Goal: Task Accomplishment & Management: Use online tool/utility

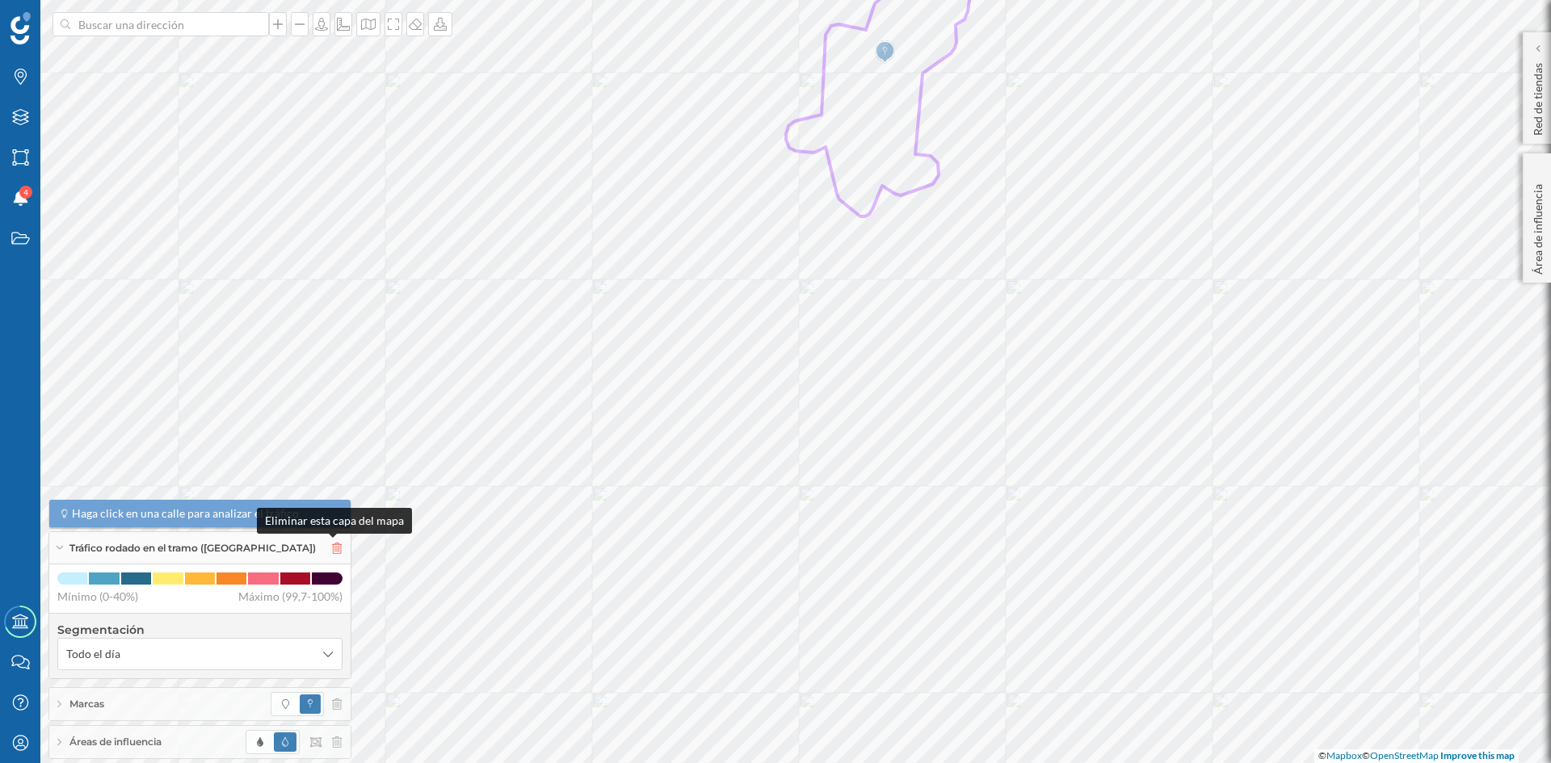
click at [332, 543] on icon at bounding box center [337, 548] width 10 height 11
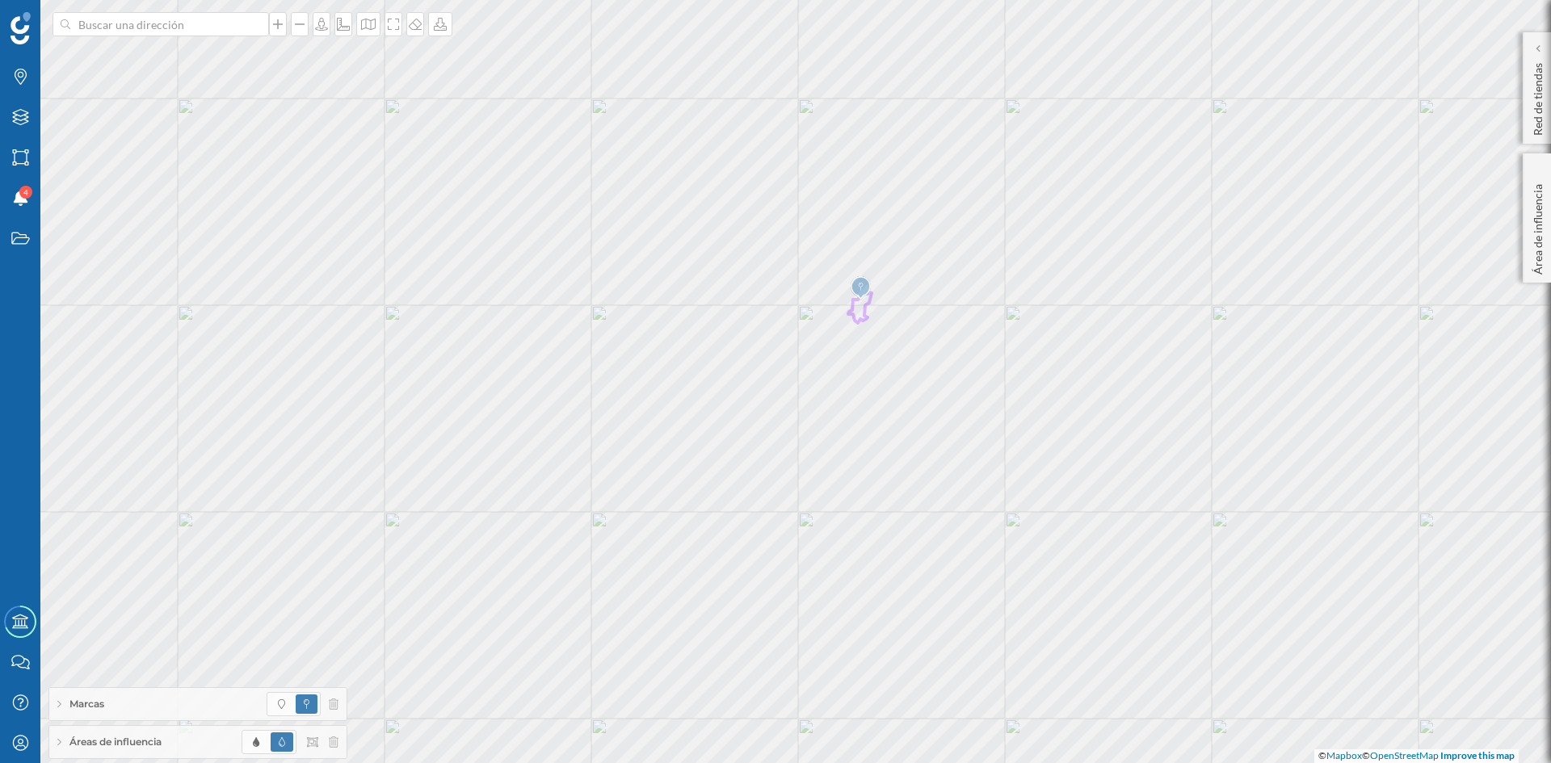
click at [139, 744] on span "Áreas de influencia" at bounding box center [115, 742] width 92 height 15
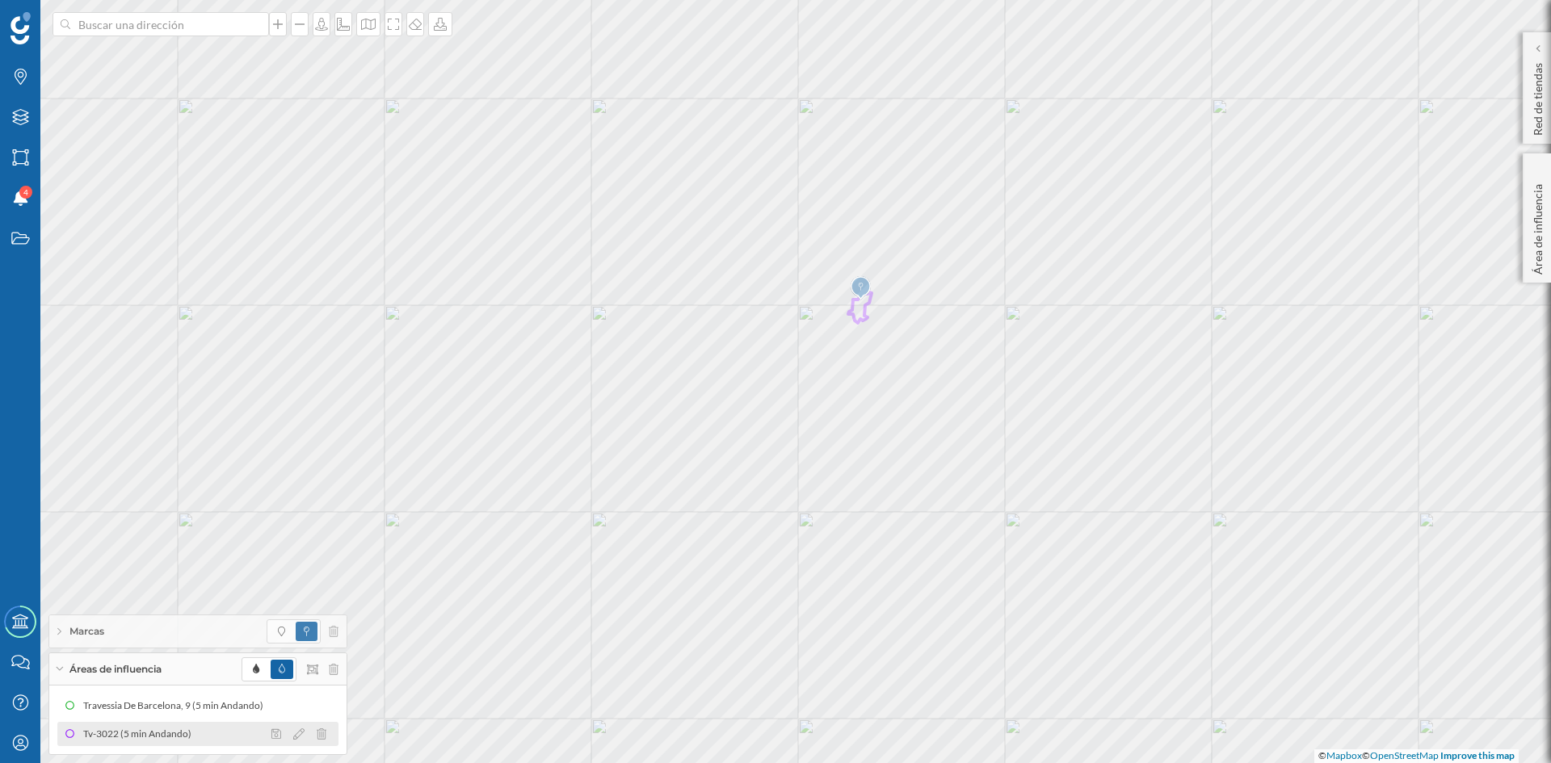
click at [149, 735] on div "Tv-3022 (5 min Andando)" at bounding box center [141, 734] width 116 height 16
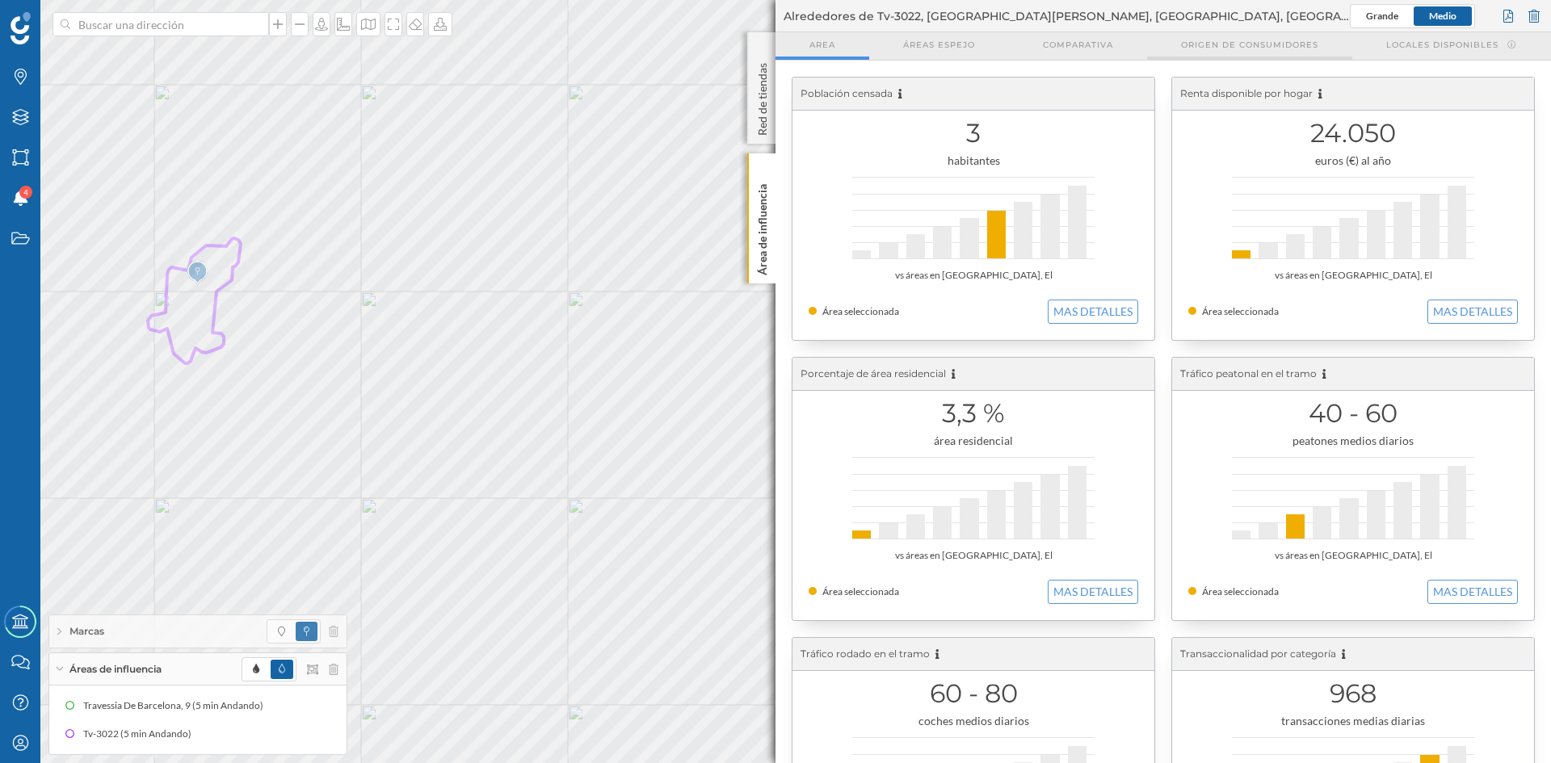
click at [1241, 48] on span "Origen de consumidores" at bounding box center [1249, 45] width 137 height 12
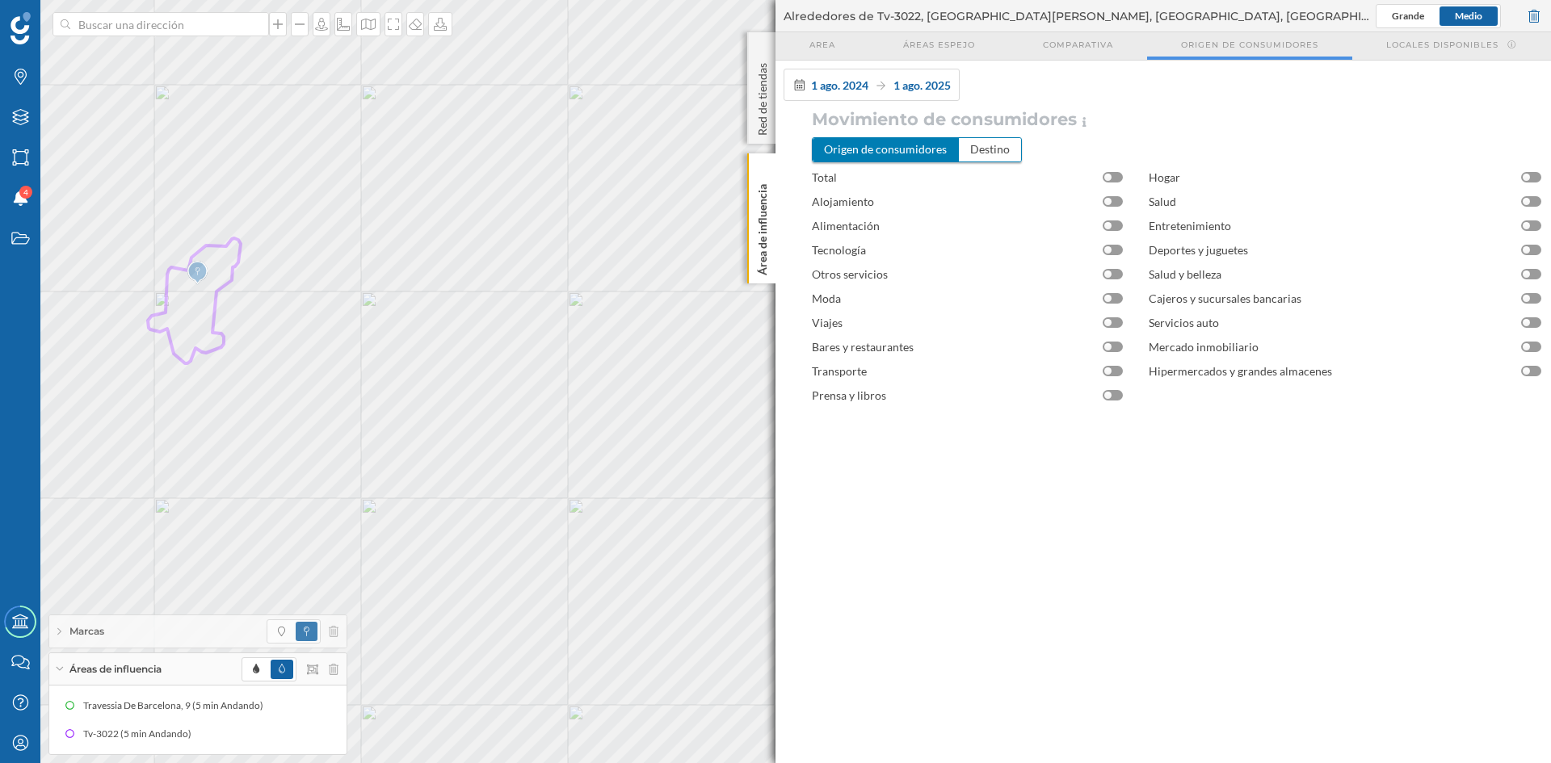
click at [1118, 233] on div "Alimentación" at bounding box center [972, 226] width 321 height 24
click at [1119, 224] on div at bounding box center [1112, 225] width 20 height 10
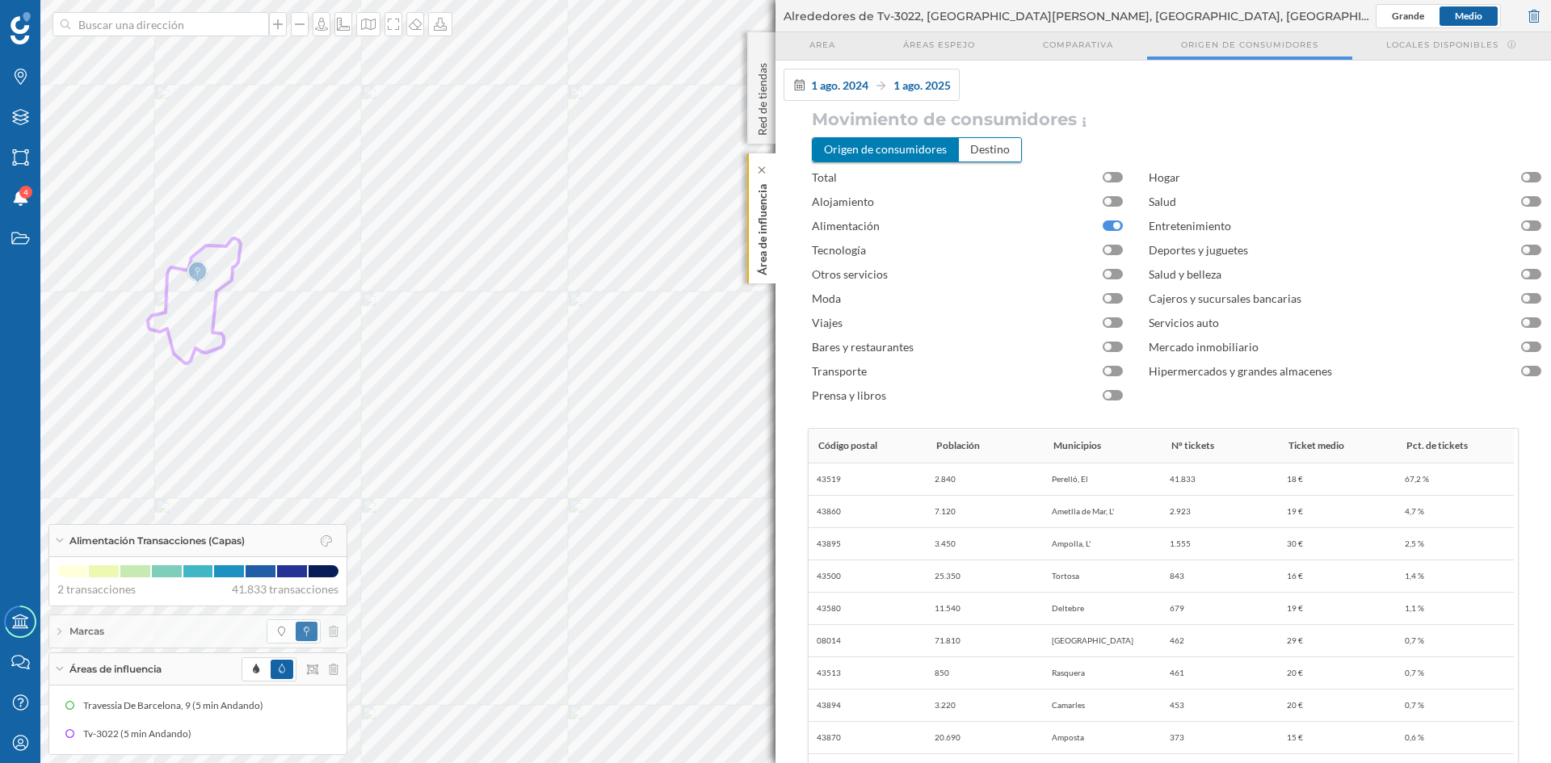
click at [764, 235] on p "Área de influencia" at bounding box center [762, 227] width 16 height 98
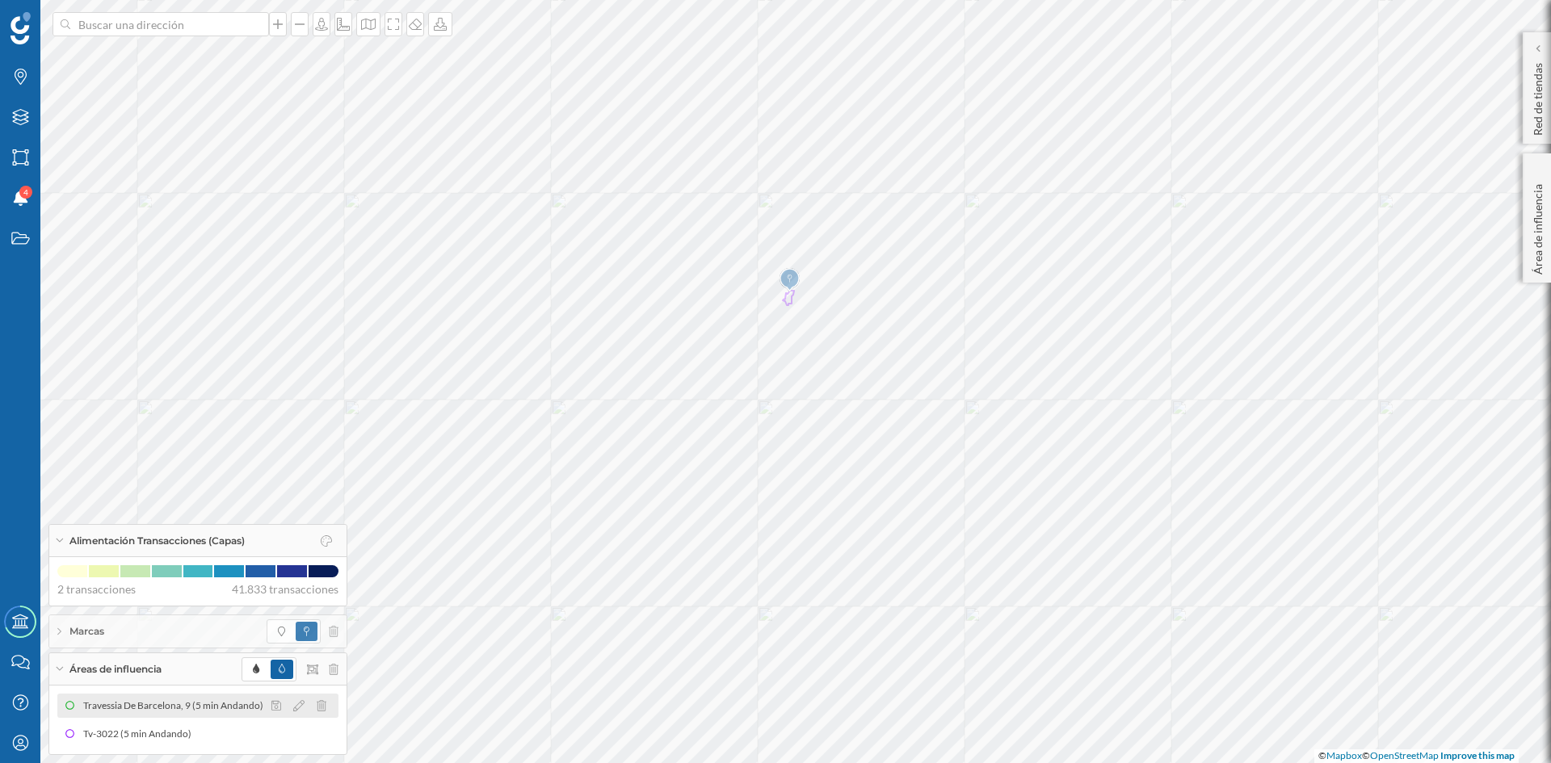
click at [195, 701] on div "Travessia De Barcelona, 9 (5 min Andando)" at bounding box center [177, 706] width 188 height 16
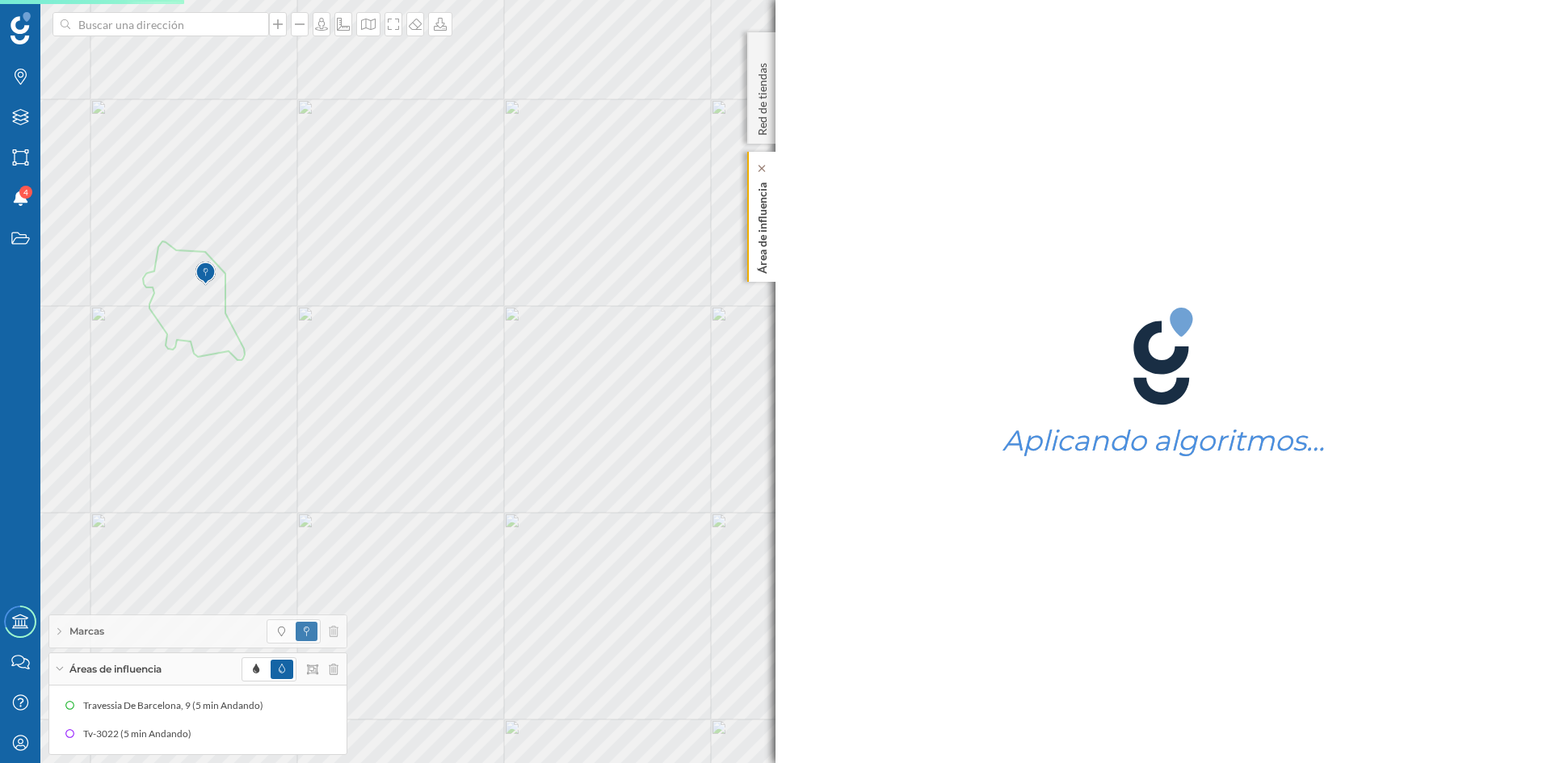
click at [755, 236] on p "Área de influencia" at bounding box center [762, 225] width 16 height 98
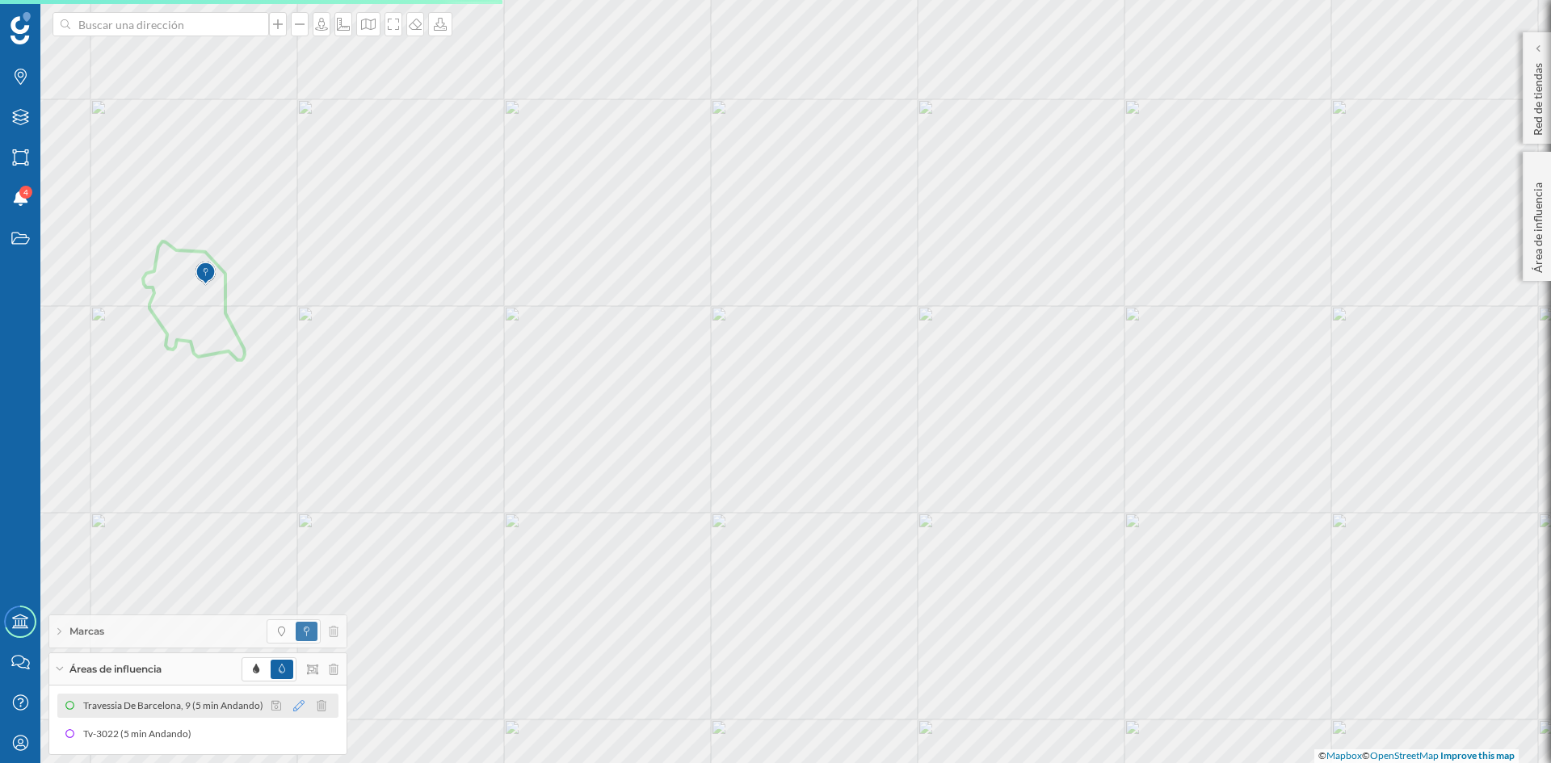
click at [299, 708] on icon at bounding box center [298, 705] width 11 height 11
click at [218, 708] on div "Travessia De Barcelona, 9 (5 min Andando)" at bounding box center [177, 706] width 188 height 16
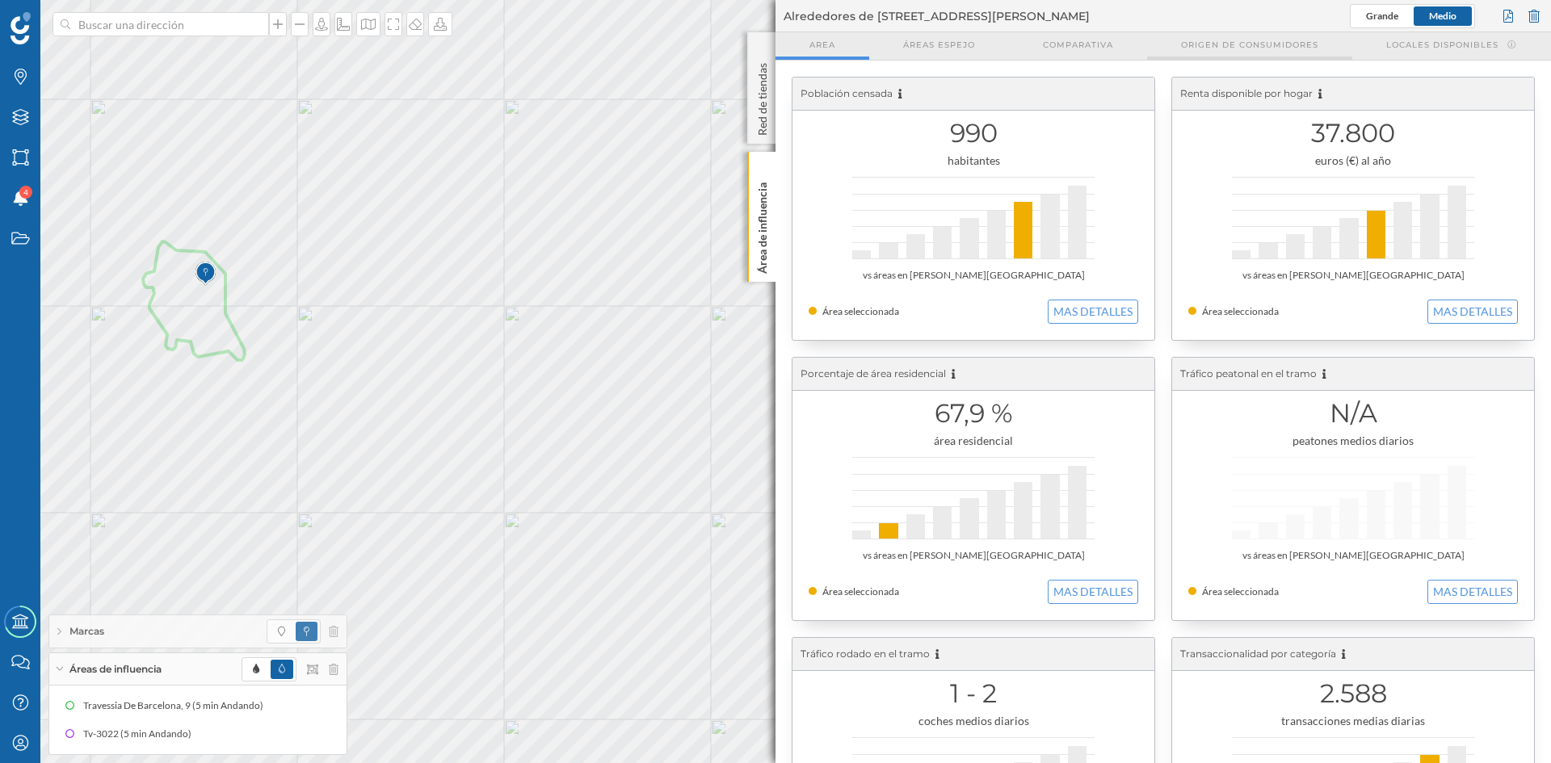
click at [1199, 44] on span "Origen de consumidores" at bounding box center [1249, 45] width 137 height 12
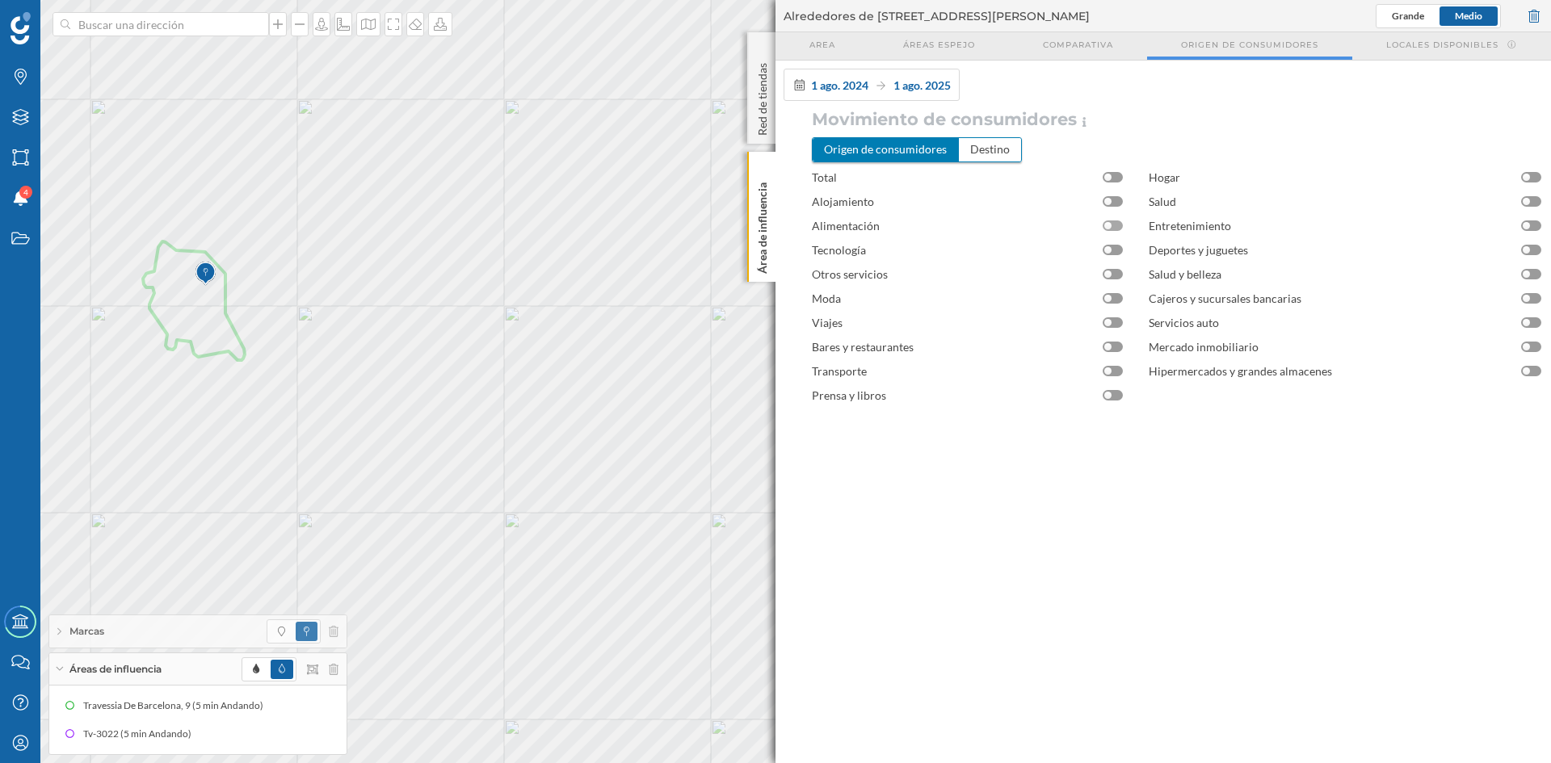
click at [1119, 225] on div at bounding box center [1112, 225] width 20 height 10
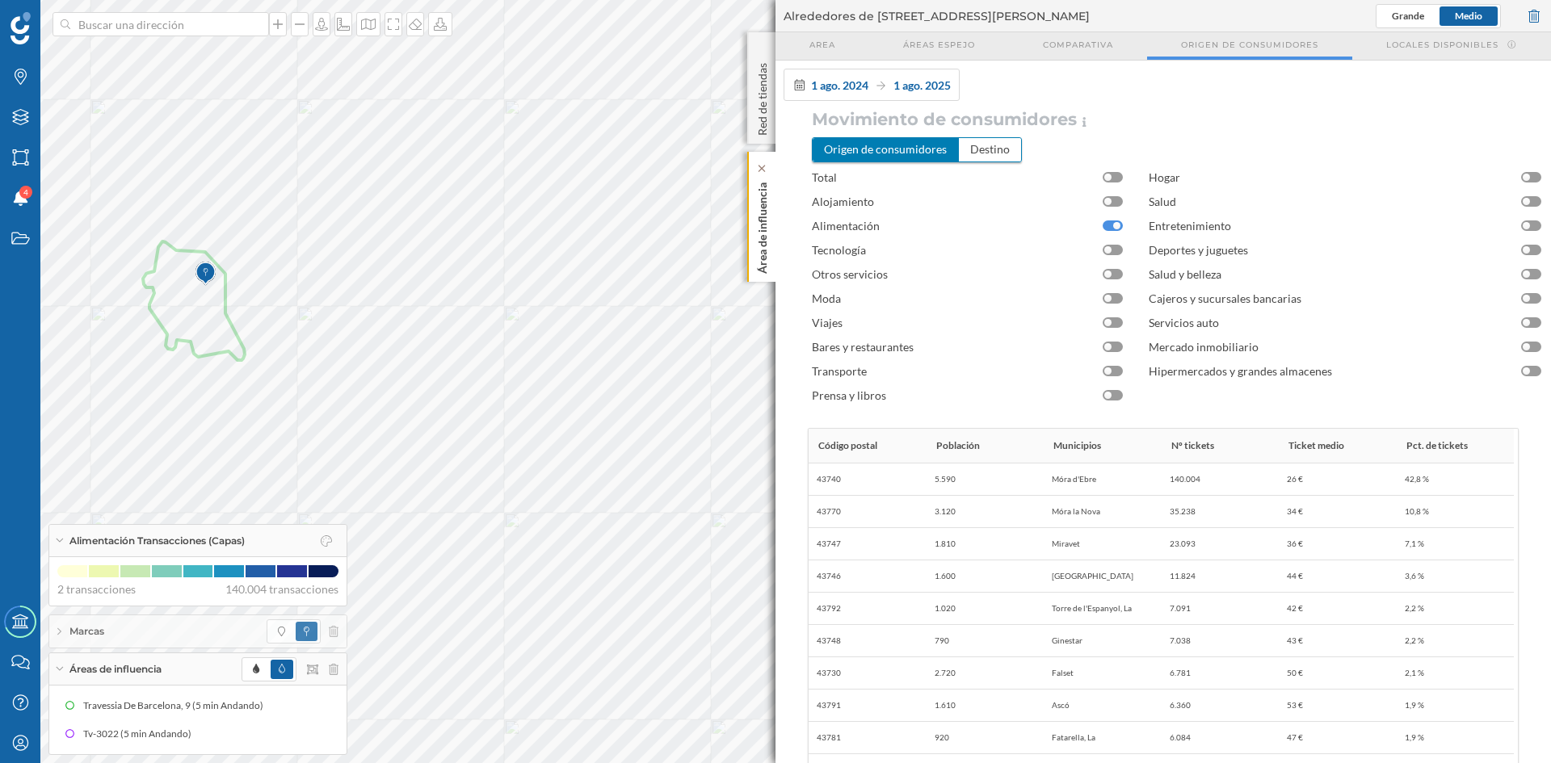
click at [765, 231] on p "Área de influencia" at bounding box center [762, 225] width 16 height 98
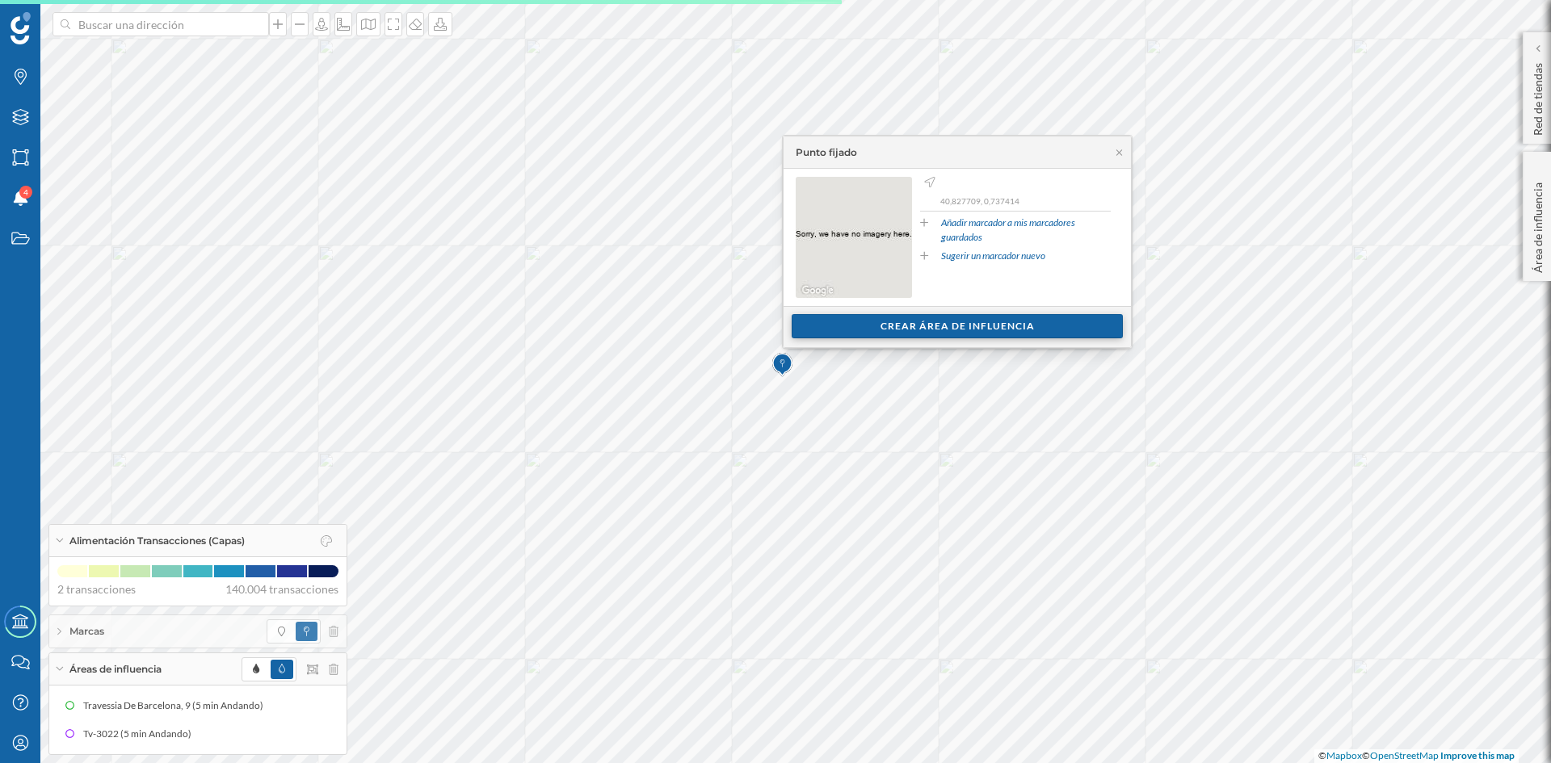
click at [934, 324] on div "Crear área de influencia" at bounding box center [957, 326] width 331 height 24
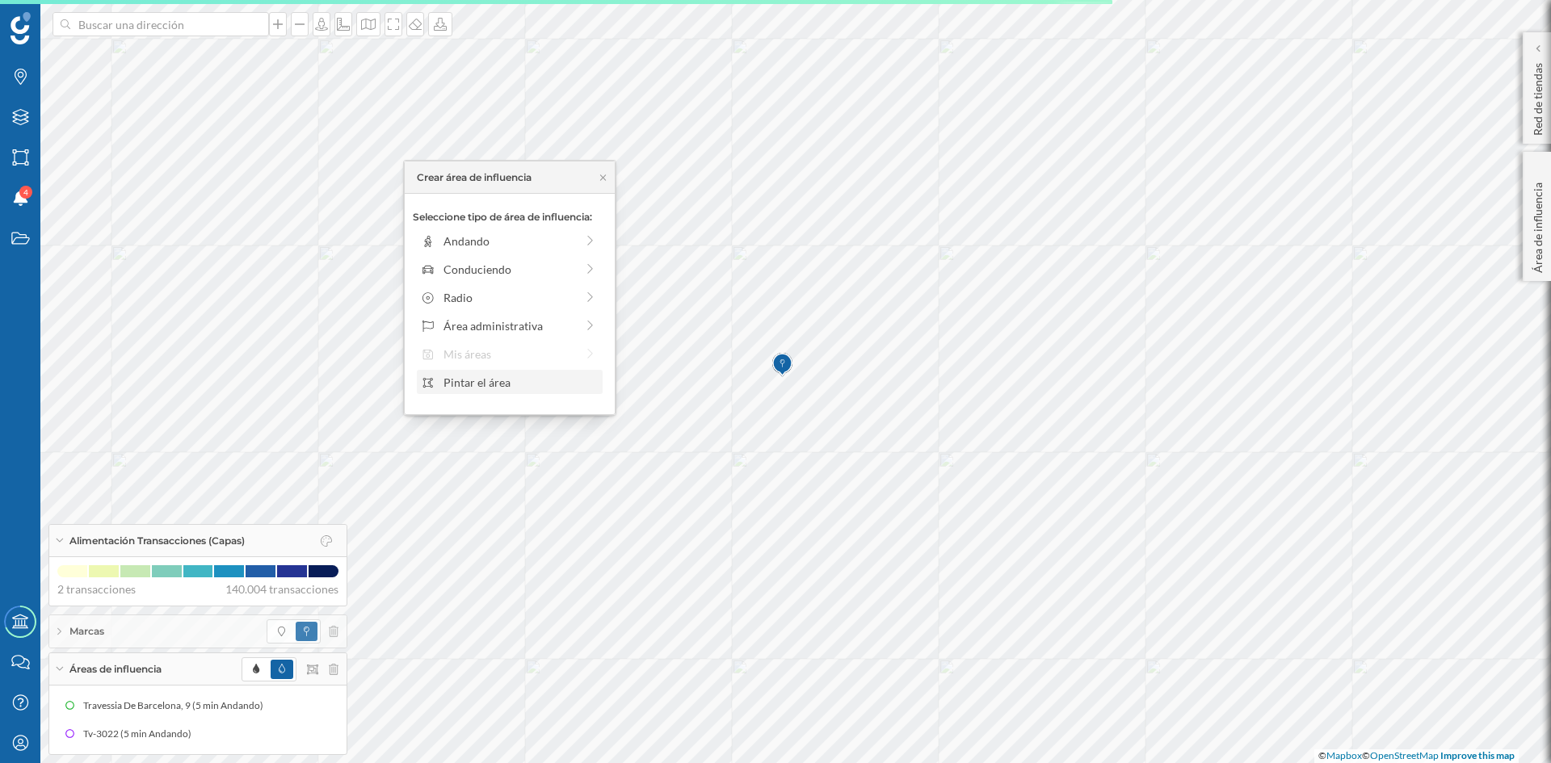
click at [481, 380] on div "Pintar el área" at bounding box center [520, 382] width 154 height 17
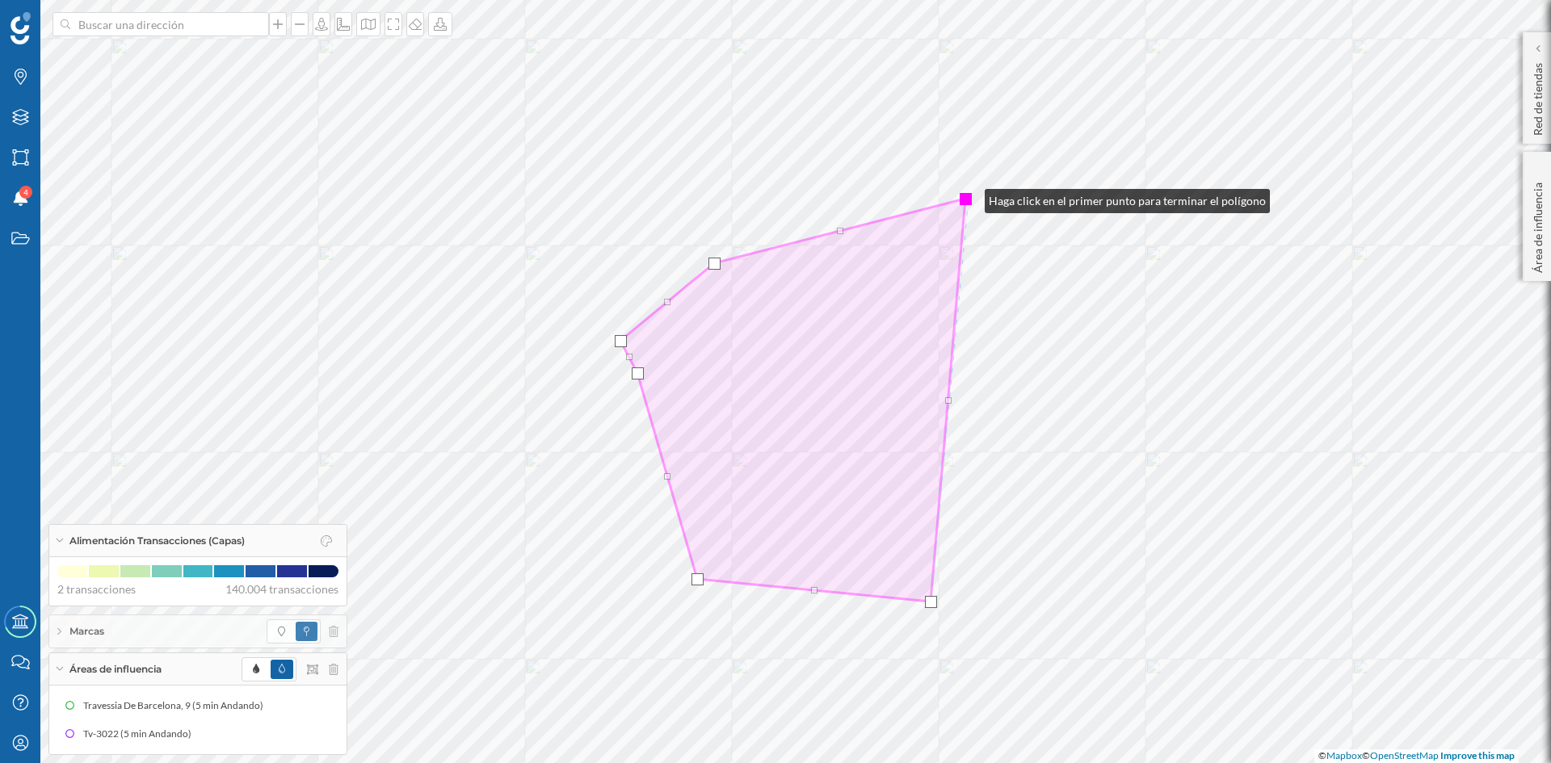
click at [968, 197] on div at bounding box center [966, 199] width 12 height 12
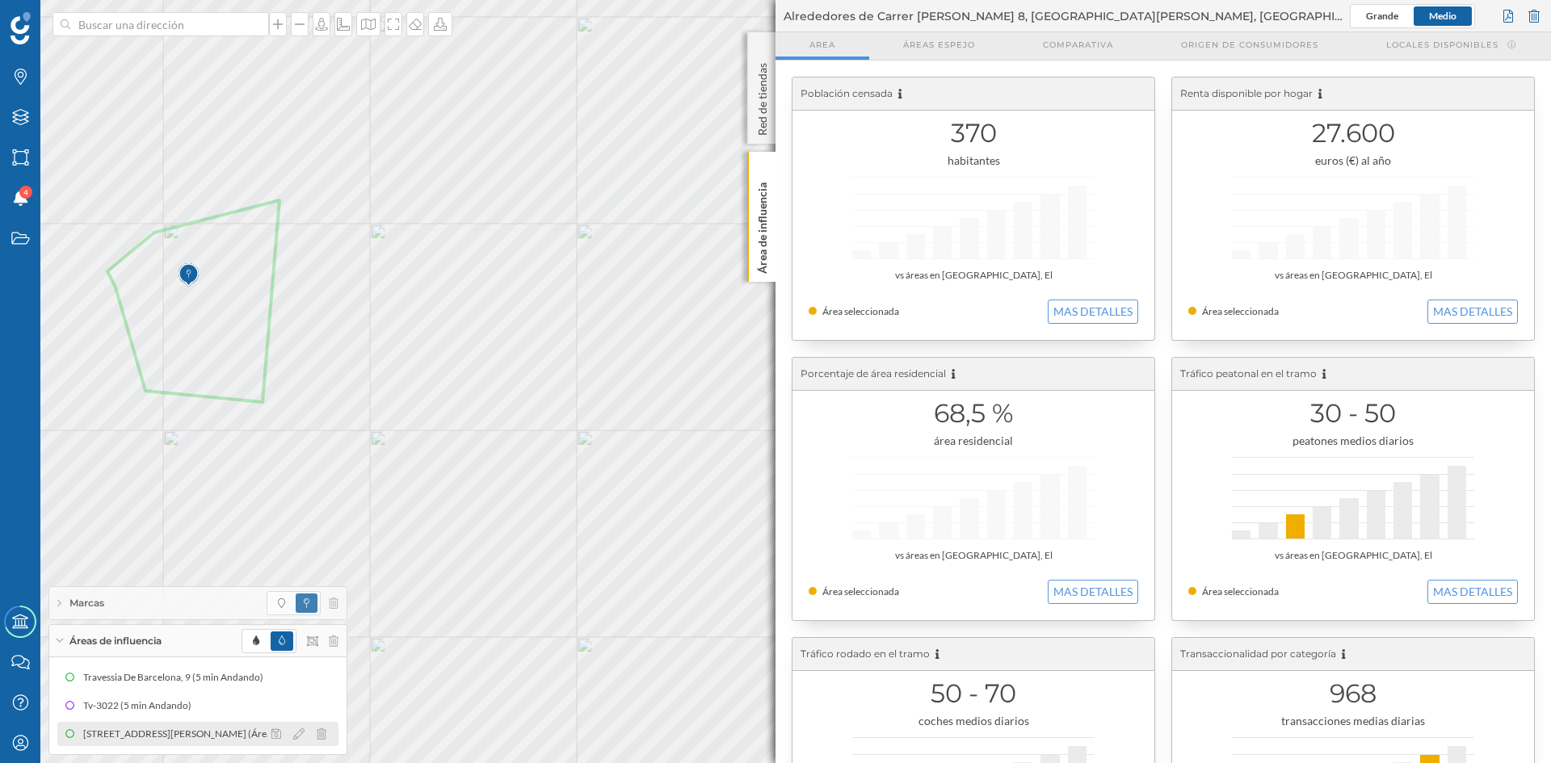
click at [326, 742] on div at bounding box center [303, 733] width 72 height 19
click at [321, 733] on icon at bounding box center [322, 734] width 10 height 11
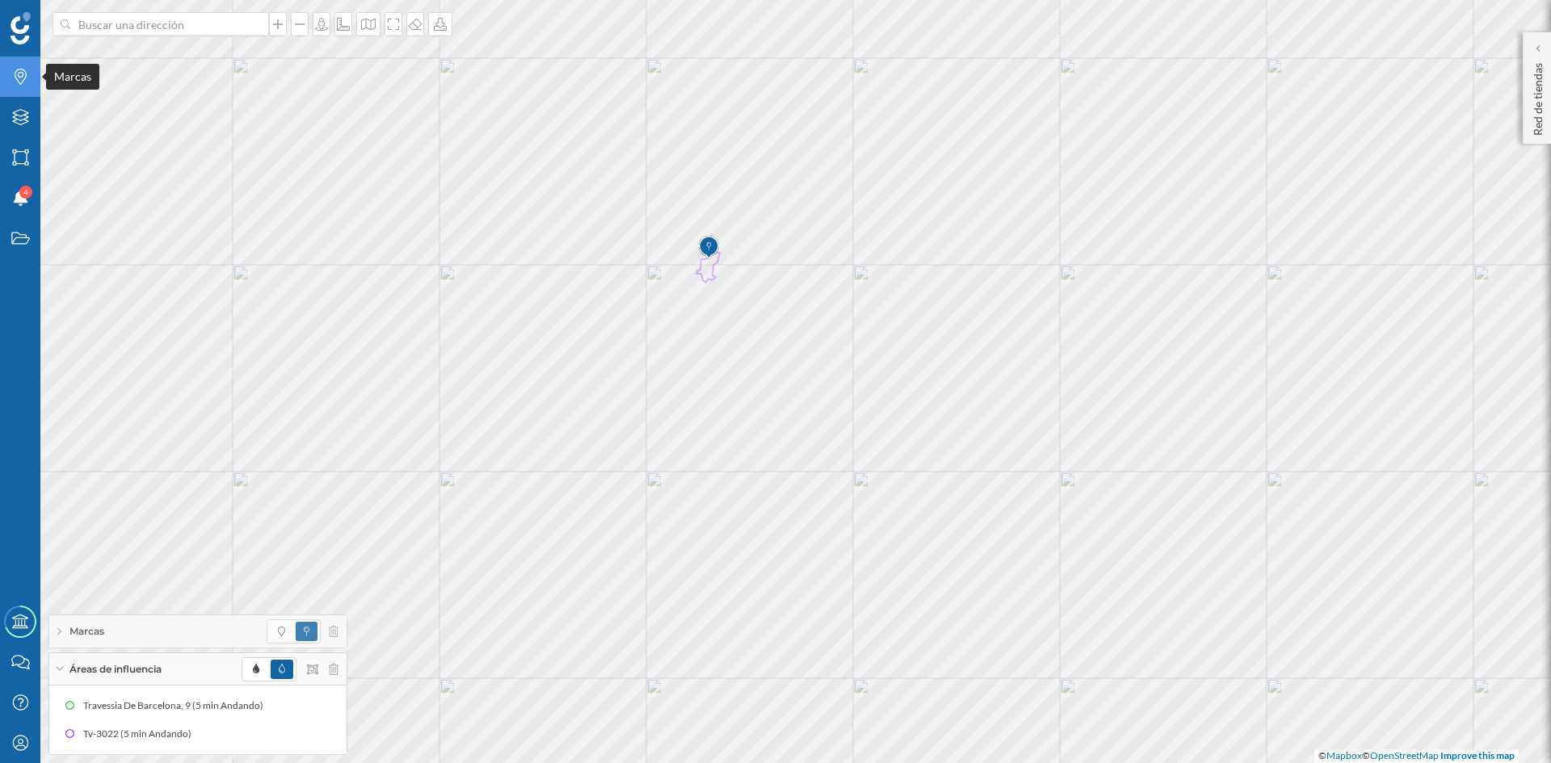
click at [12, 74] on icon "Marcas" at bounding box center [20, 77] width 20 height 16
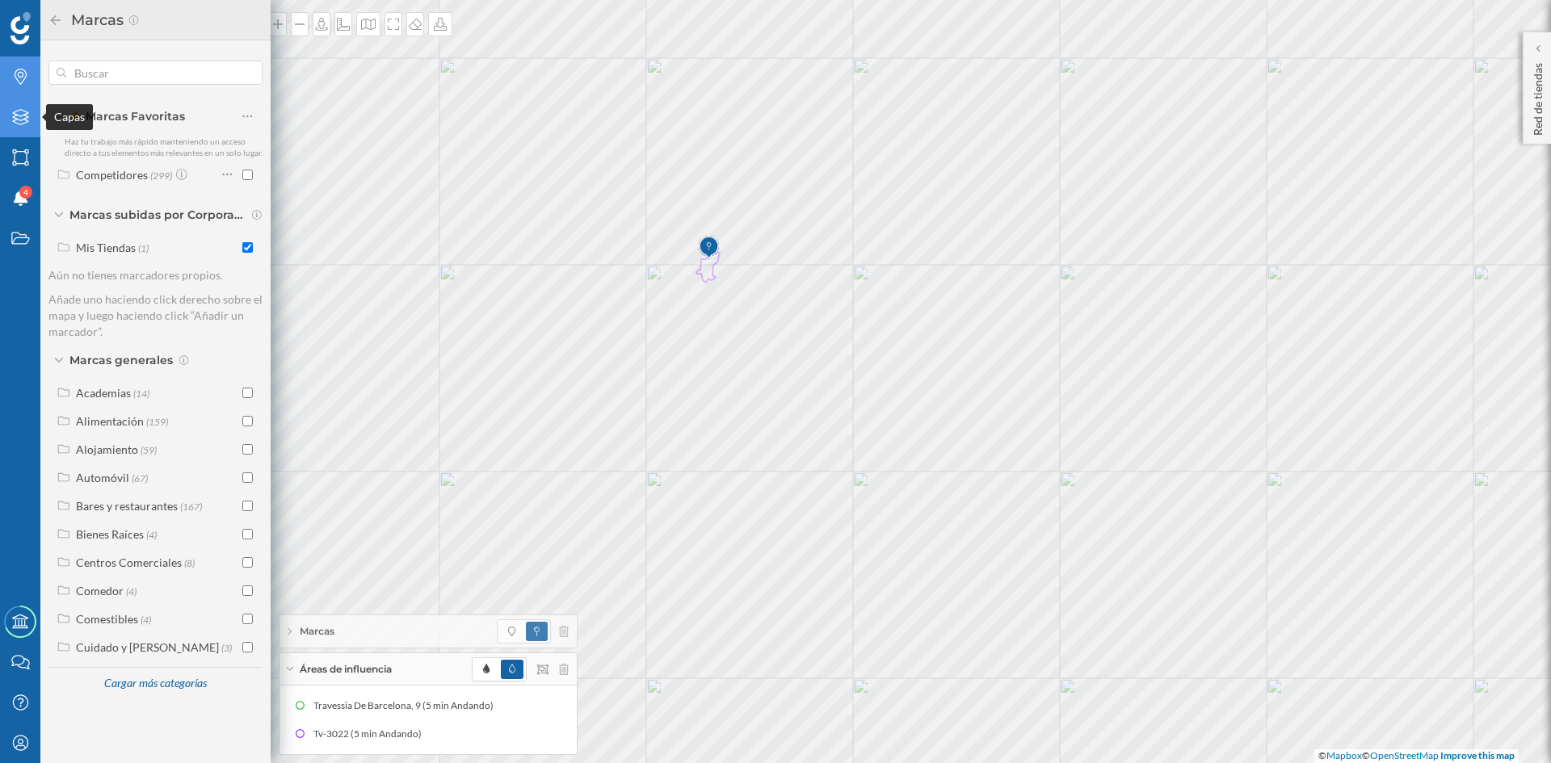
click at [28, 121] on icon "Capas" at bounding box center [20, 117] width 20 height 16
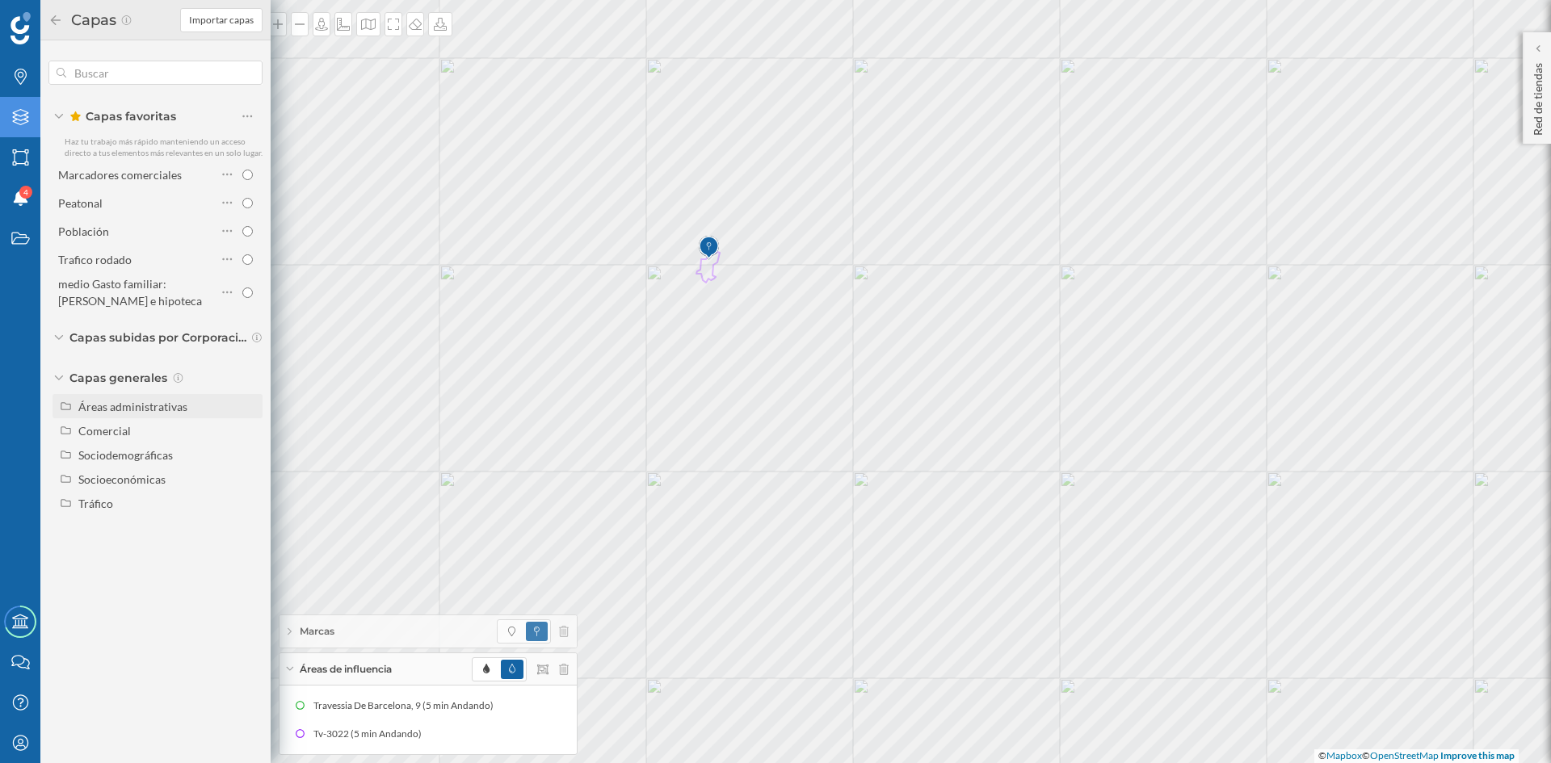
click at [163, 418] on div "Áreas administrativas" at bounding box center [157, 406] width 210 height 24
click at [254, 481] on input "Municipio" at bounding box center [251, 479] width 10 height 10
radio input "true"
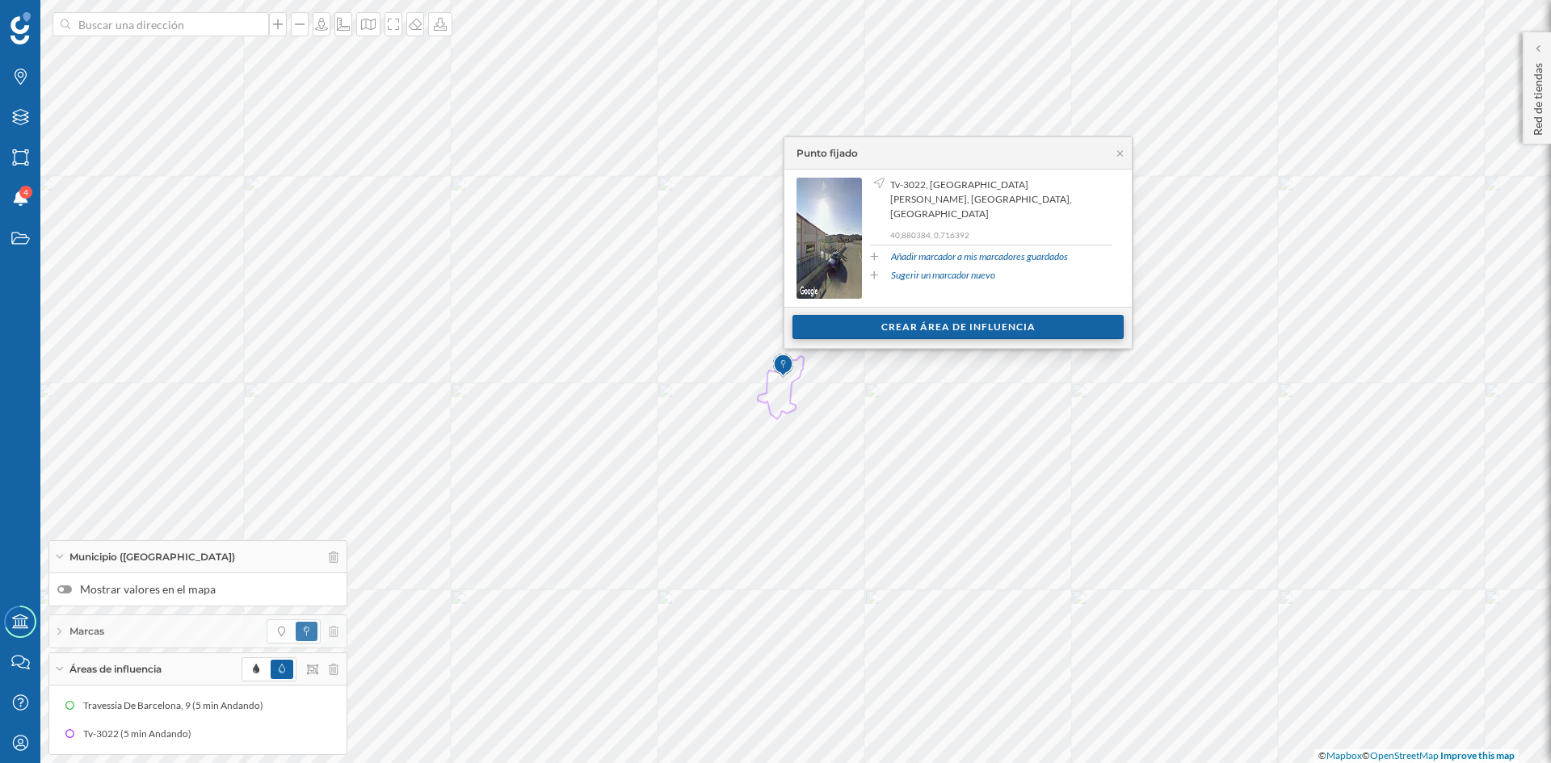
click at [984, 323] on div "Crear área de influencia" at bounding box center [957, 327] width 331 height 24
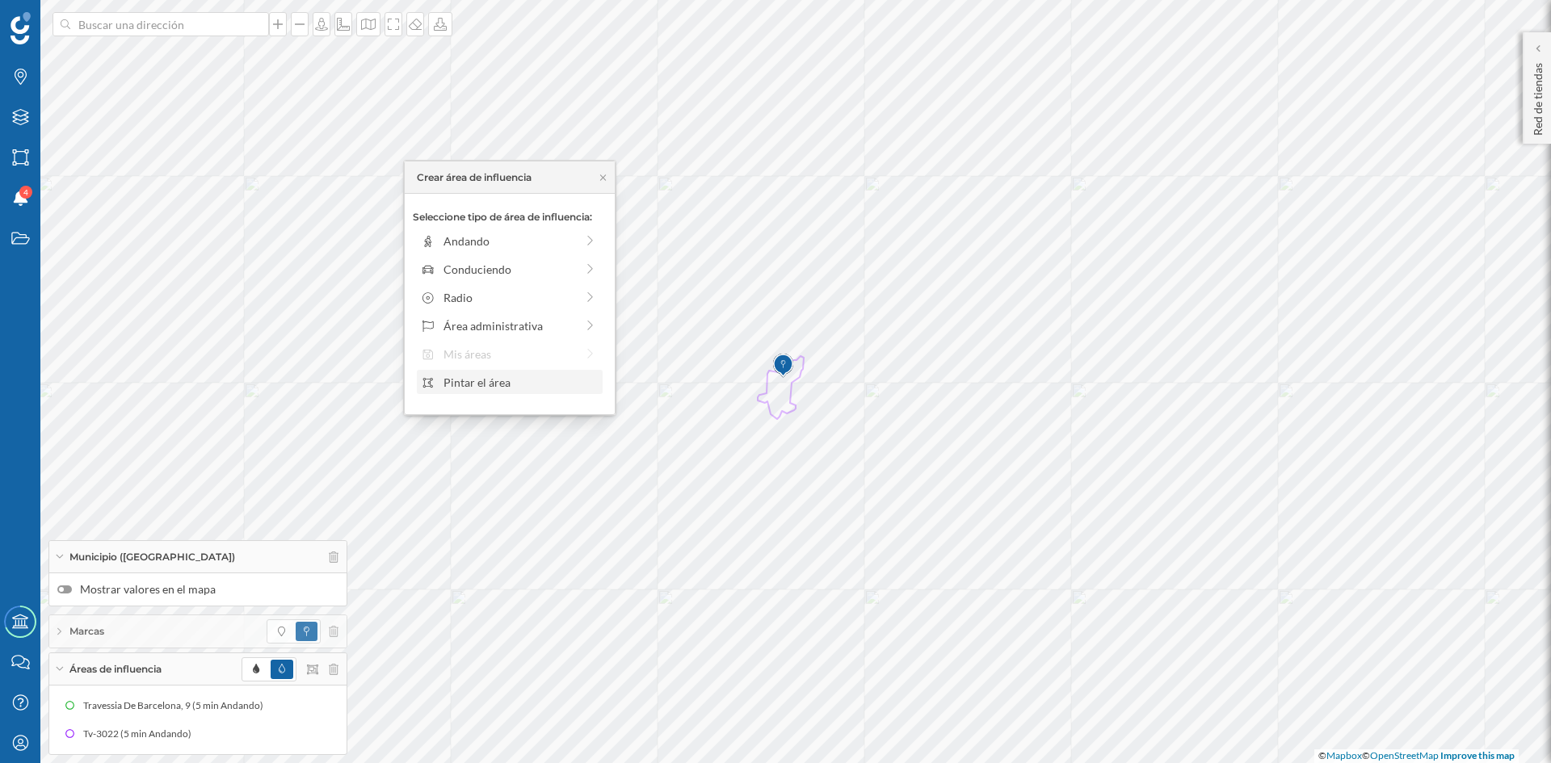
click at [454, 388] on div "Pintar el área" at bounding box center [520, 382] width 154 height 17
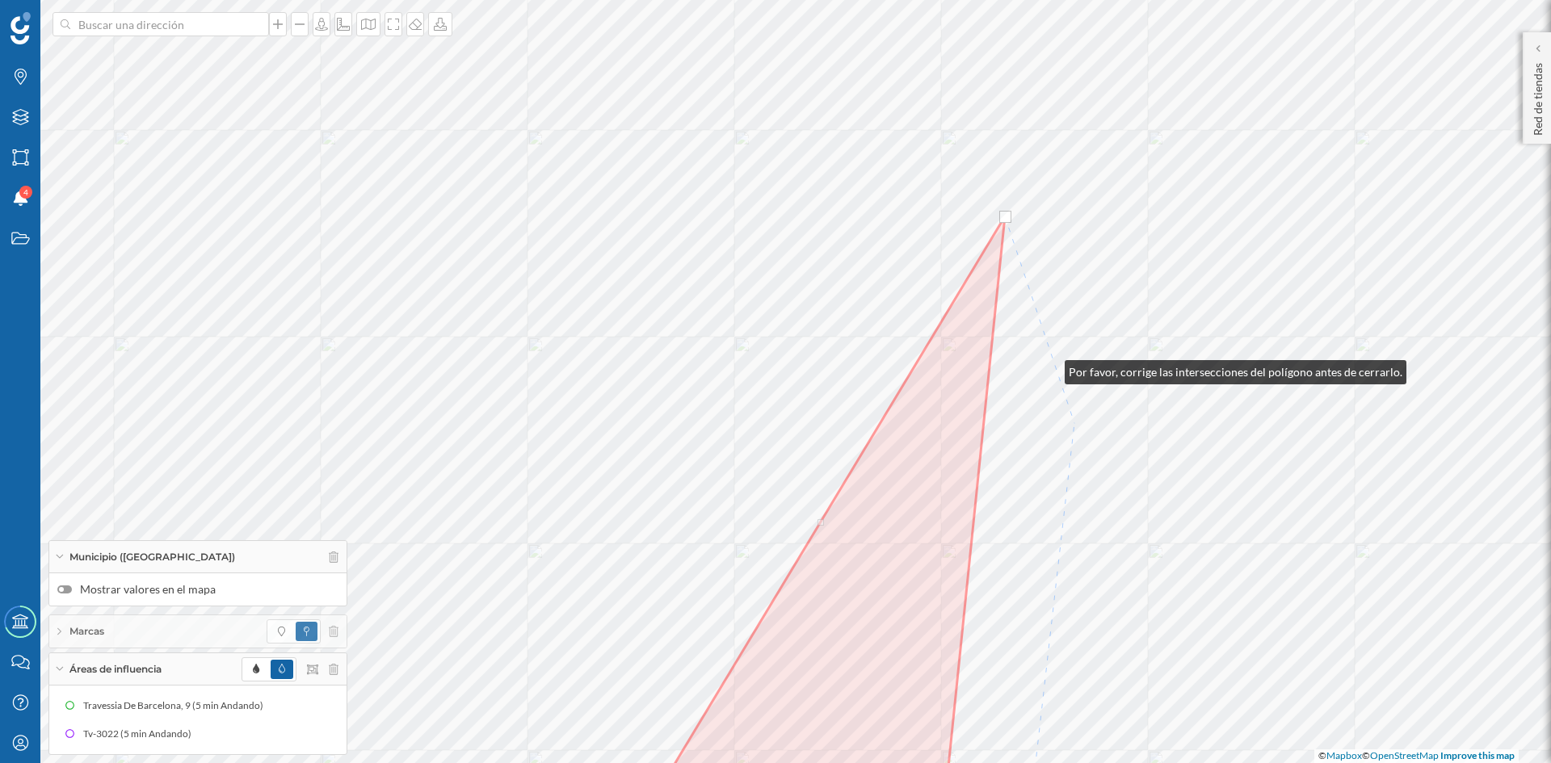
click at [1141, 762] on html "Marcas Capas Áreas Notificaciones 4 Estados Academy Contacta con nosotros Centr…" at bounding box center [775, 381] width 1551 height 763
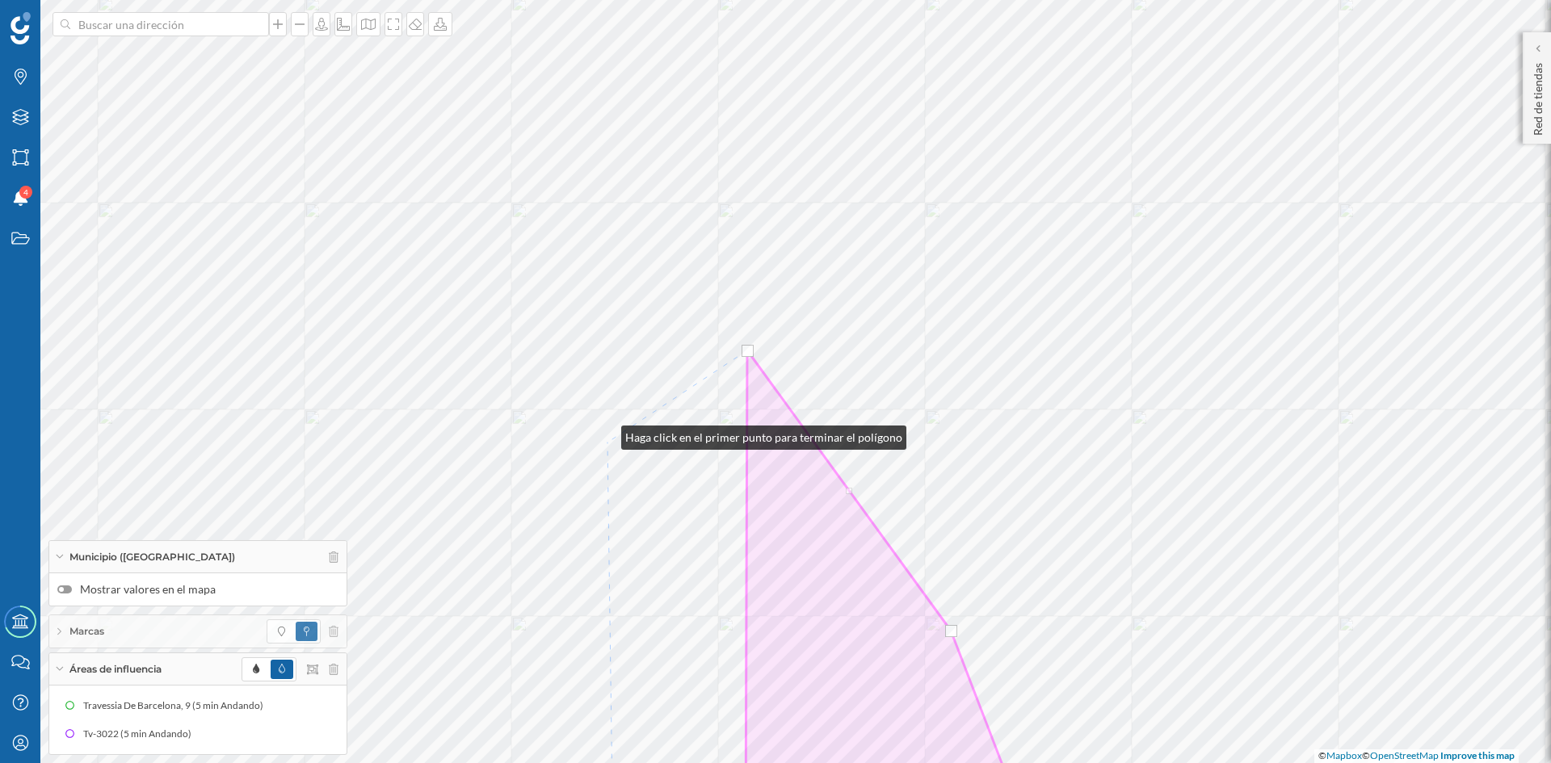
click at [712, 762] on html "Marcas Capas Áreas Notificaciones 4 Estados Academy Contacta con nosotros Centr…" at bounding box center [775, 381] width 1551 height 763
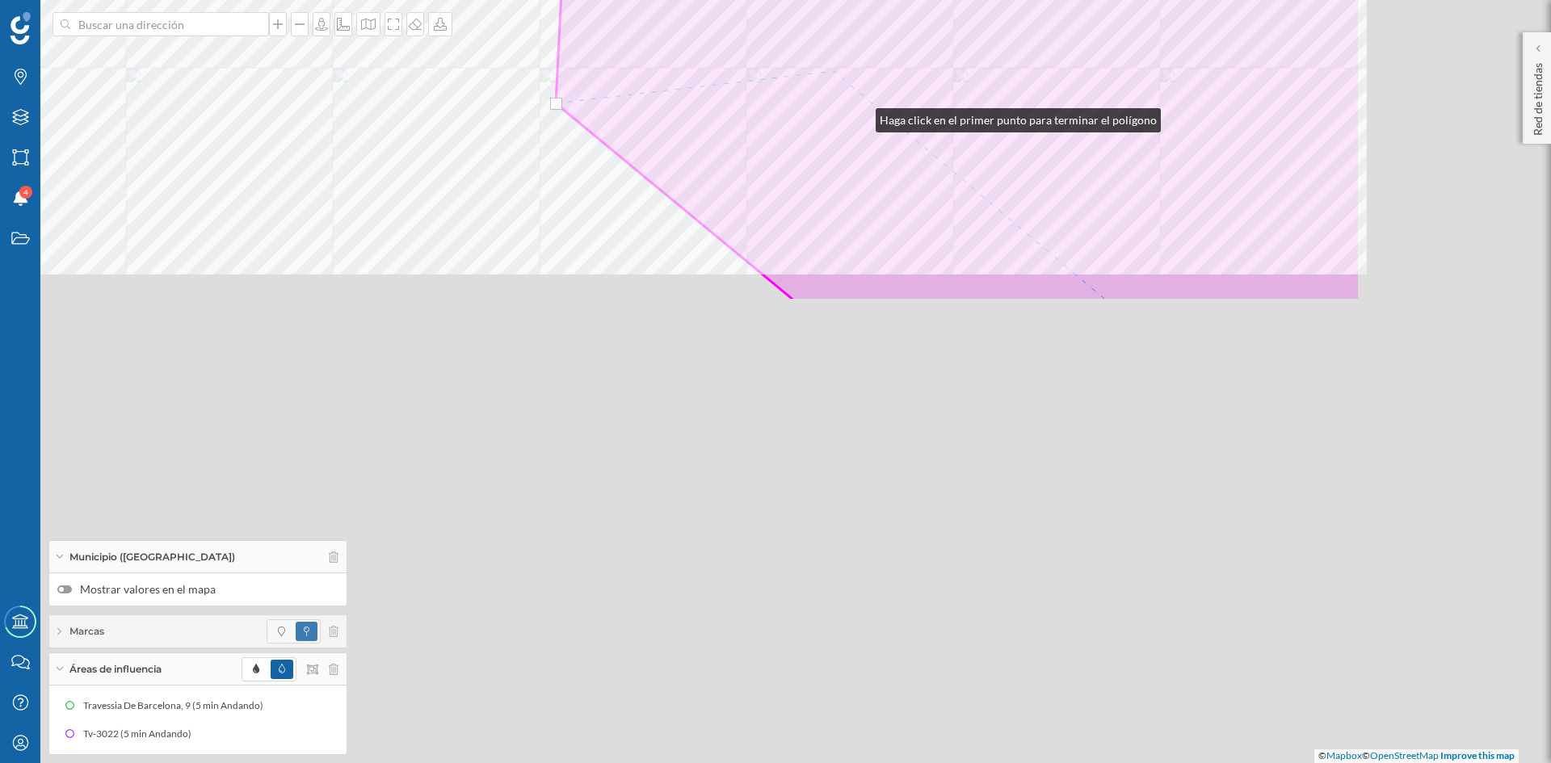
click at [771, 0] on html "Marcas Capas Áreas Notificaciones 4 Estados Academy Contacta con nosotros Centr…" at bounding box center [775, 381] width 1551 height 763
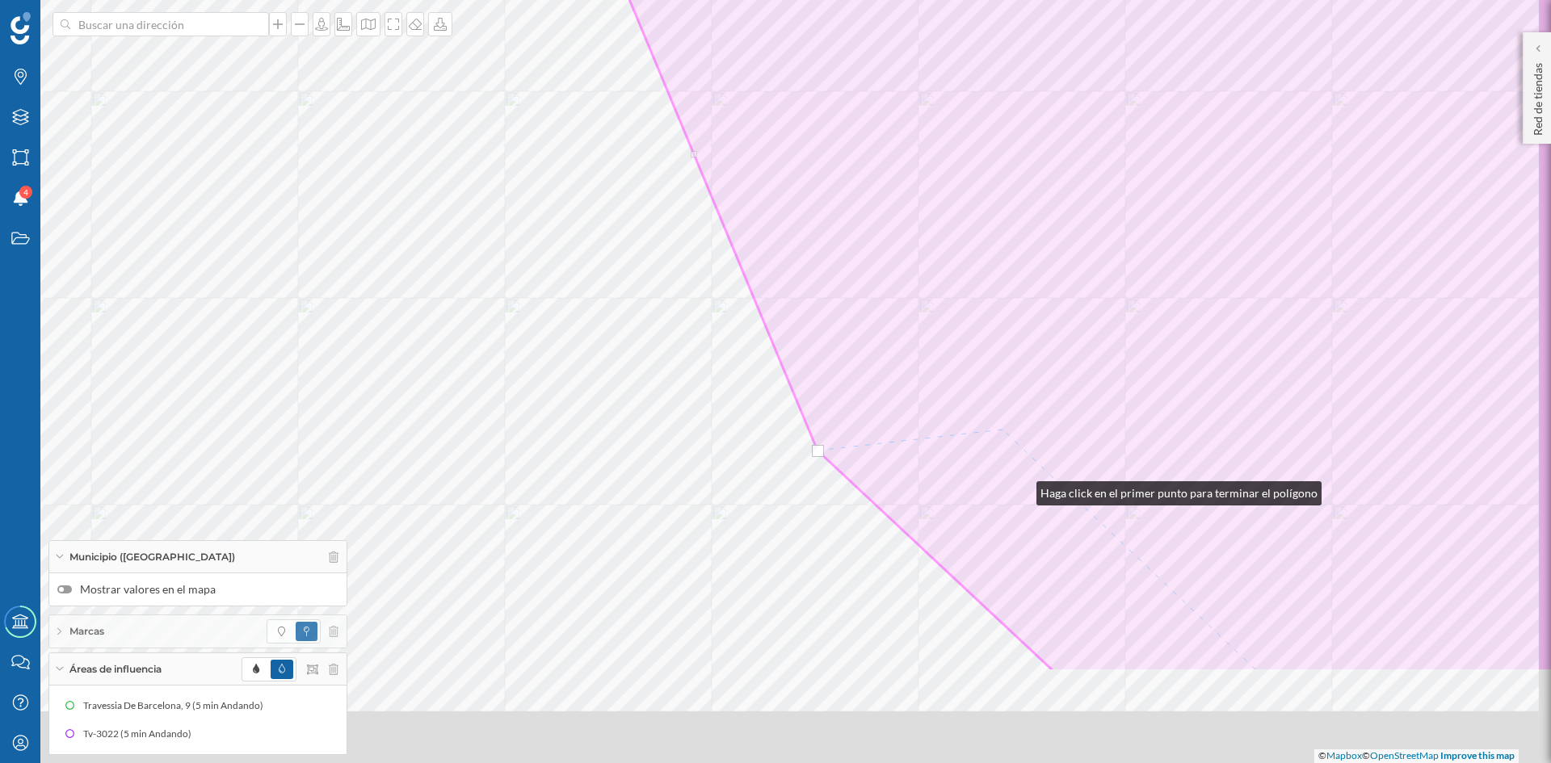
click at [875, 0] on html "Marcas Capas Áreas Notificaciones 4 Estados Academy Contacta con nosotros Centr…" at bounding box center [775, 381] width 1551 height 763
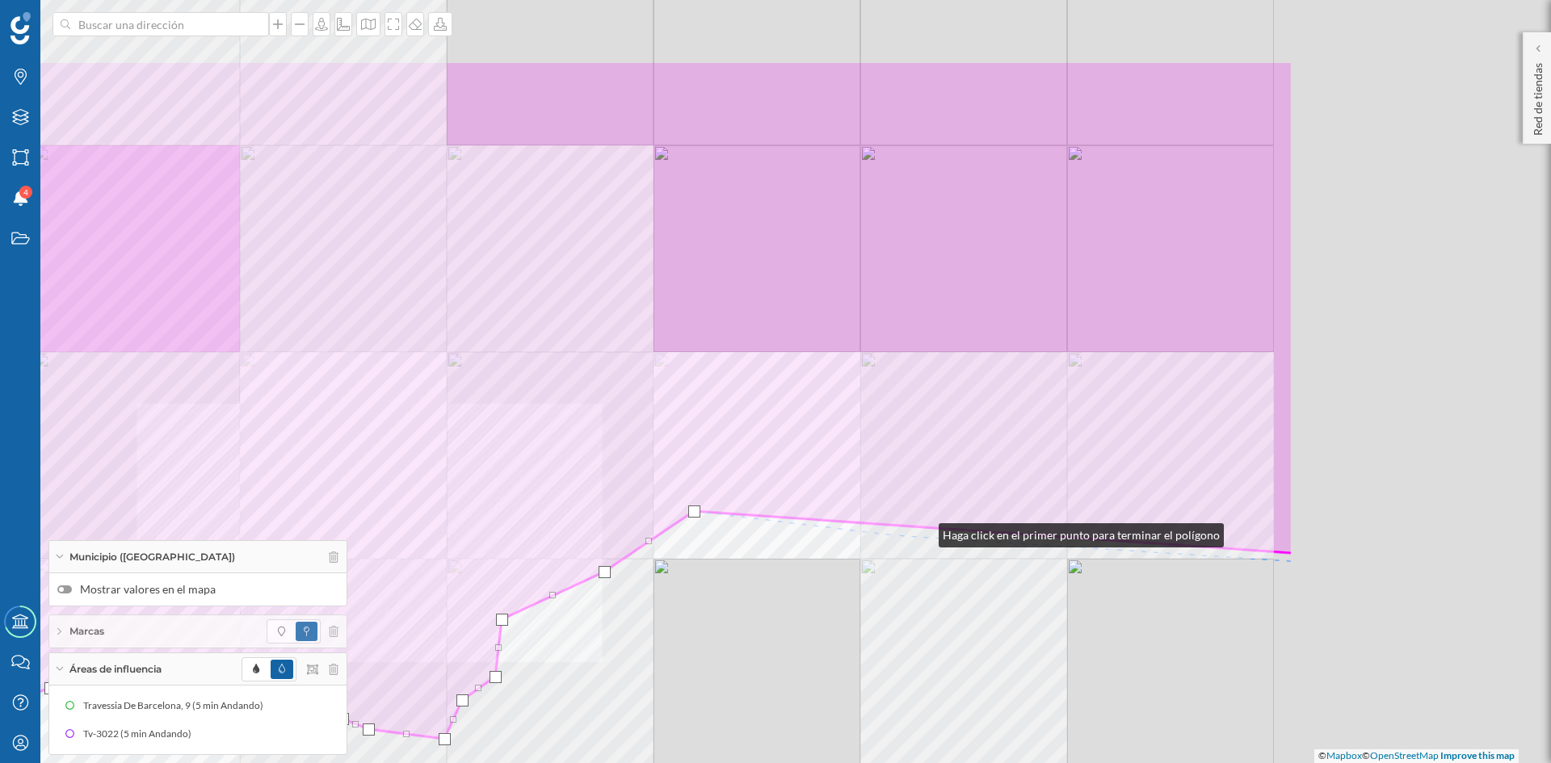
click at [888, 537] on div "© Mapbox © OpenStreetMap Improve this map" at bounding box center [775, 381] width 1551 height 763
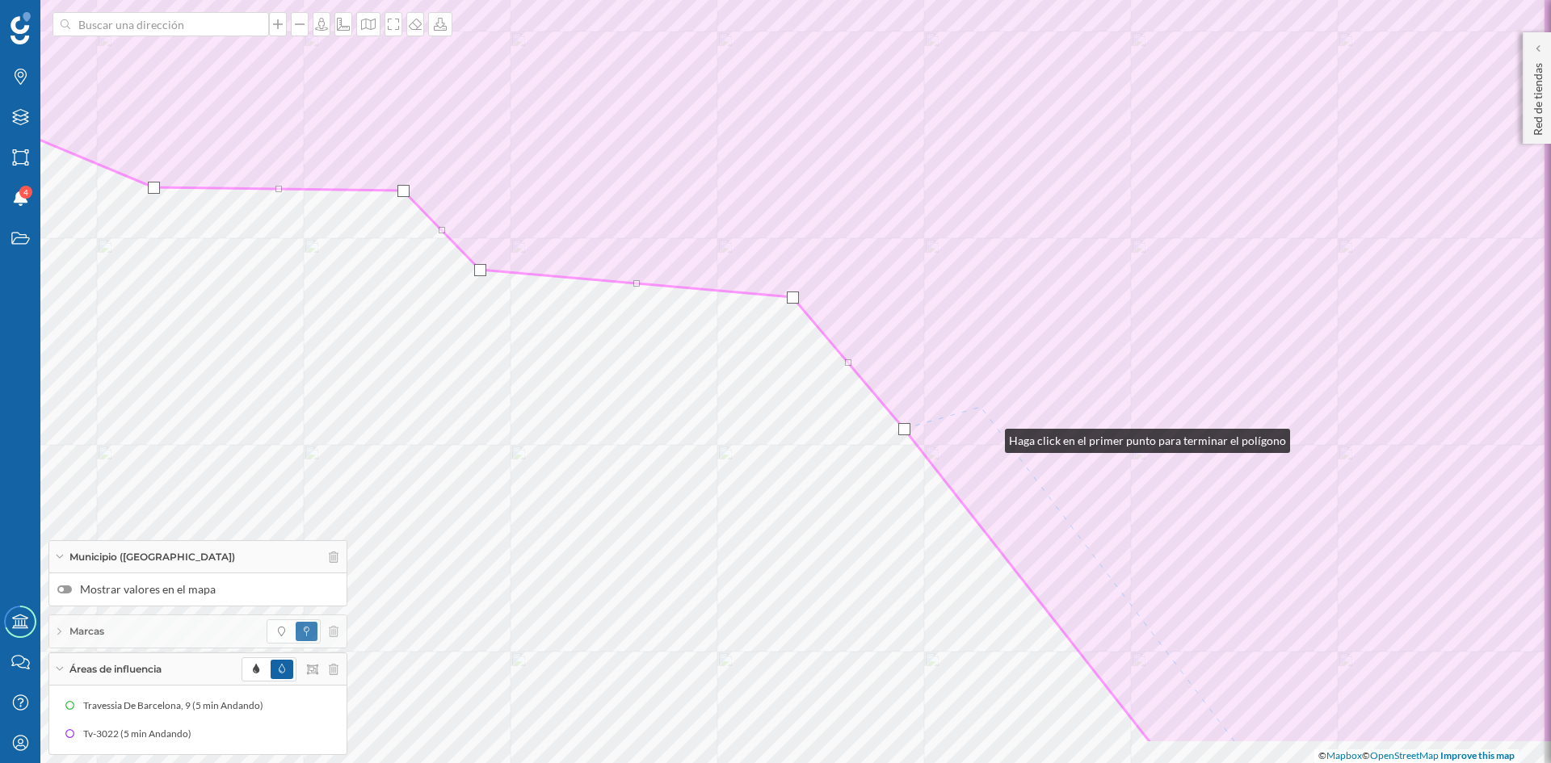
drag, startPoint x: 1291, startPoint y: 420, endPoint x: 769, endPoint y: -27, distance: 688.0
click at [769, 0] on html "Marcas Capas Áreas Notificaciones 4 Estados Academy Contacta con nosotros Centr…" at bounding box center [775, 381] width 1551 height 763
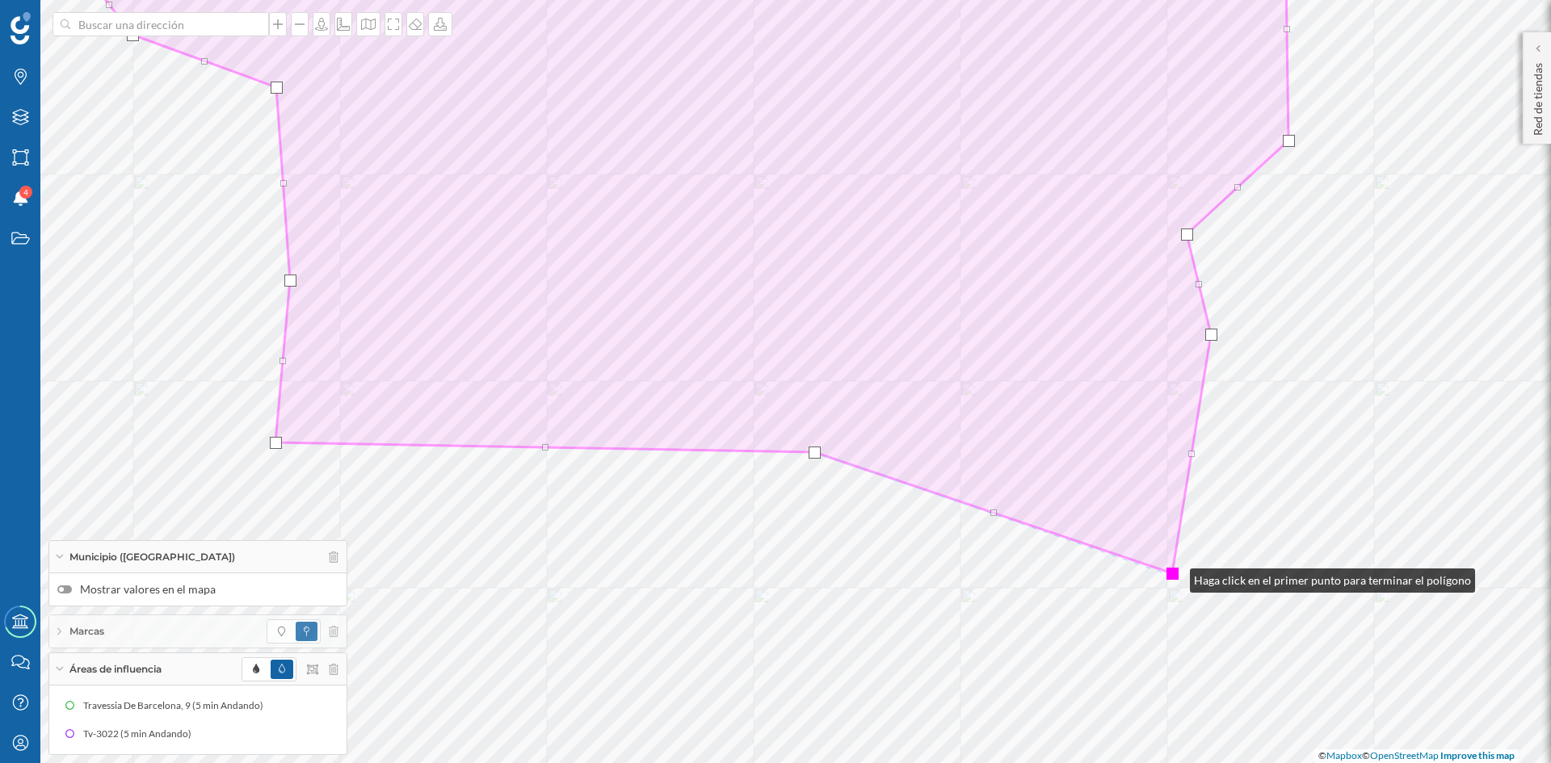
click at [1174, 577] on div at bounding box center [1172, 574] width 12 height 12
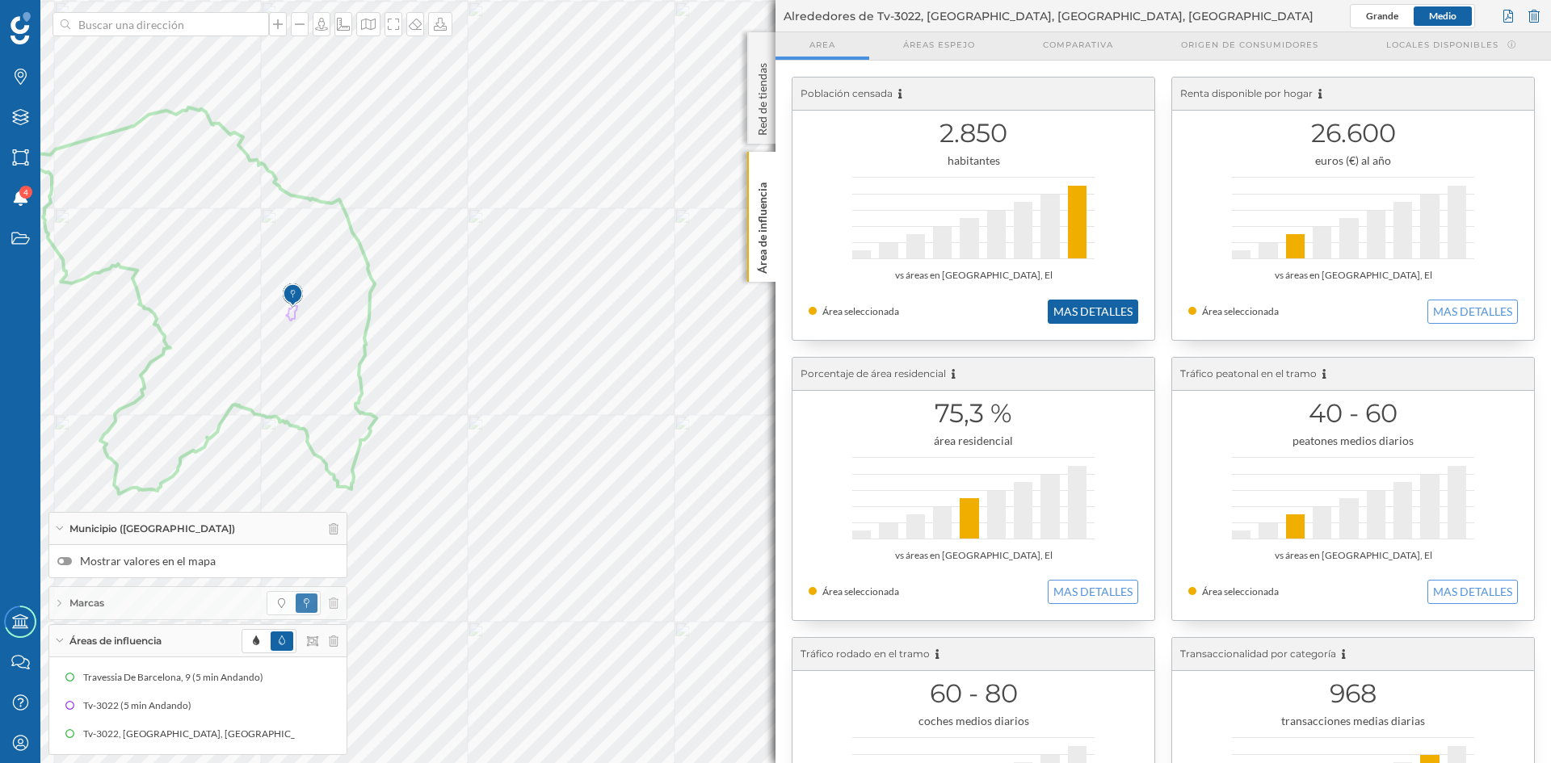
click at [1095, 314] on button "MAS DETALLES" at bounding box center [1093, 312] width 90 height 24
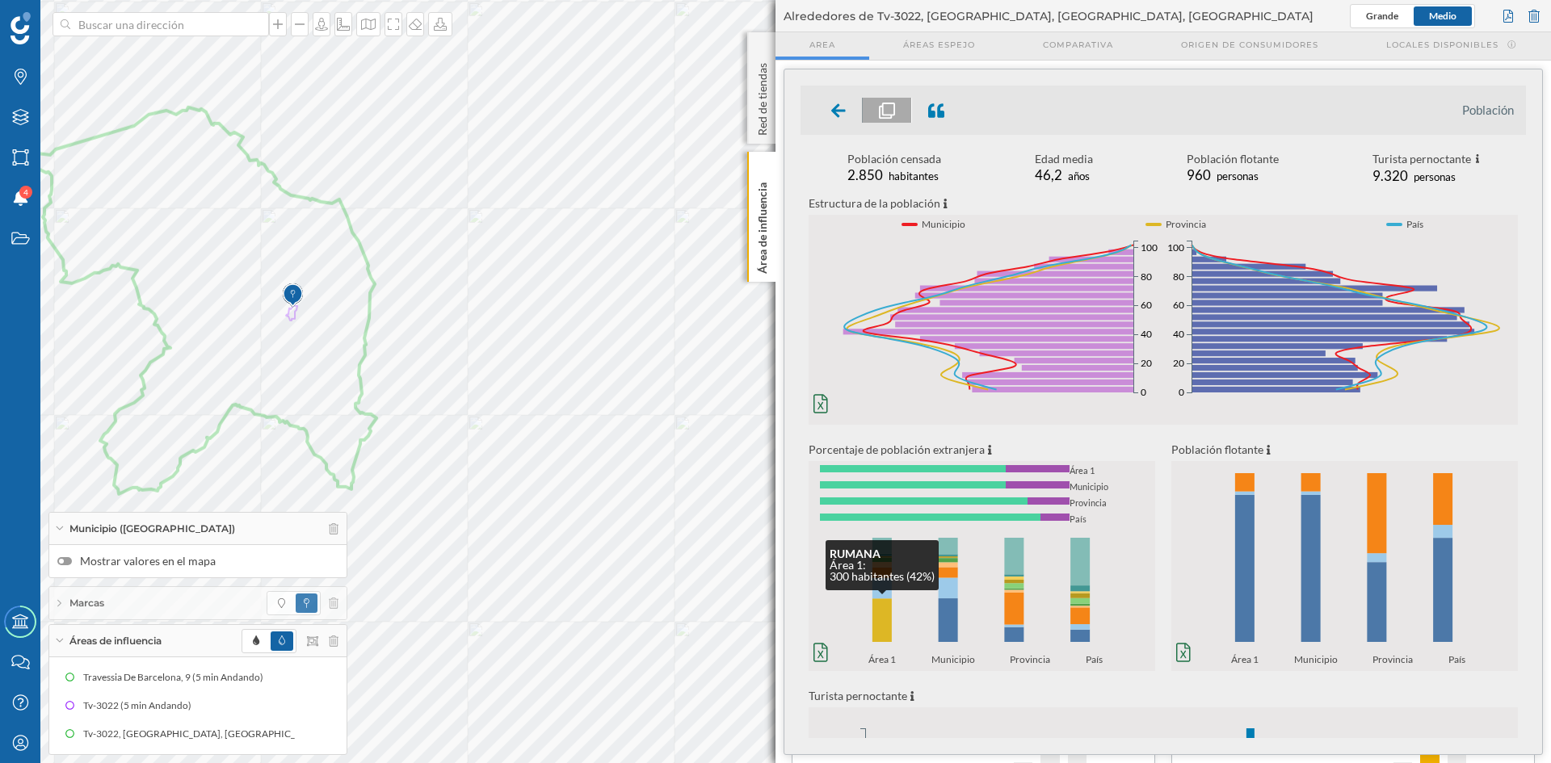
click at [875, 621] on rect at bounding box center [881, 620] width 19 height 44
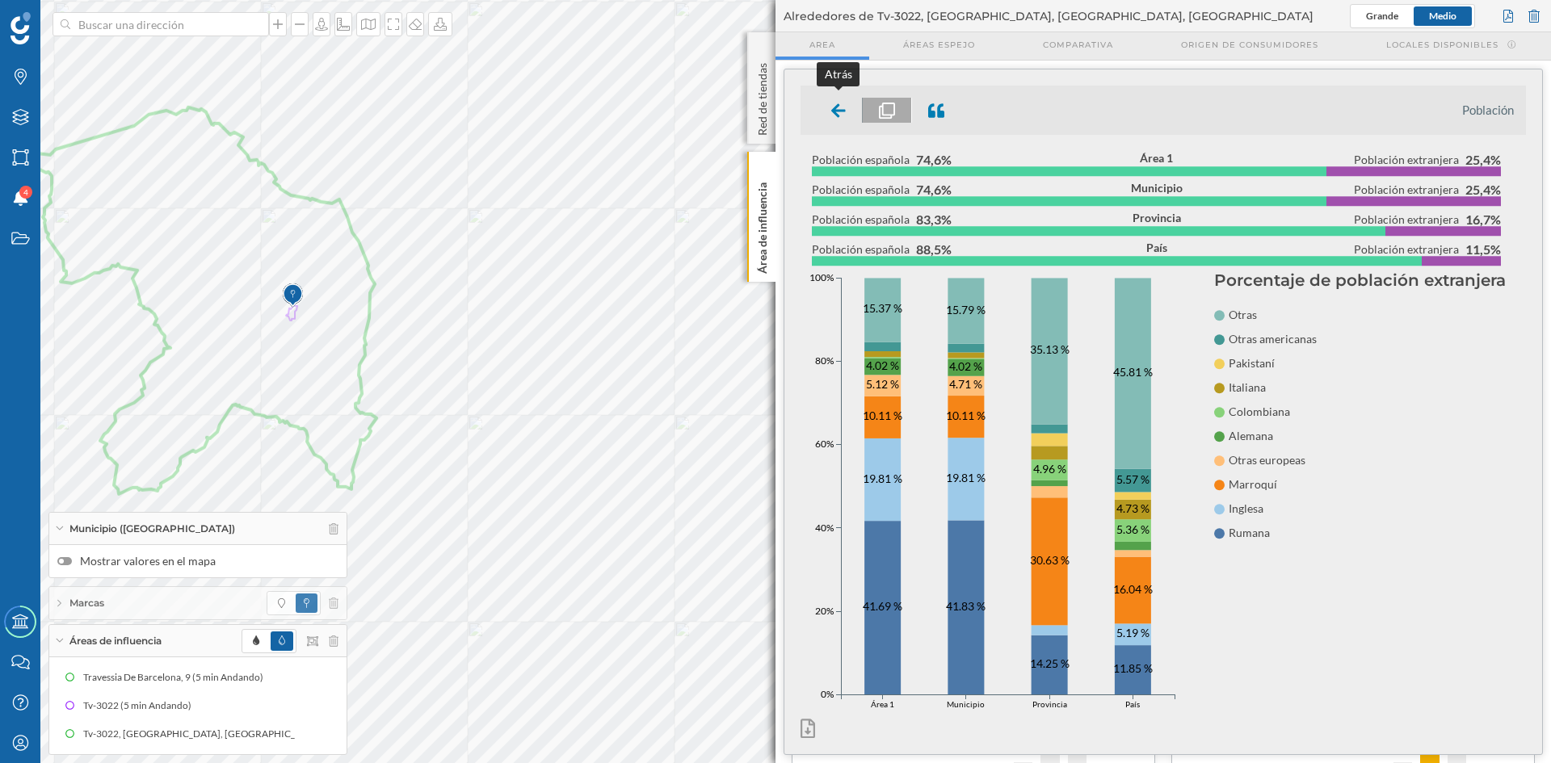
click at [832, 107] on icon at bounding box center [838, 111] width 15 height 16
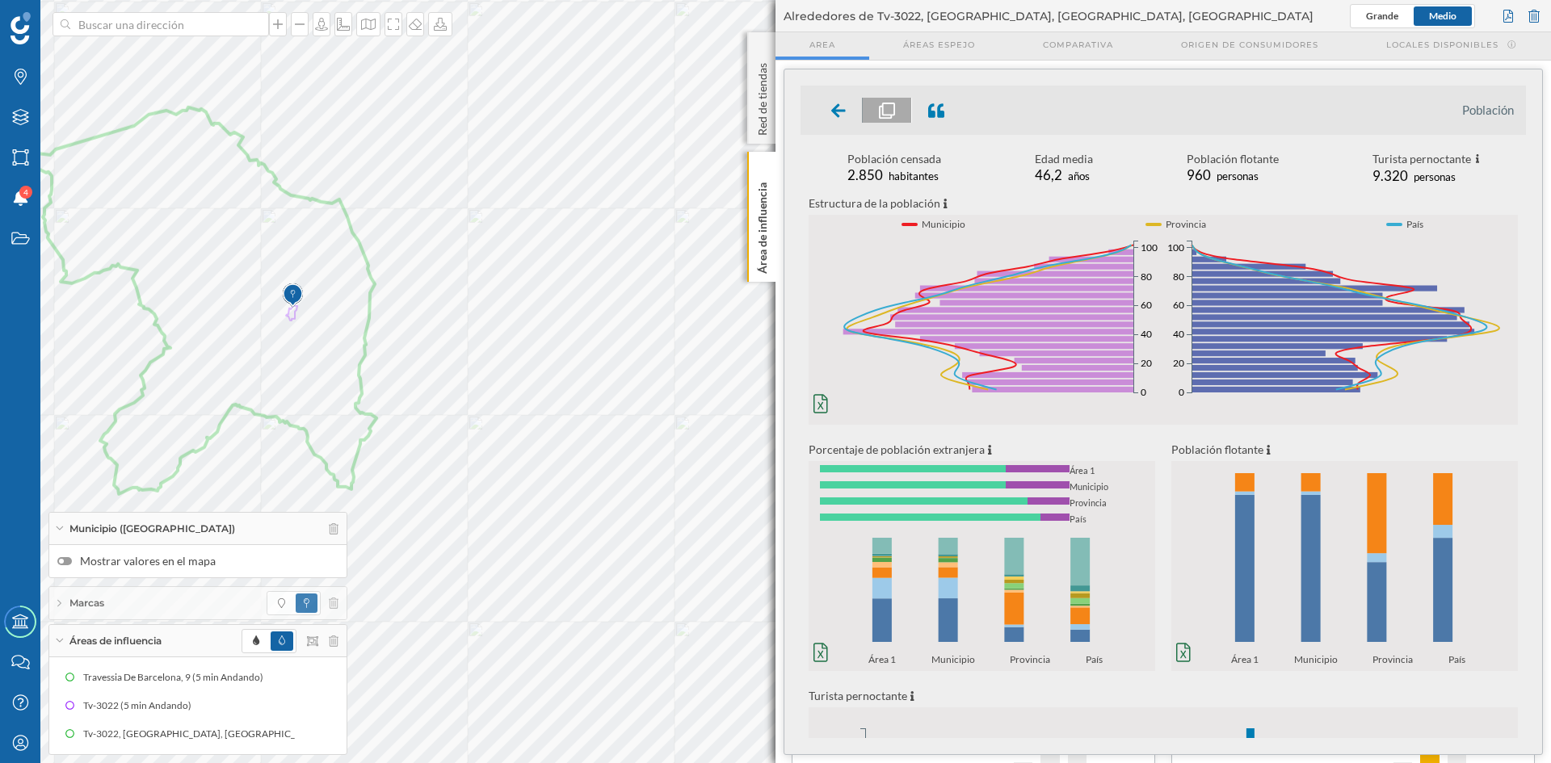
click at [836, 105] on icon at bounding box center [838, 111] width 15 height 16
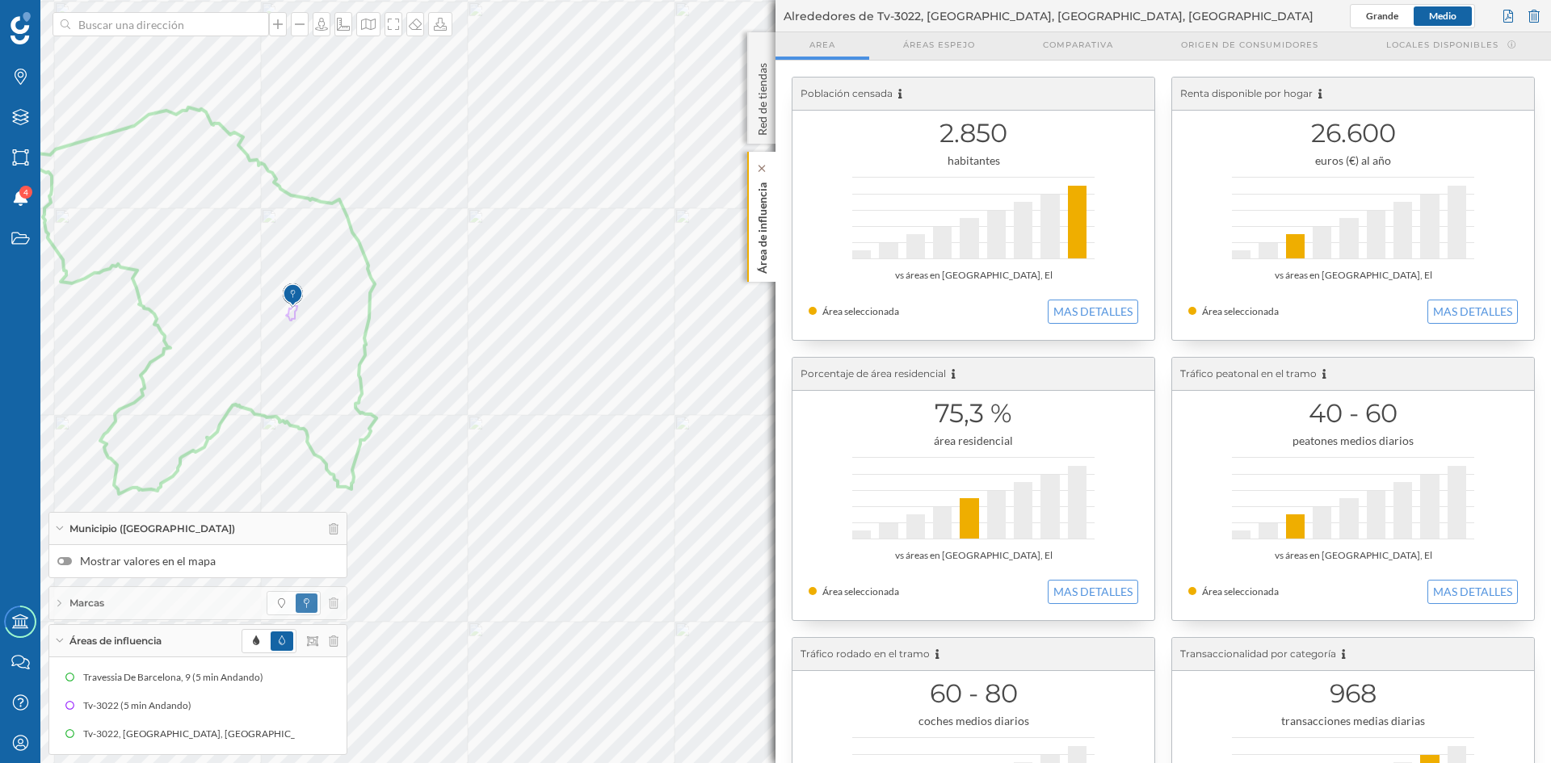
drag, startPoint x: 773, startPoint y: 220, endPoint x: 771, endPoint y: 234, distance: 13.8
click at [773, 221] on div "Área de influencia" at bounding box center [761, 217] width 28 height 130
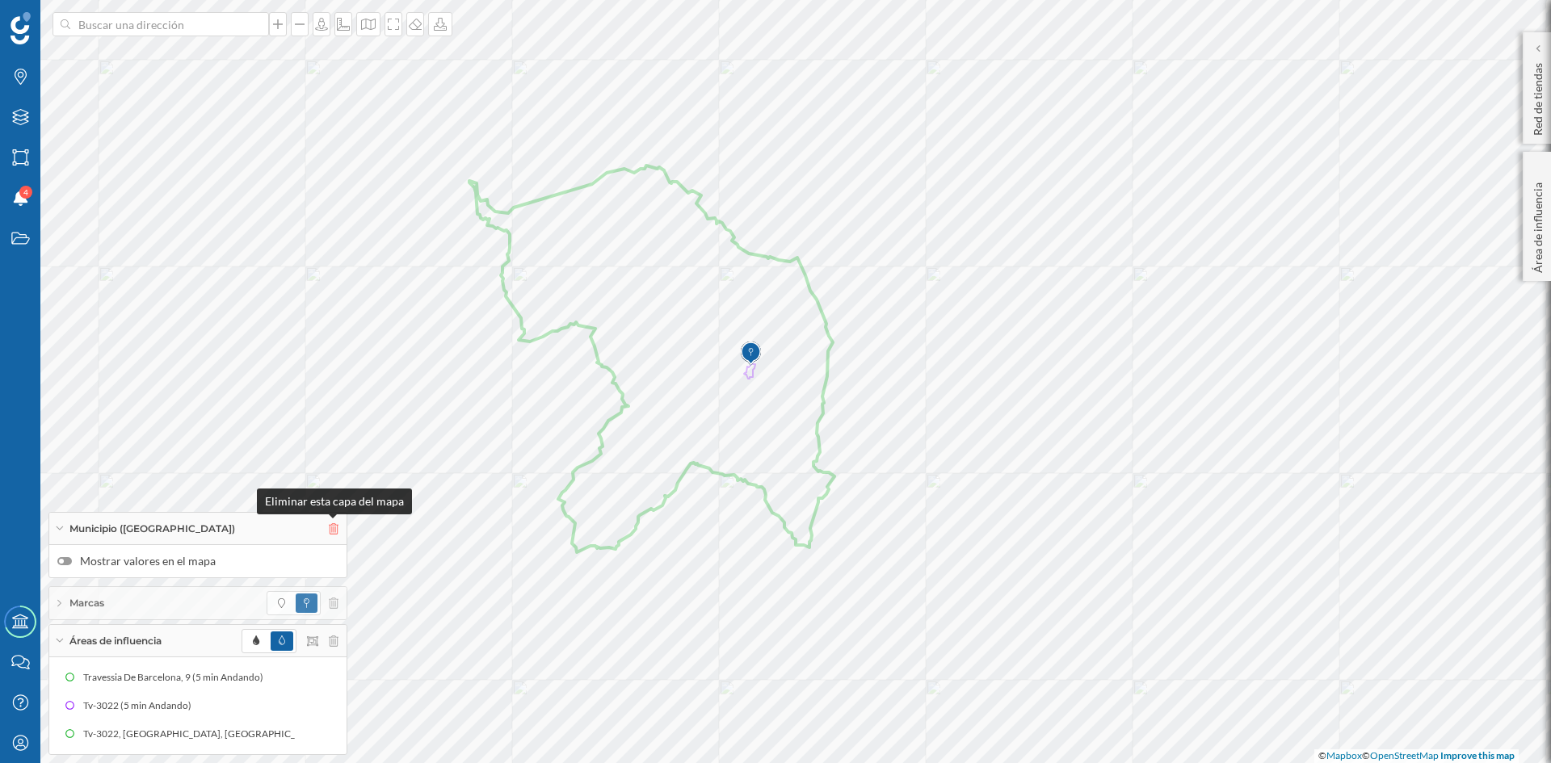
click at [333, 530] on icon at bounding box center [334, 528] width 10 height 11
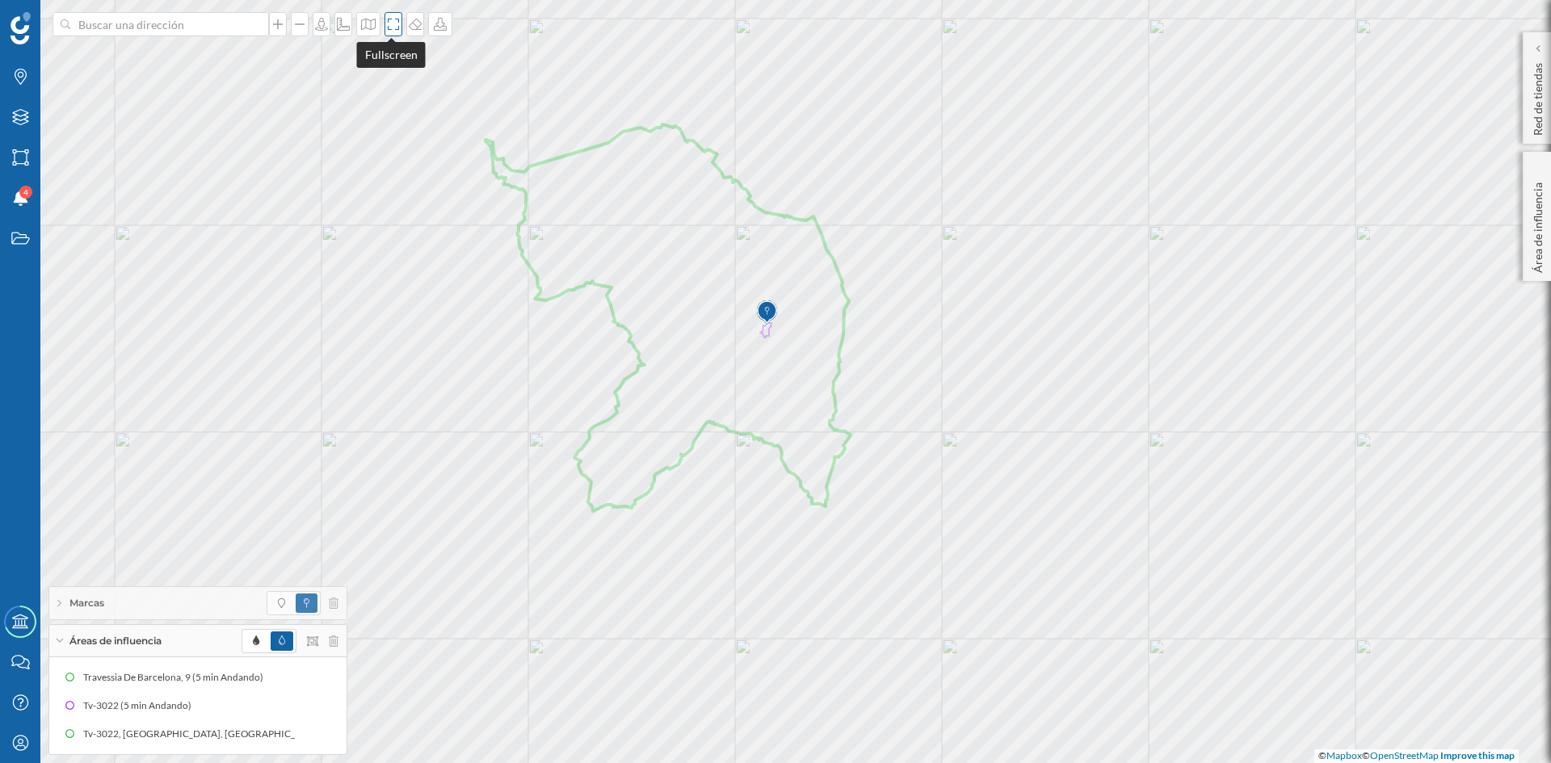
click at [386, 31] on div at bounding box center [393, 24] width 18 height 24
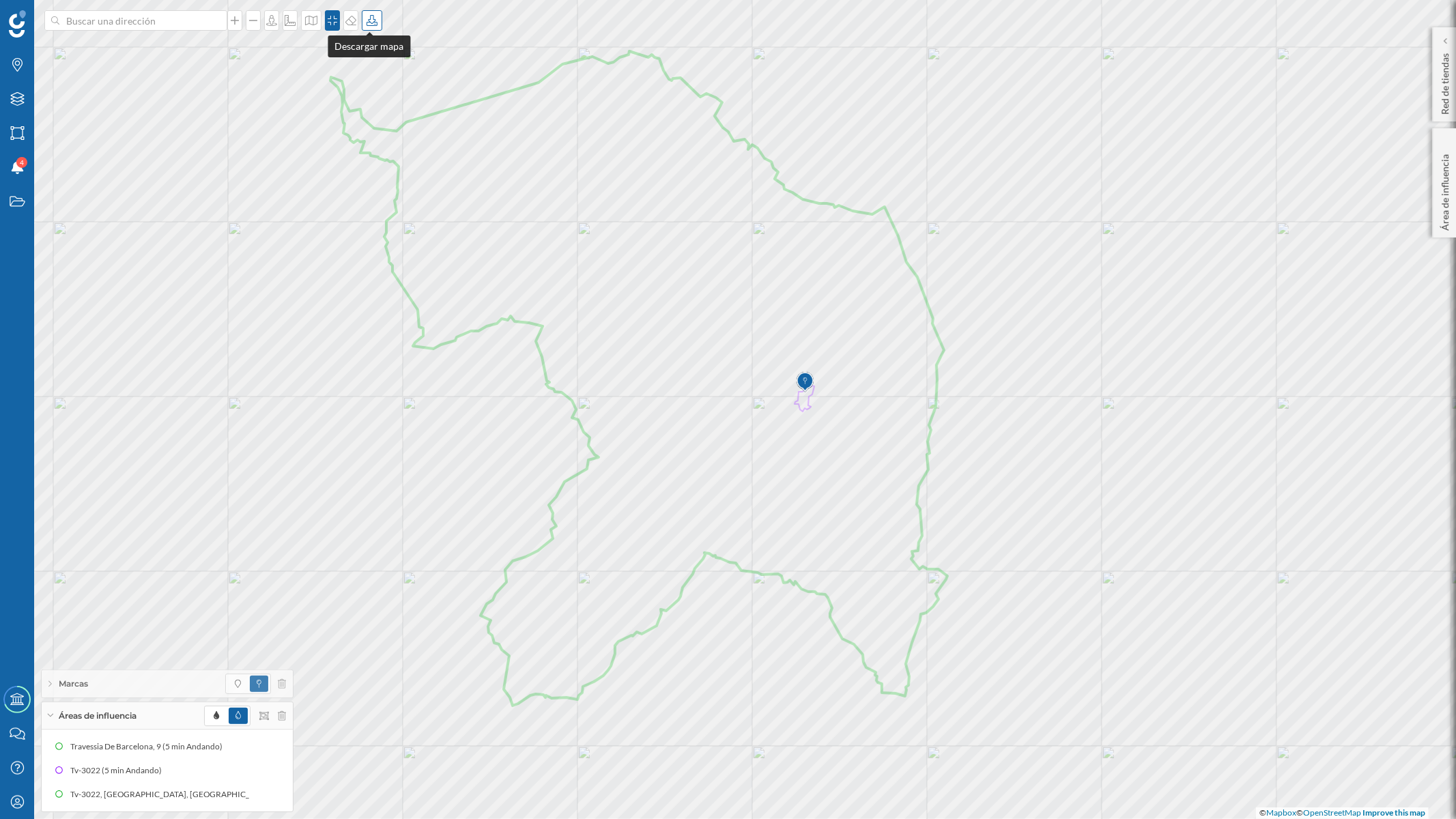
click at [370, 24] on icon at bounding box center [372, 20] width 14 height 11
click at [388, 96] on div "Descargar sin leyenda" at bounding box center [414, 100] width 96 height 14
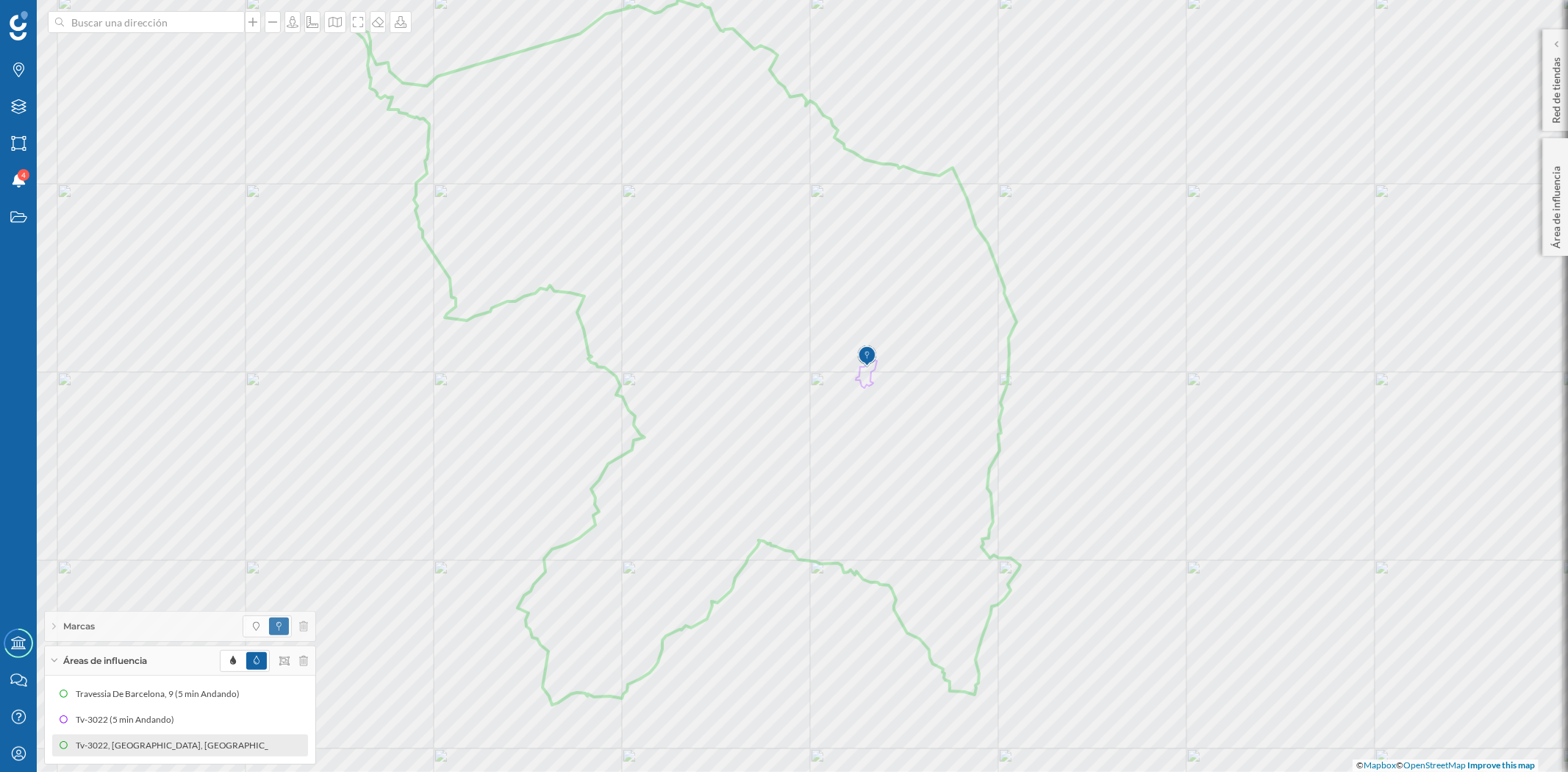
click at [136, 694] on div "Tv-3022, 43519 El Perelló, Tarragona, Spain (Área dibujada)" at bounding box center [259, 746] width 379 height 15
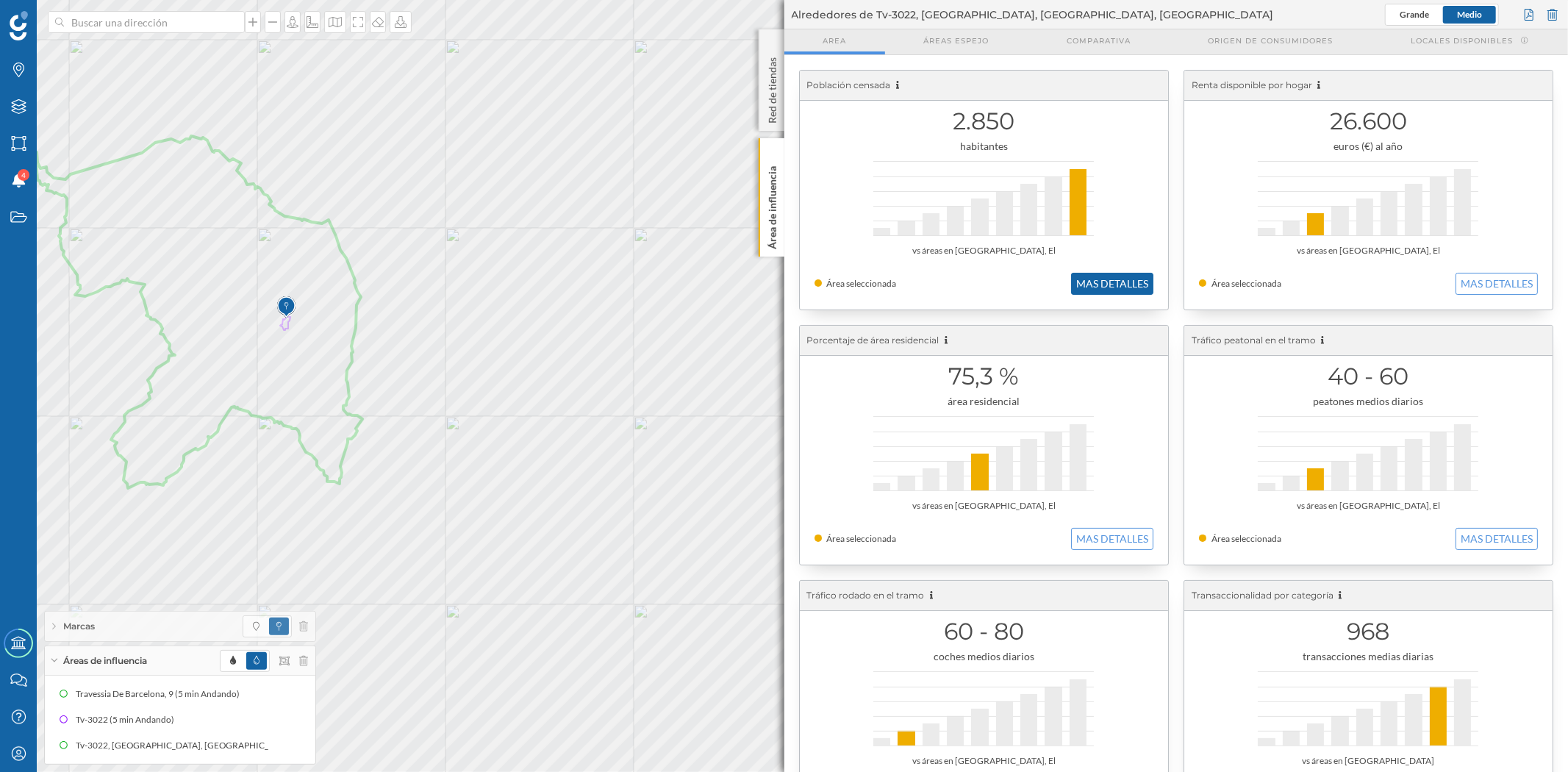
click at [1123, 279] on button "MAS DETALLES" at bounding box center [1112, 284] width 82 height 22
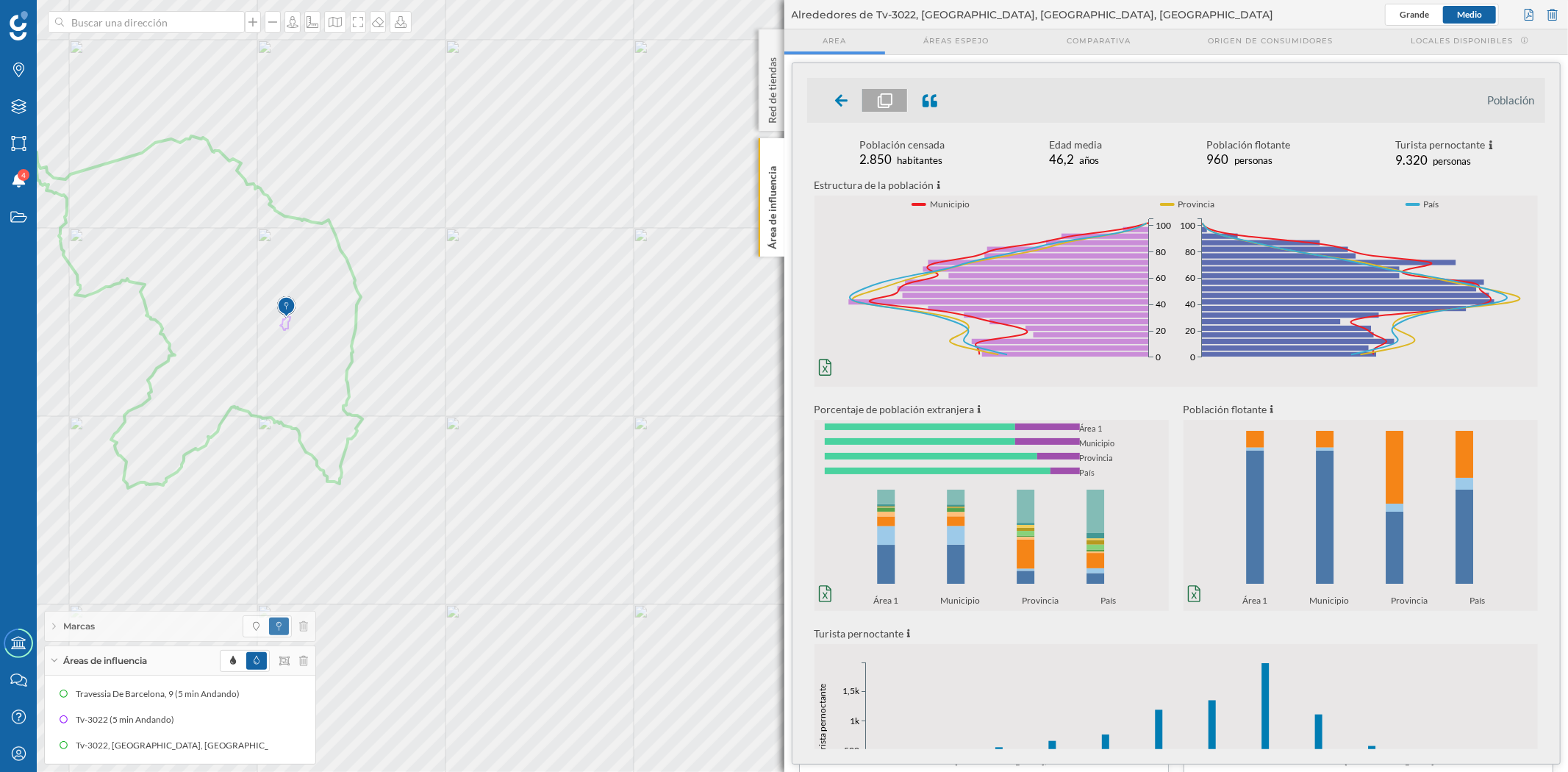
scroll to position [324, 0]
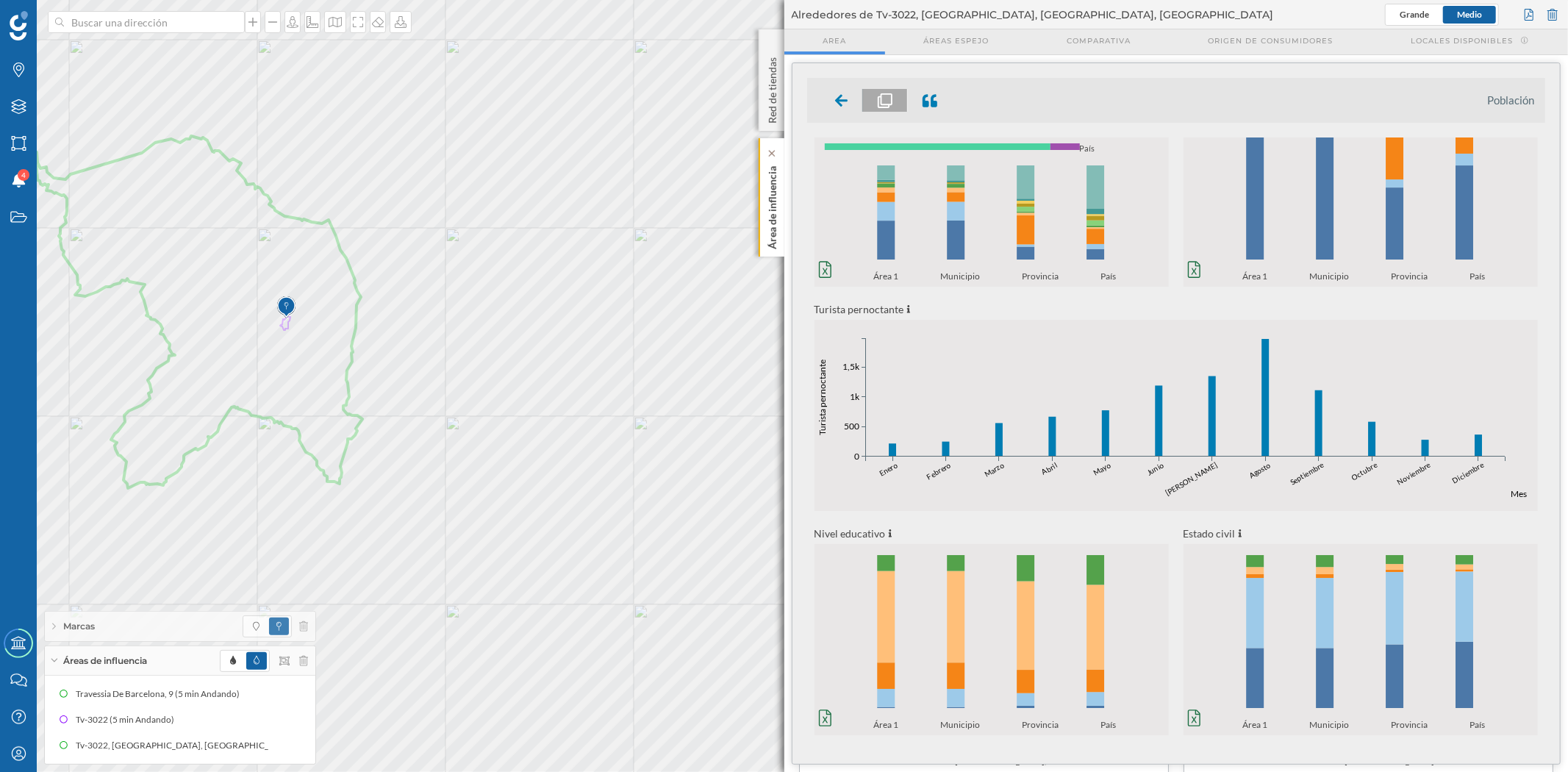
click at [774, 208] on p "Área de influencia" at bounding box center [772, 205] width 15 height 89
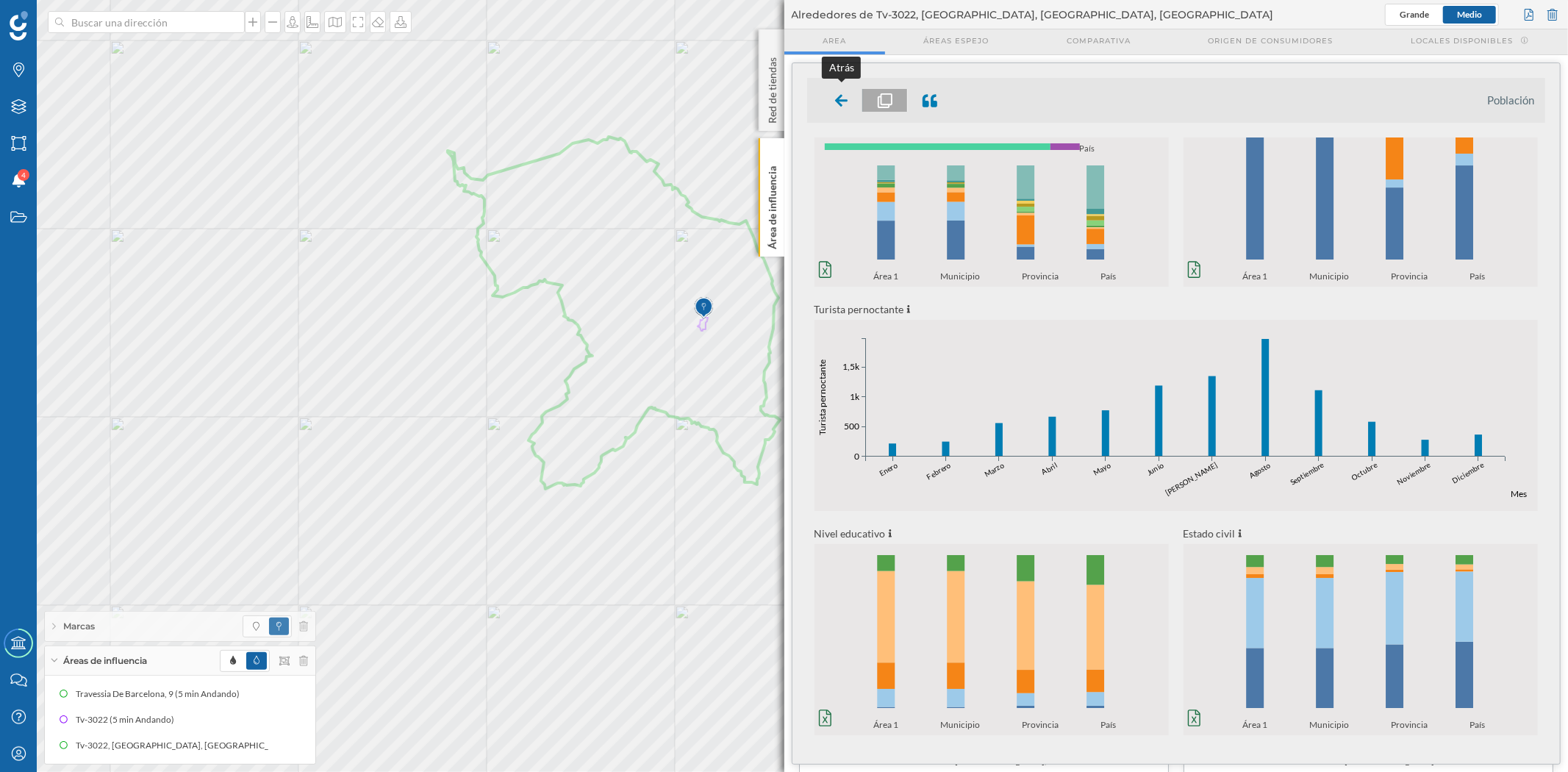
click at [840, 97] on icon at bounding box center [841, 100] width 14 height 13
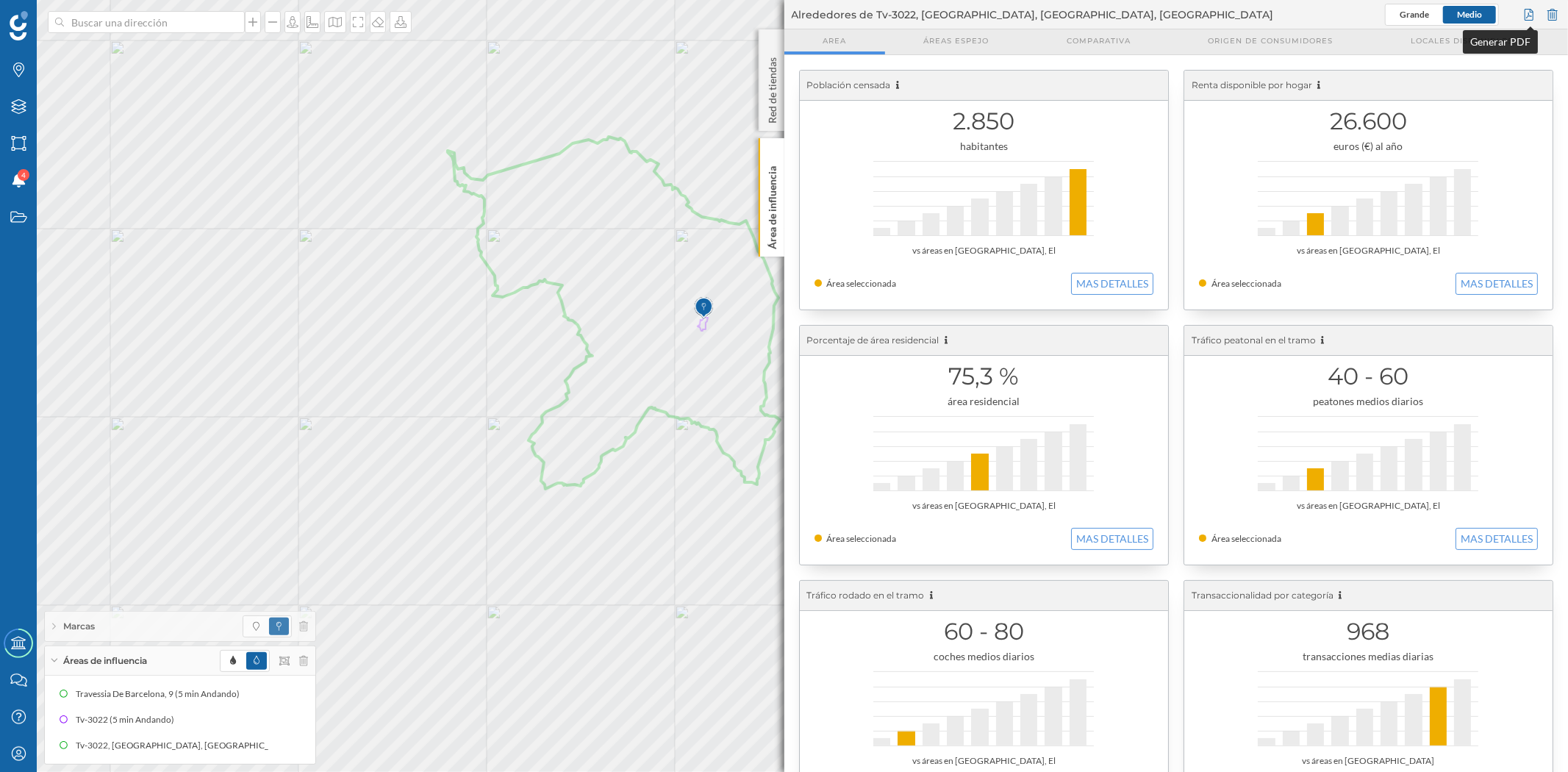
click at [1411, 15] on div at bounding box center [1529, 15] width 16 height 22
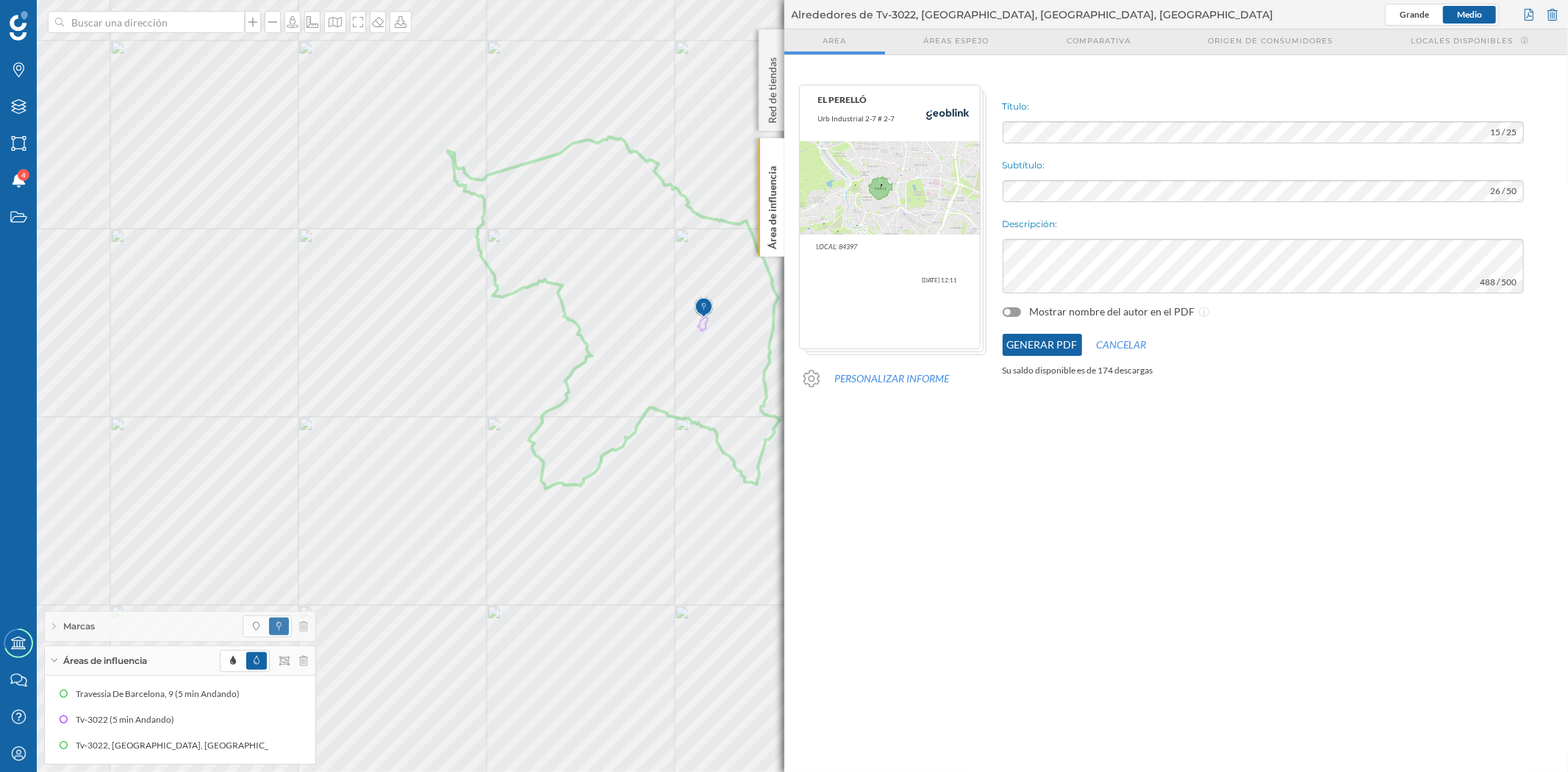
click at [1053, 344] on button "Generar PDF" at bounding box center [1042, 345] width 79 height 22
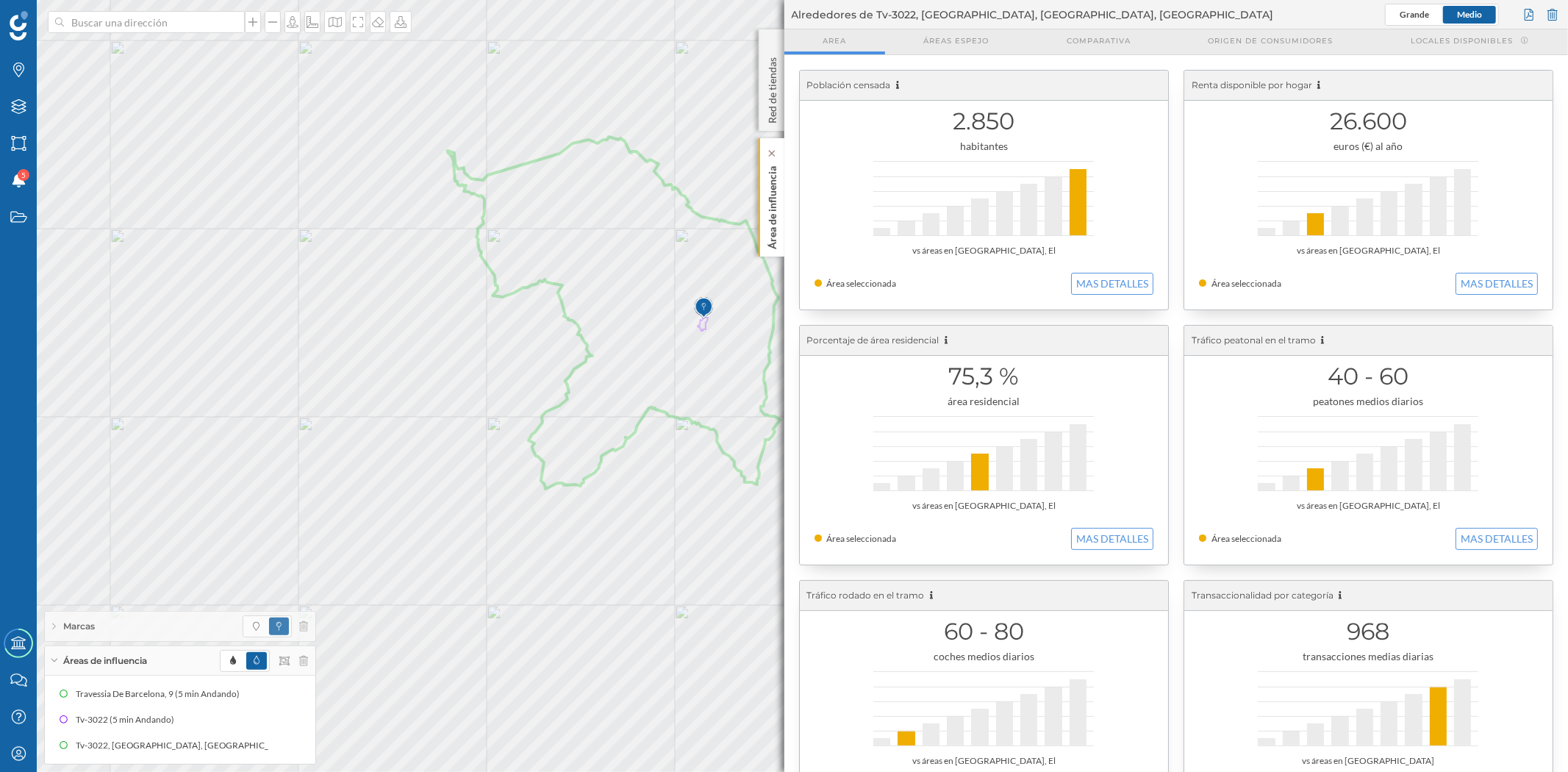
click at [767, 218] on p "Área de influencia" at bounding box center [772, 205] width 15 height 89
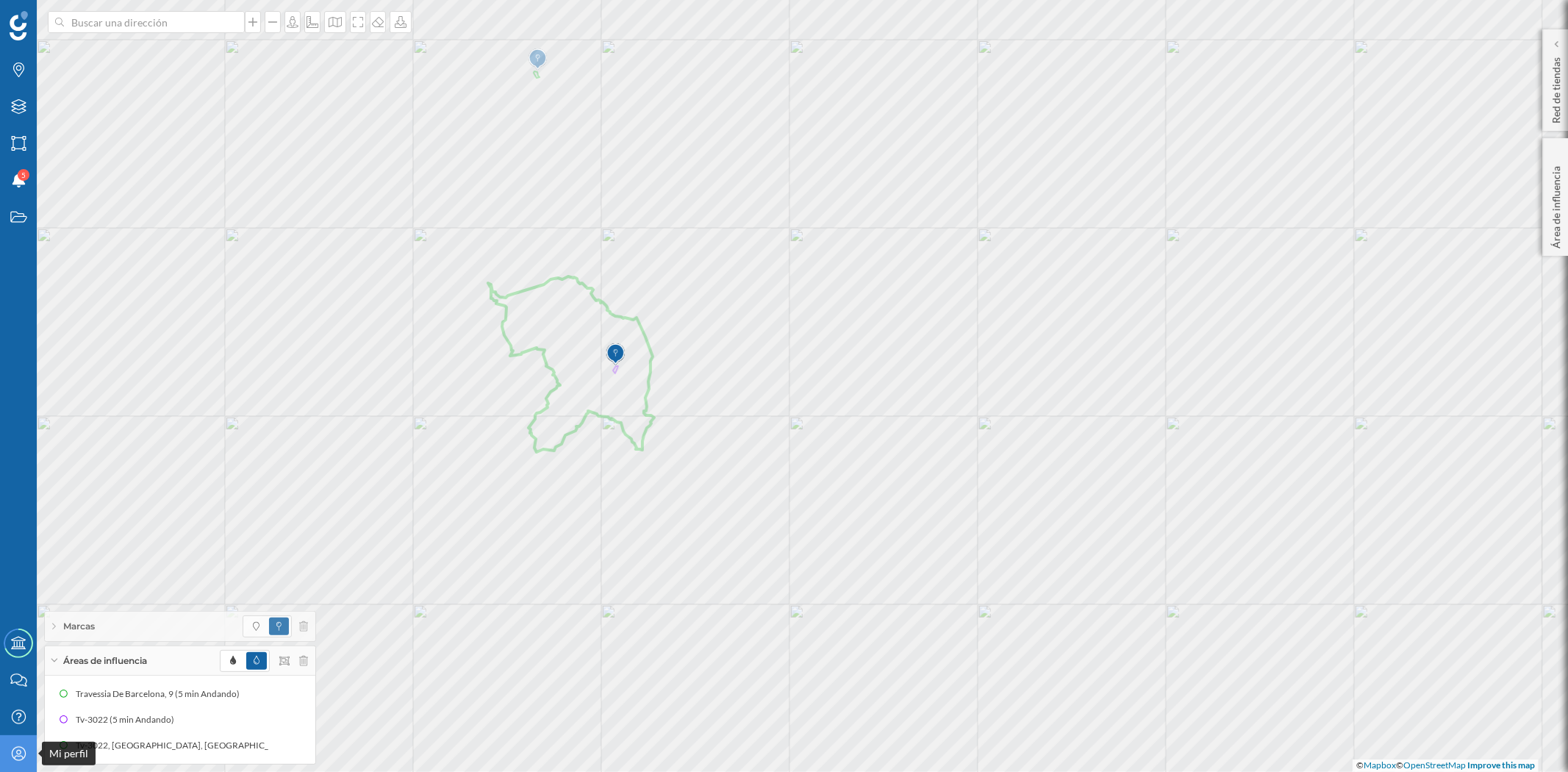
click at [13, 694] on icon "Mi perfil" at bounding box center [18, 754] width 18 height 15
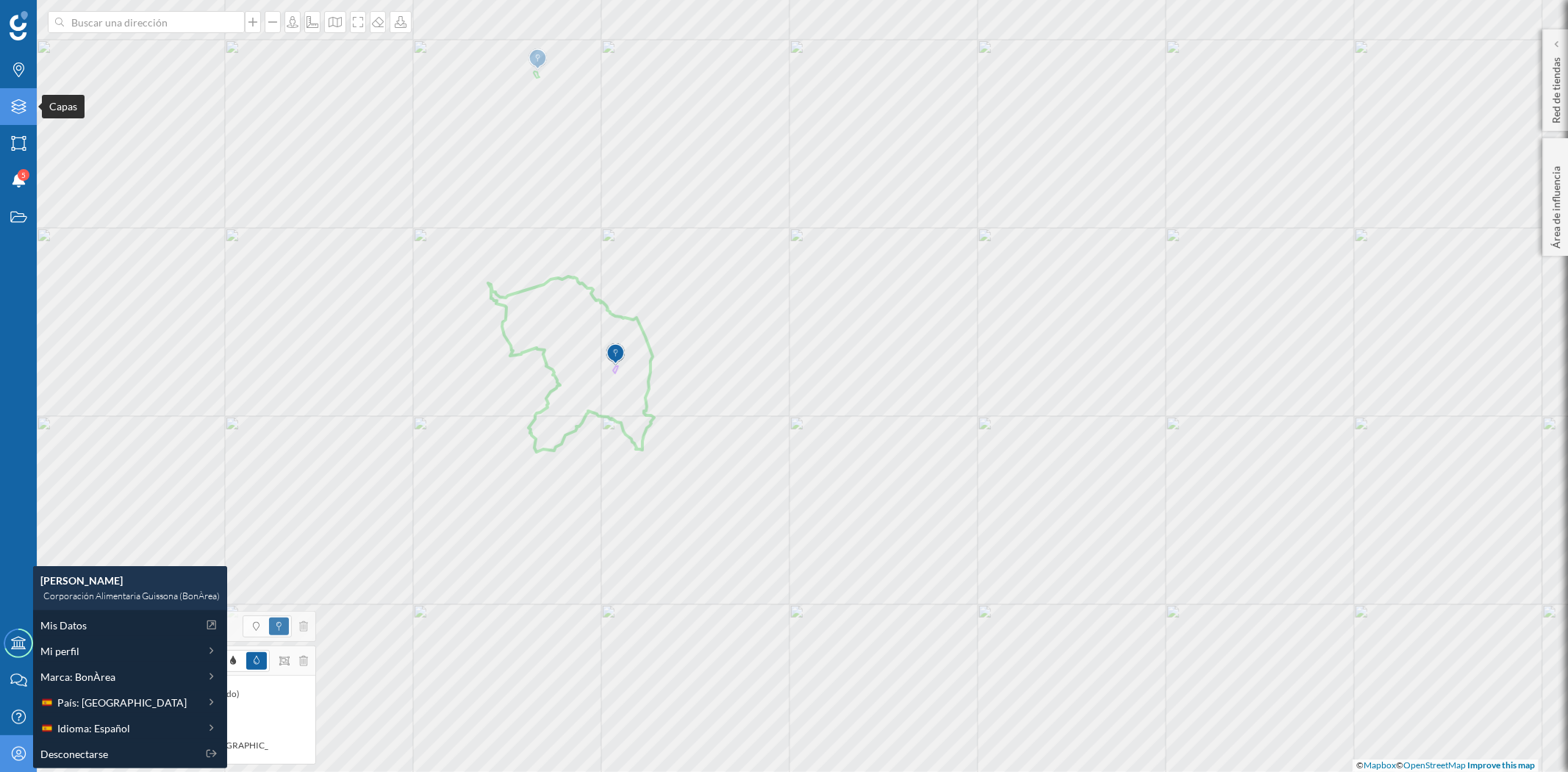
click at [8, 107] on div "Capas" at bounding box center [18, 107] width 36 height 36
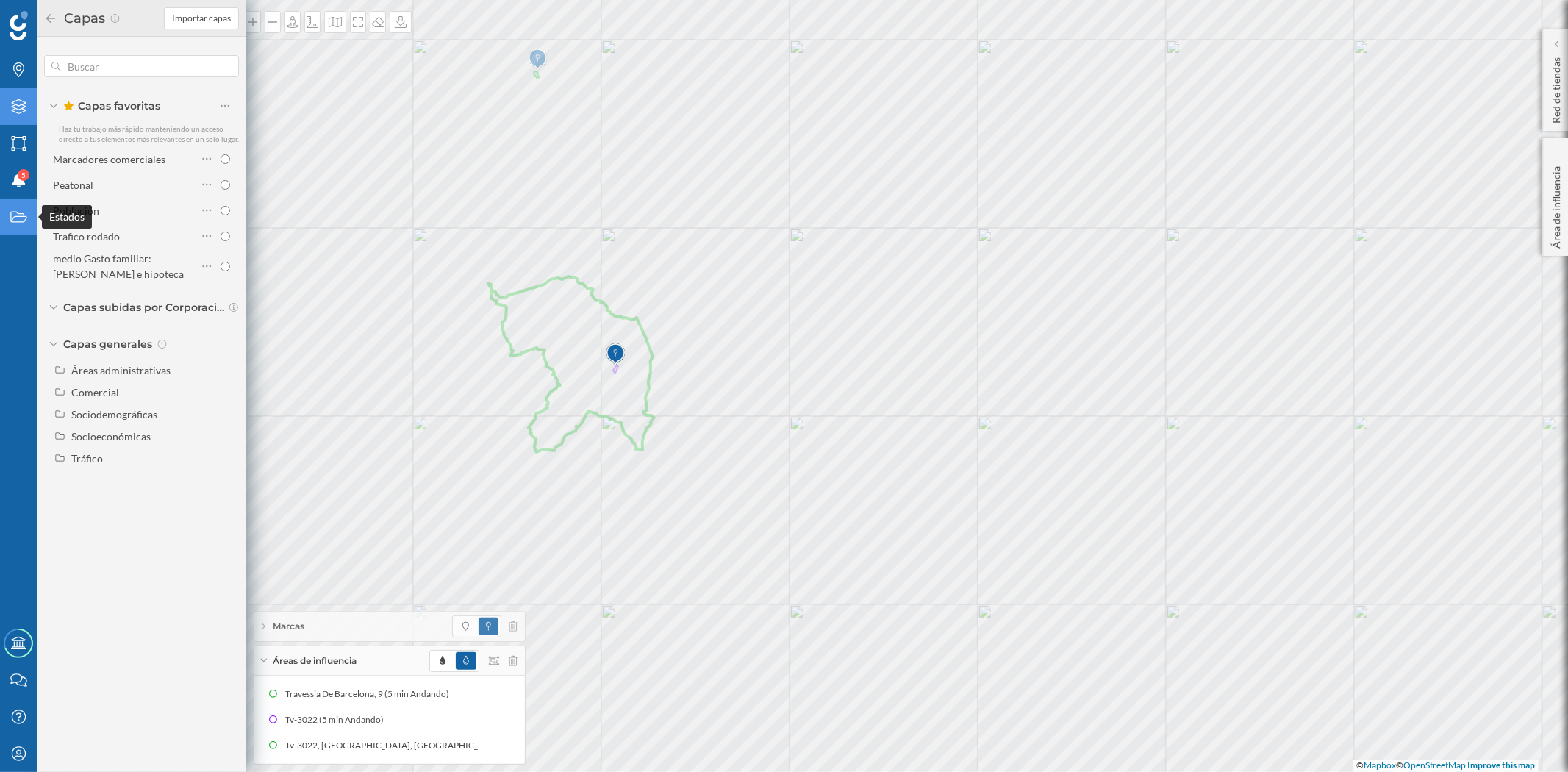
click at [29, 214] on div "Estados" at bounding box center [18, 217] width 36 height 36
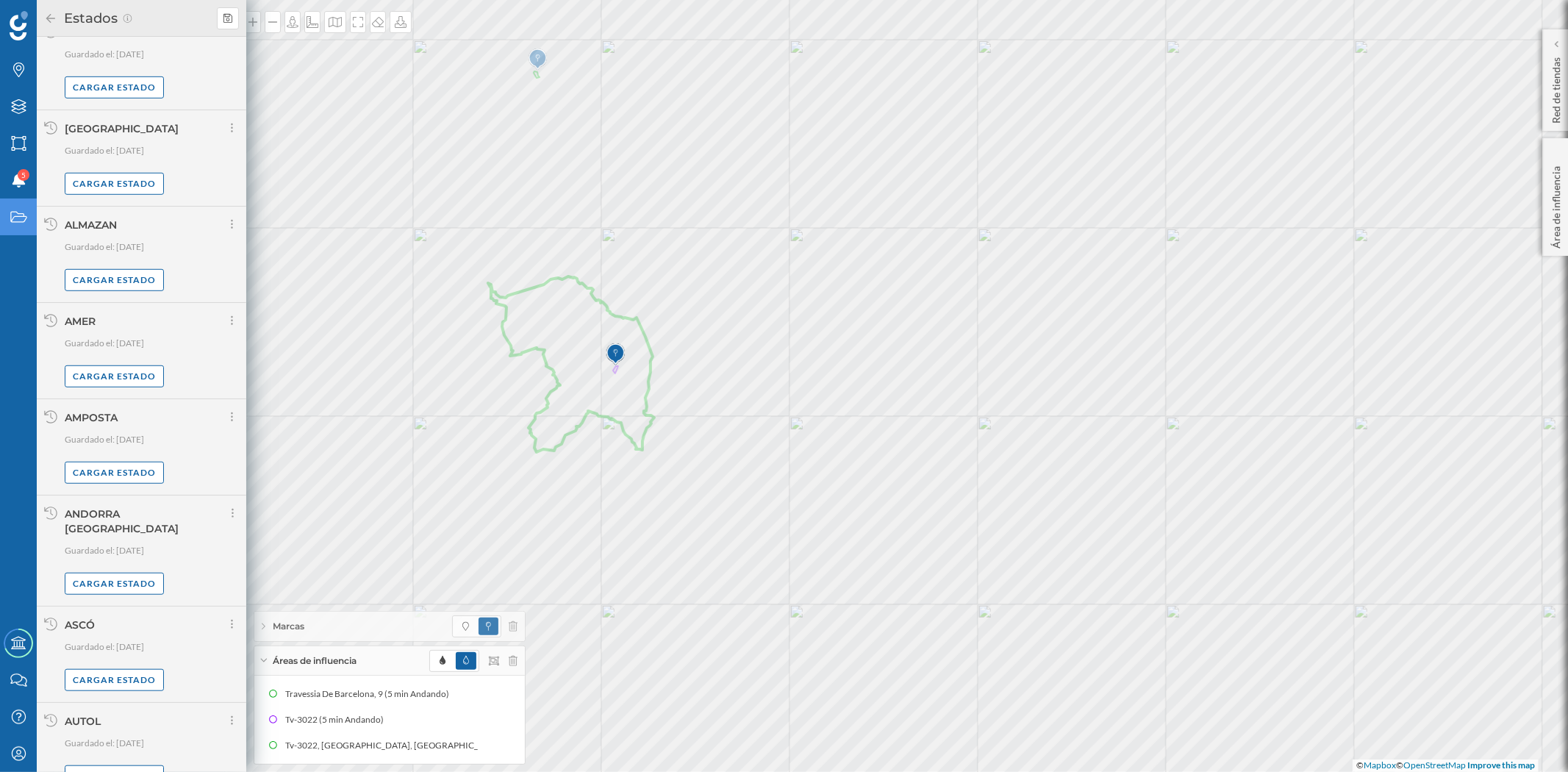
scroll to position [809, 0]
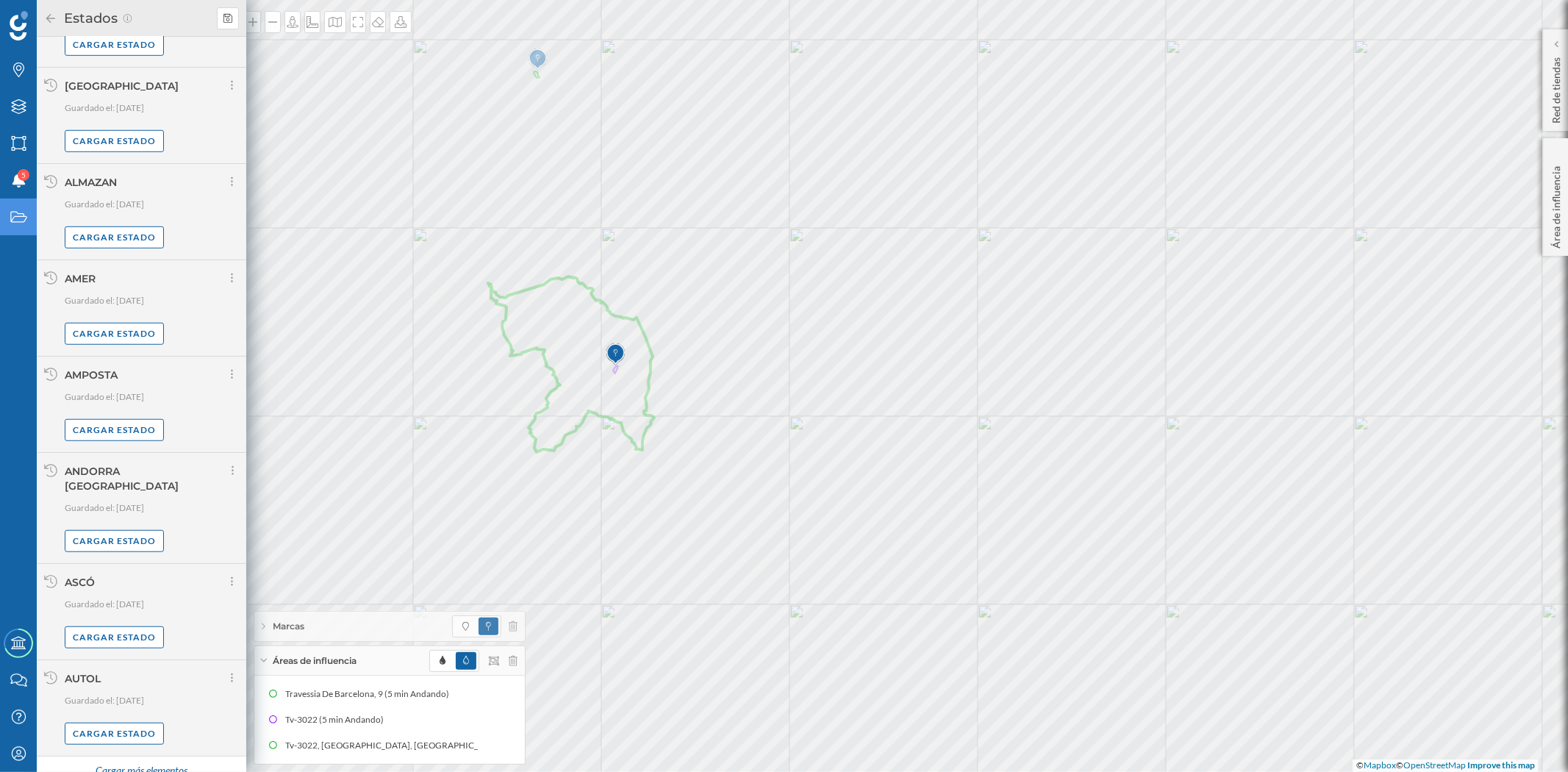
click at [106, 694] on div "Cargar más elementos" at bounding box center [140, 771] width 110 height 22
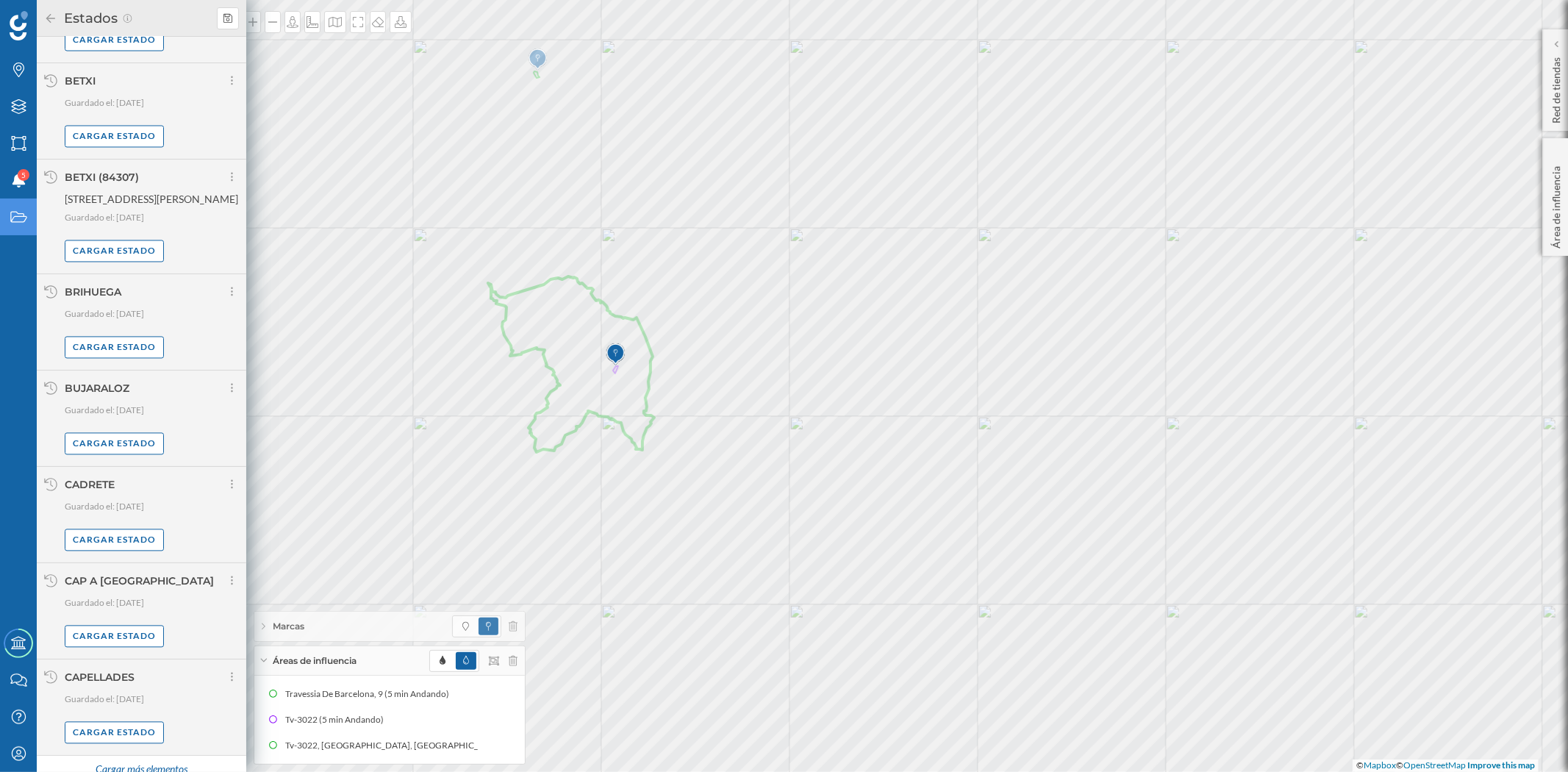
click at [116, 694] on div "Cargar más elementos" at bounding box center [140, 770] width 110 height 22
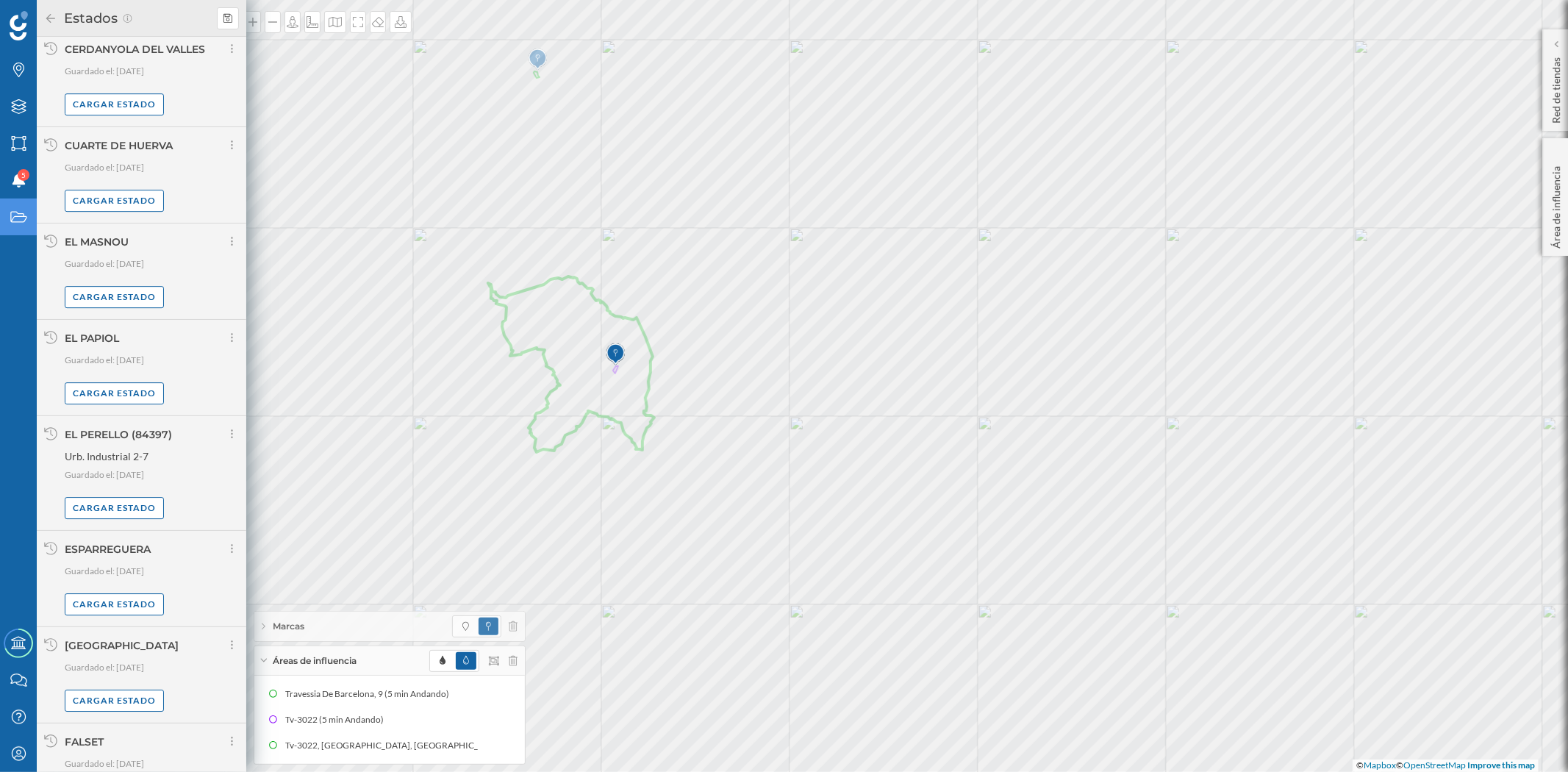
scroll to position [3900, 0]
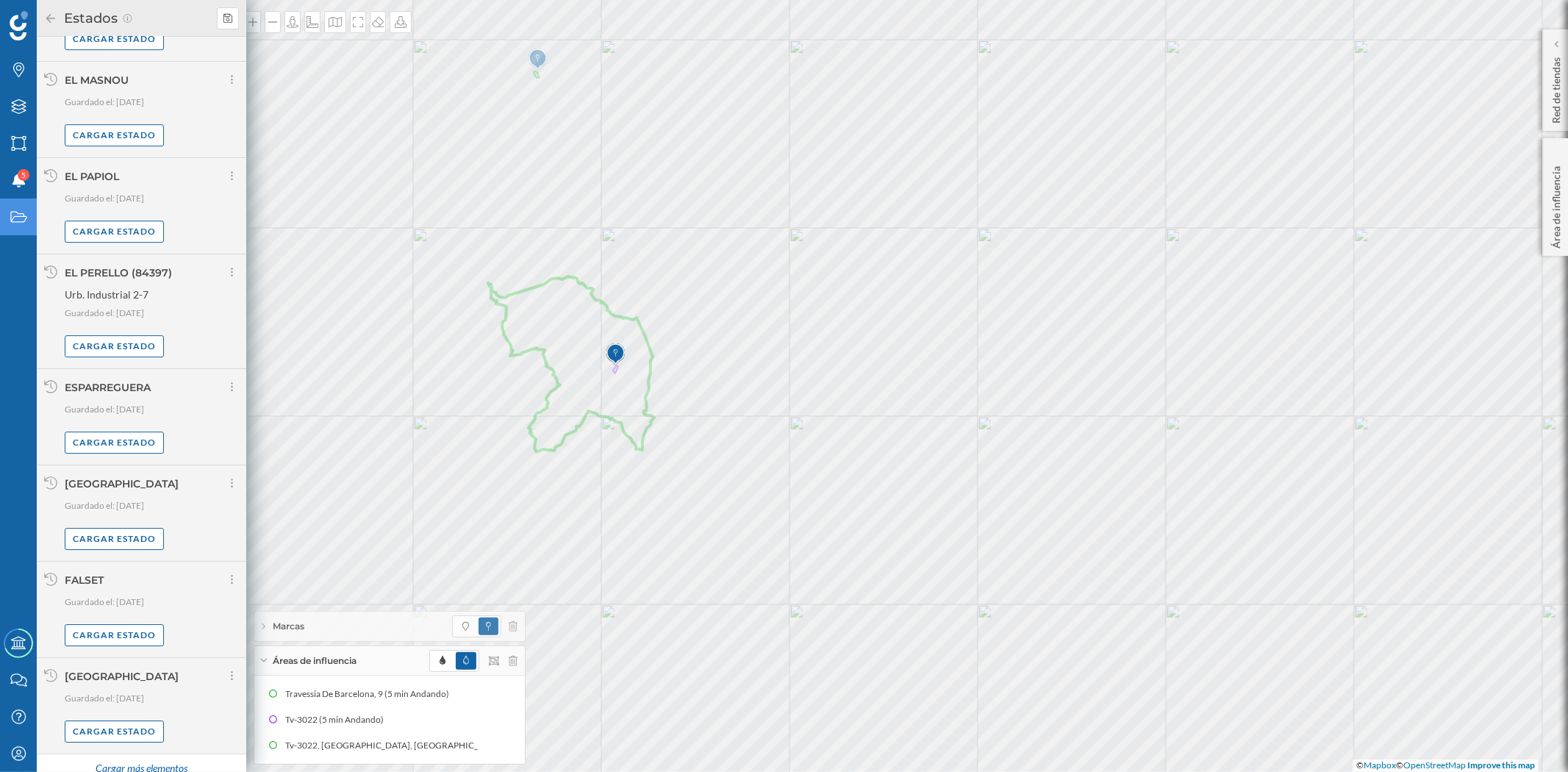
click at [136, 694] on div "Cargar más elementos" at bounding box center [140, 769] width 110 height 22
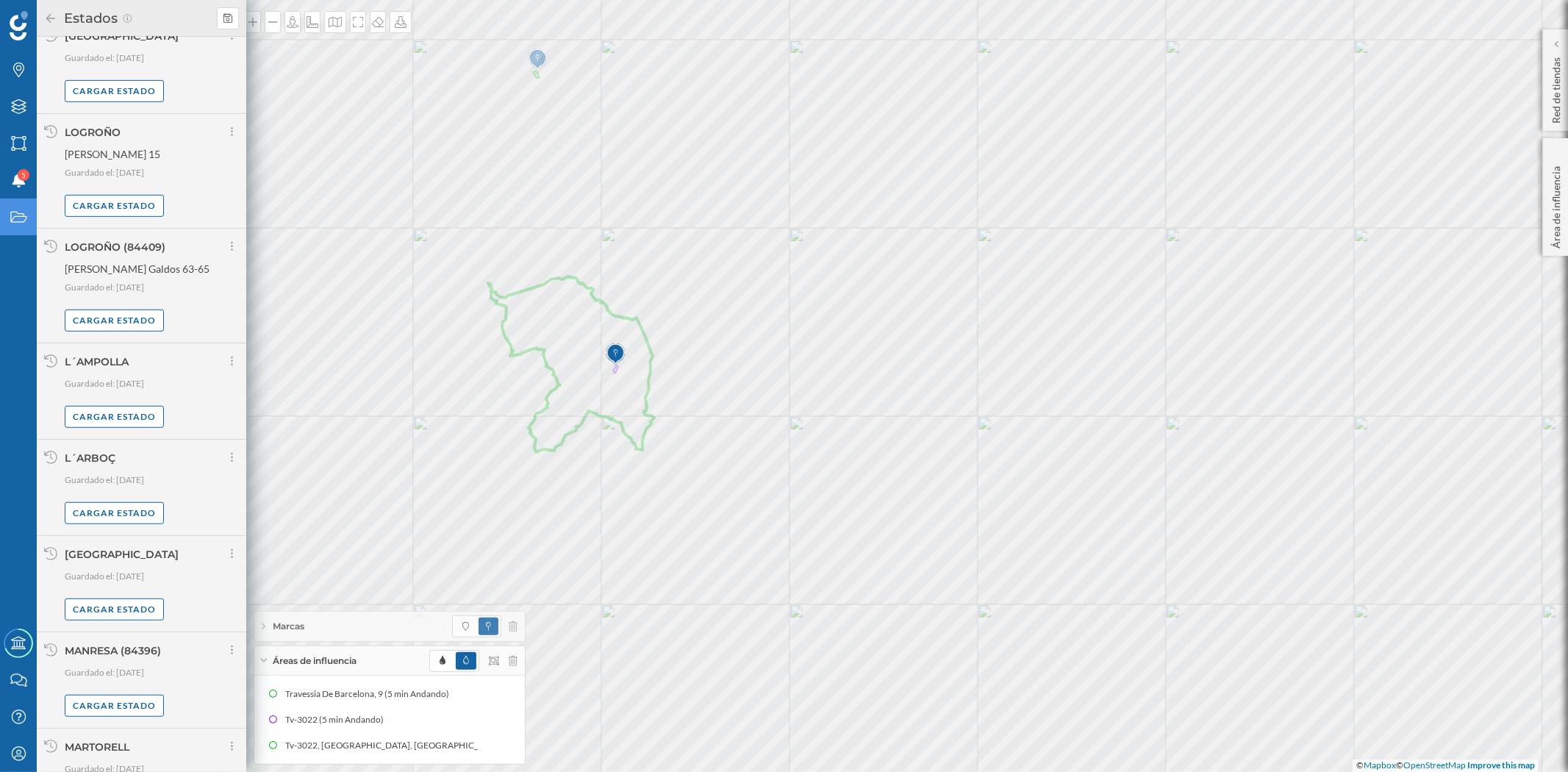
scroll to position [5400, 0]
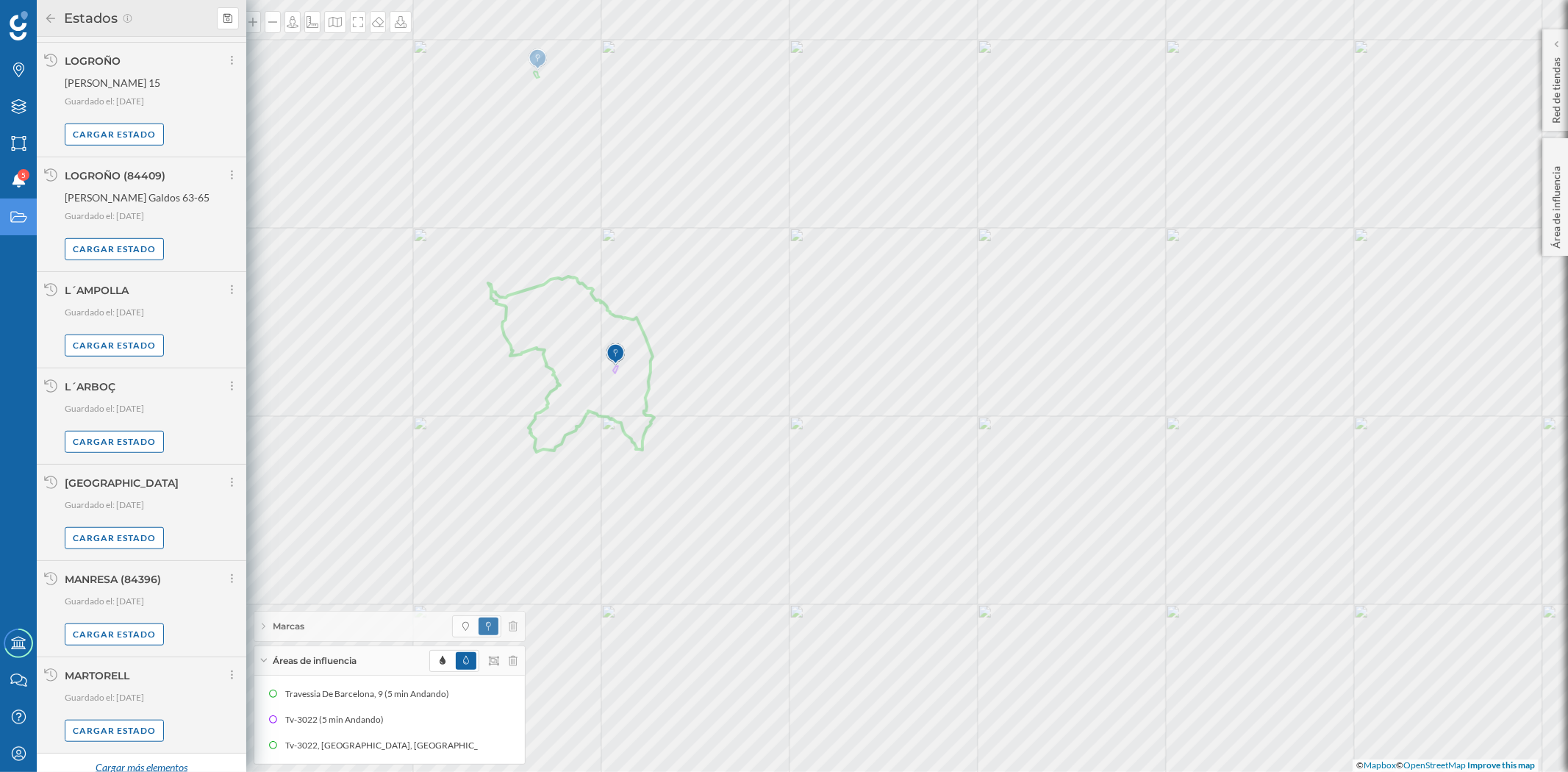
click at [123, 694] on div "Cargar más elementos" at bounding box center [140, 768] width 110 height 22
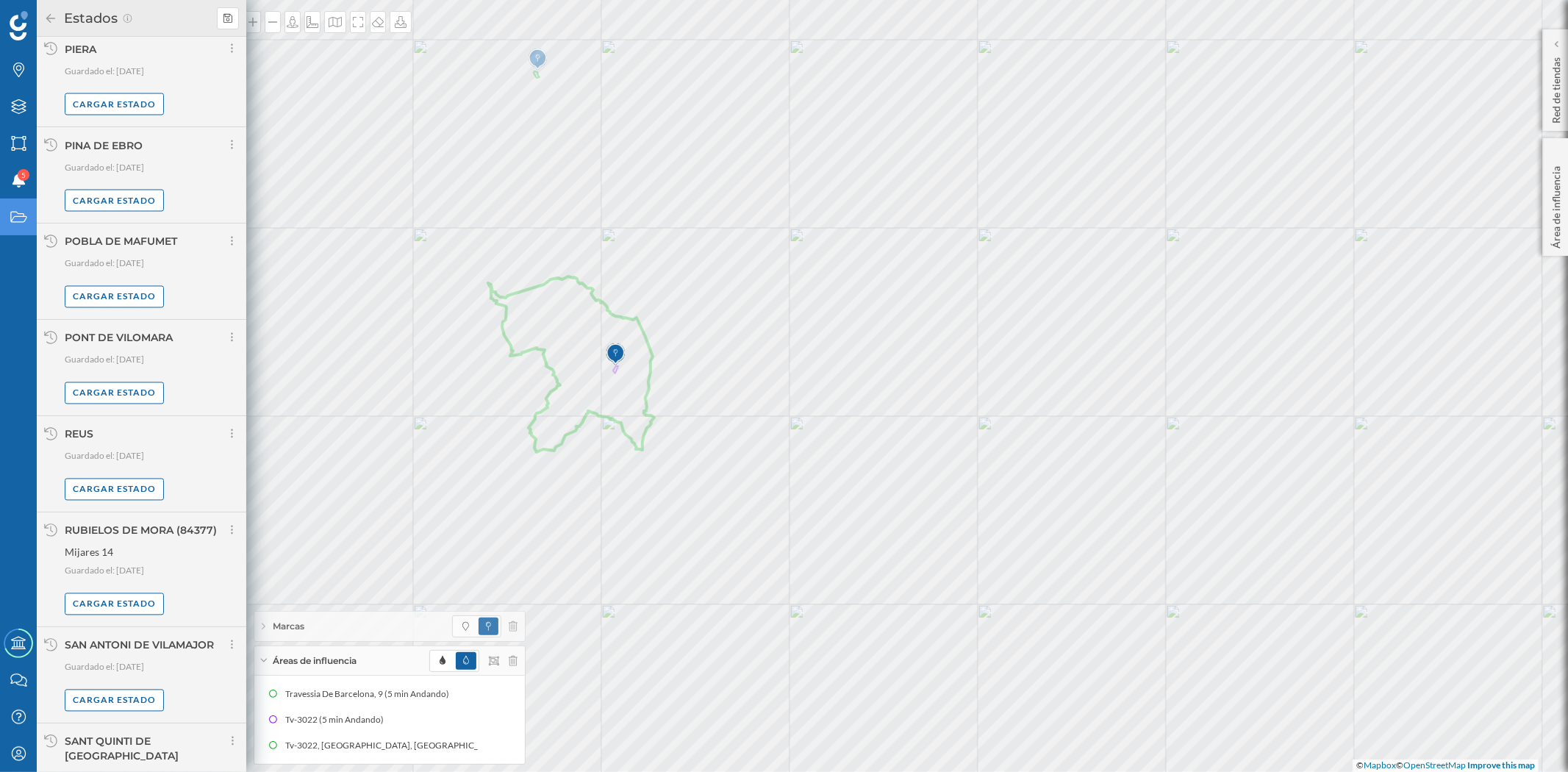
scroll to position [6968, 0]
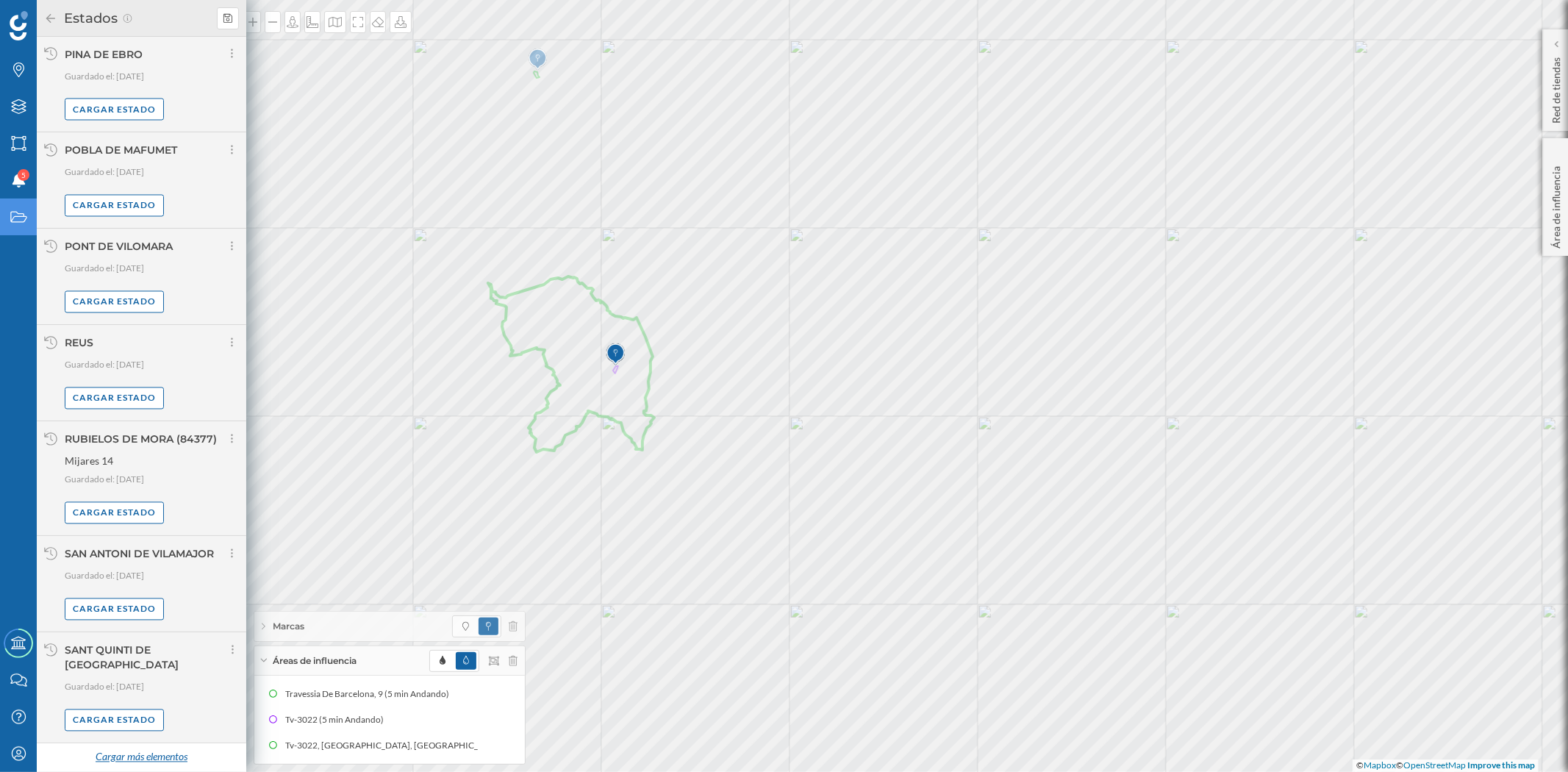
click at [133, 694] on div "Cargar más elementos" at bounding box center [140, 758] width 110 height 22
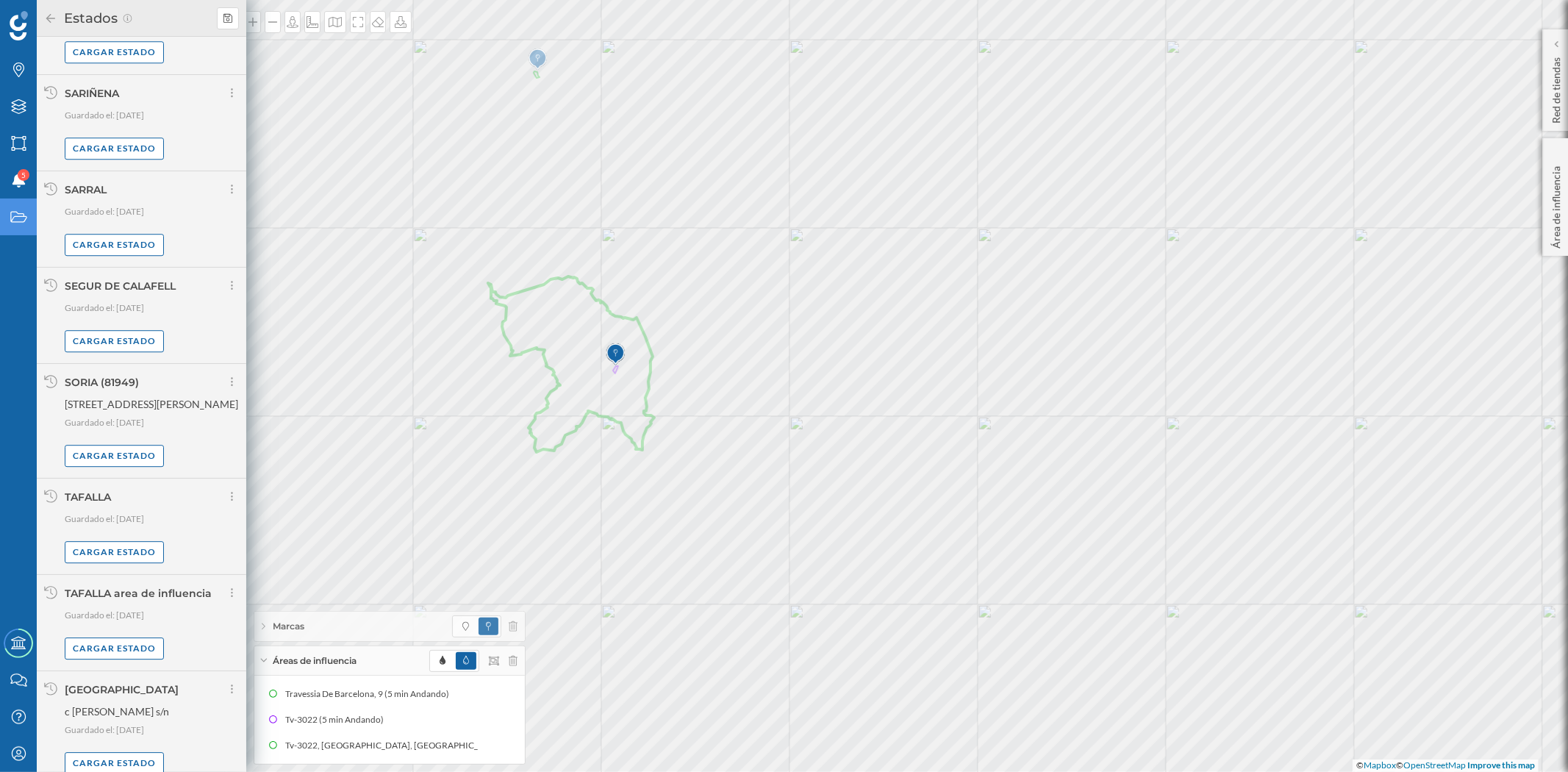
scroll to position [8532, 0]
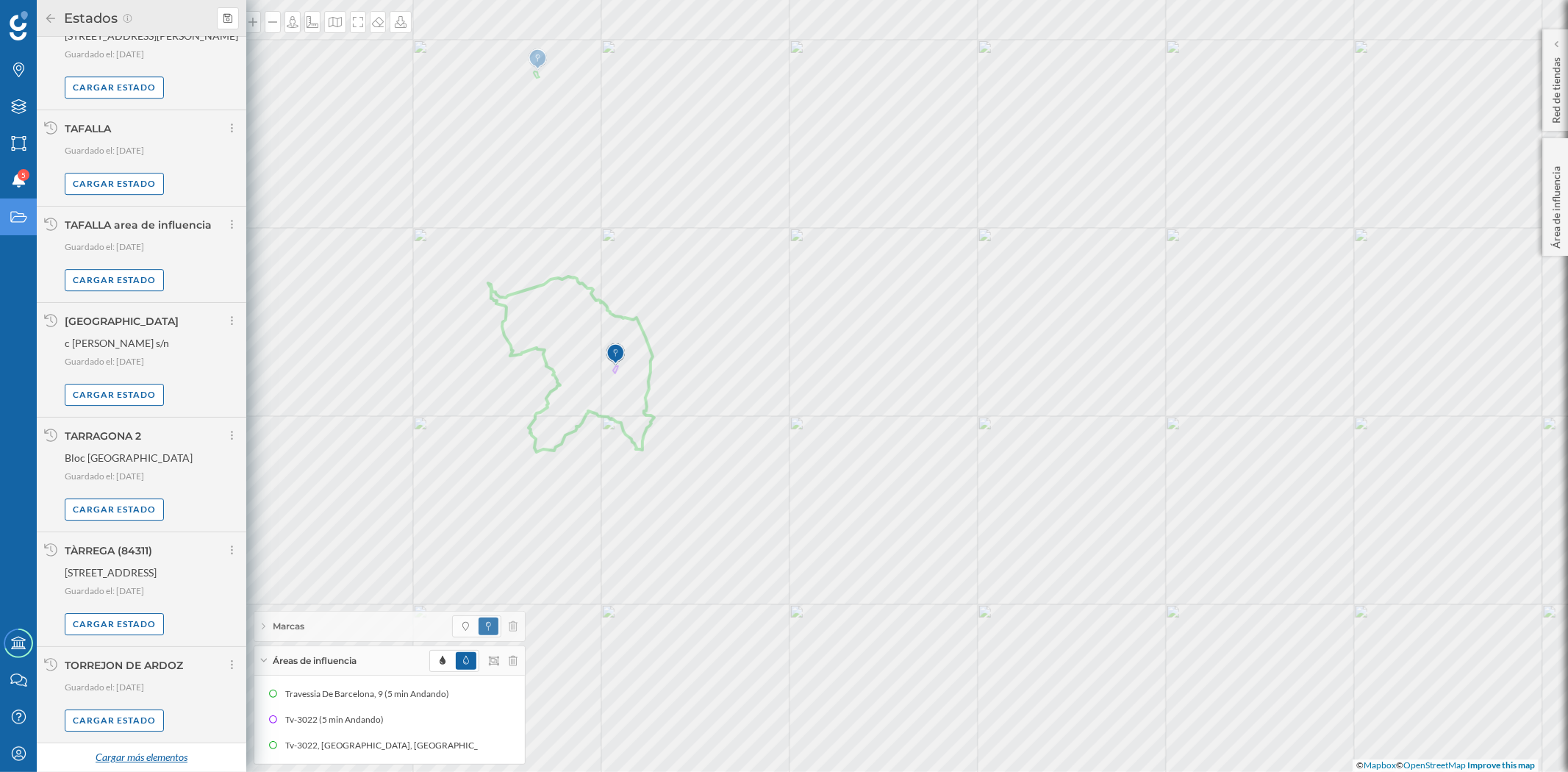
click at [112, 694] on div "Cargar más elementos" at bounding box center [140, 758] width 110 height 22
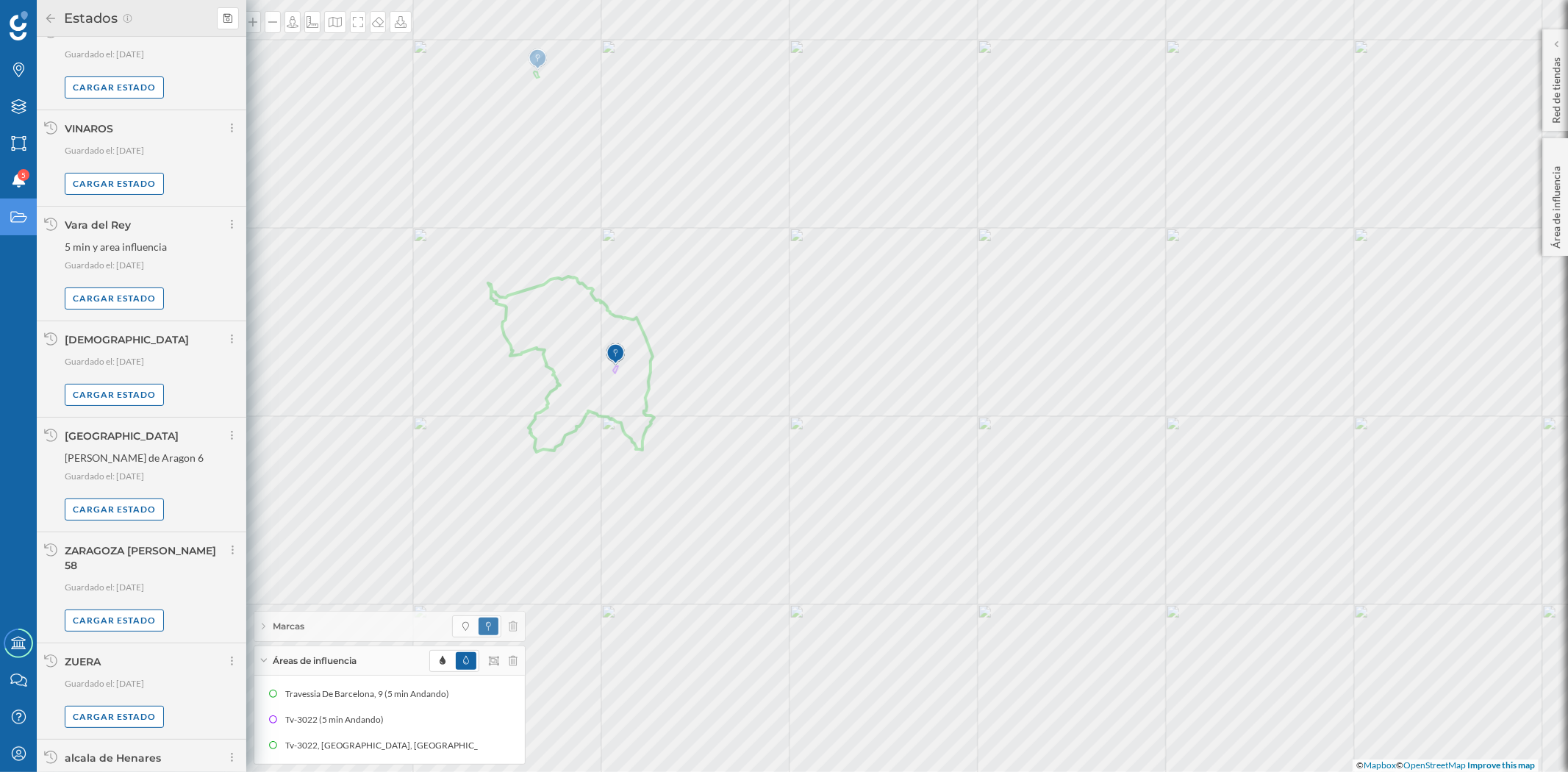
scroll to position [9518, 0]
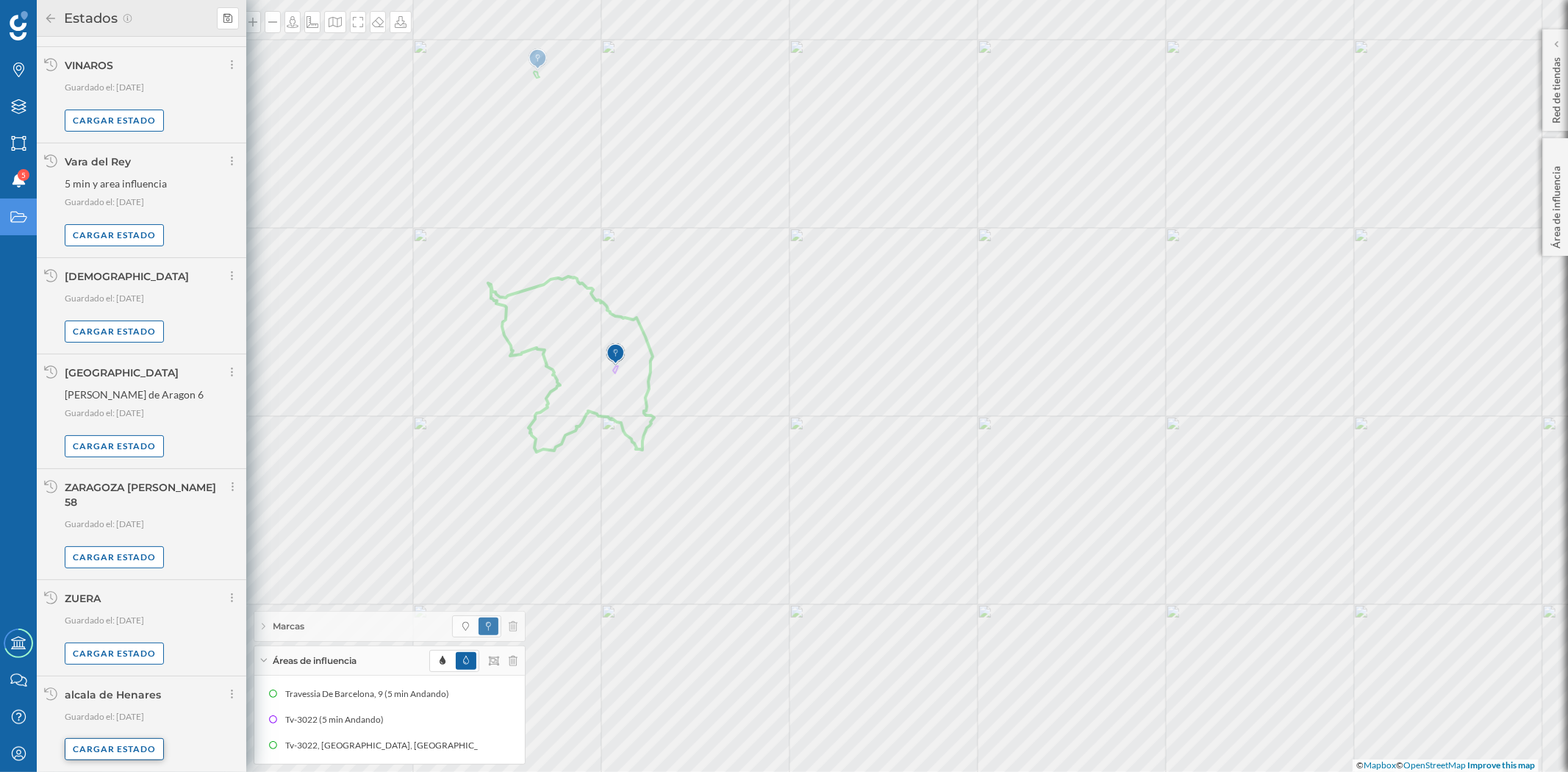
click at [128, 694] on div "Cargar estado" at bounding box center [114, 749] width 99 height 22
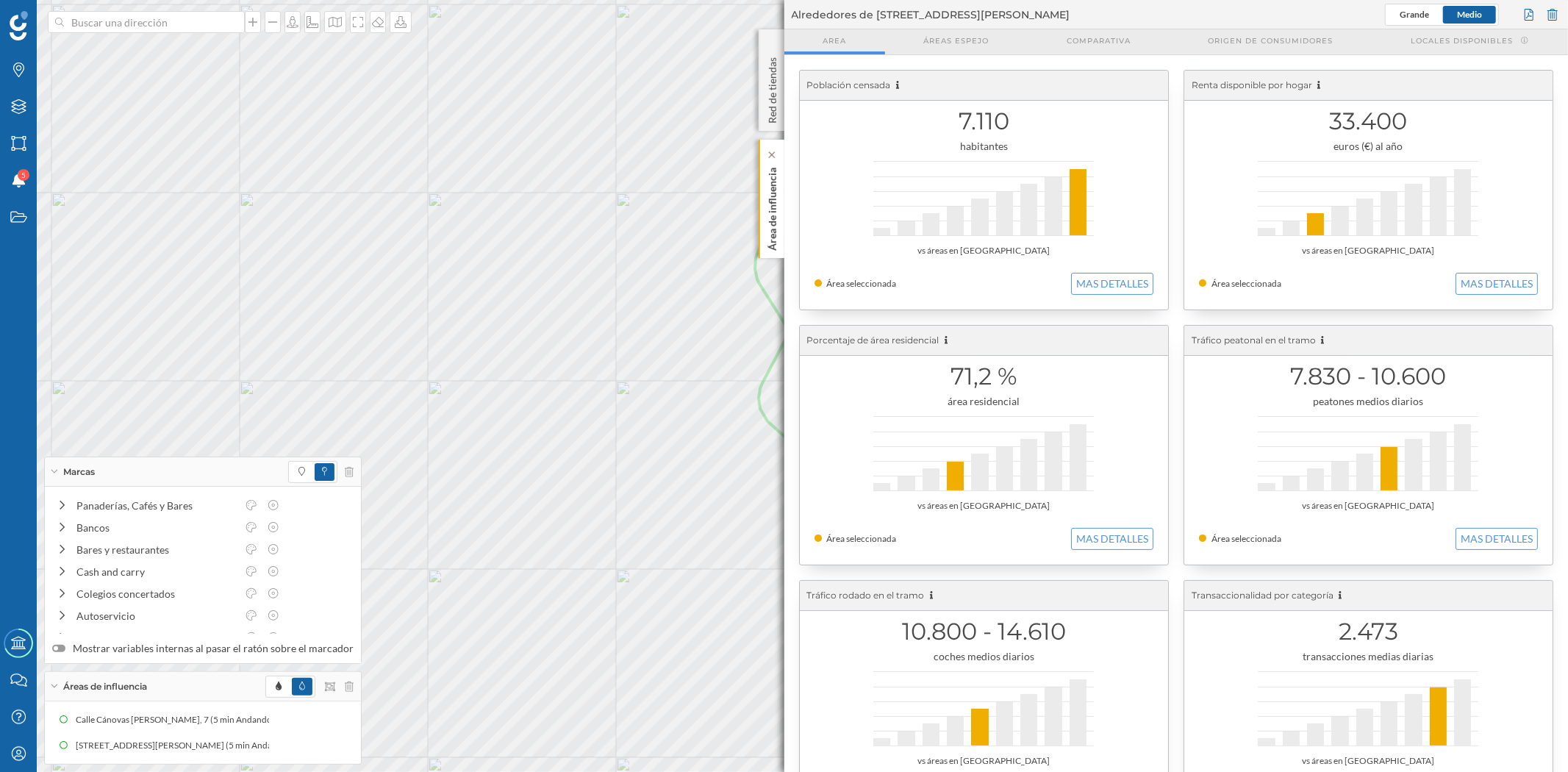
click at [774, 222] on p "Área de influencia" at bounding box center [772, 207] width 15 height 89
